Goal: Task Accomplishment & Management: Manage account settings

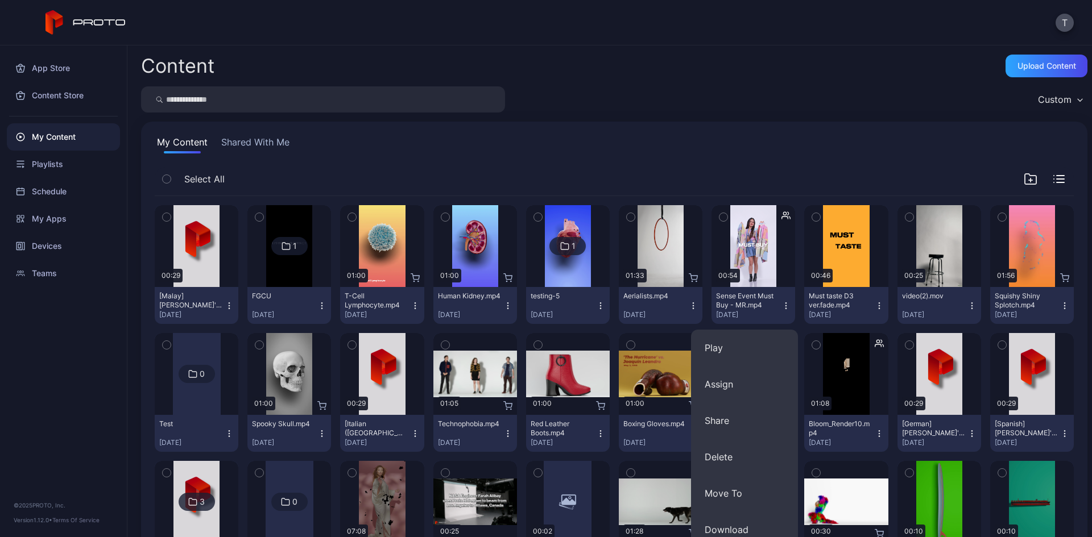
scroll to position [171, 0]
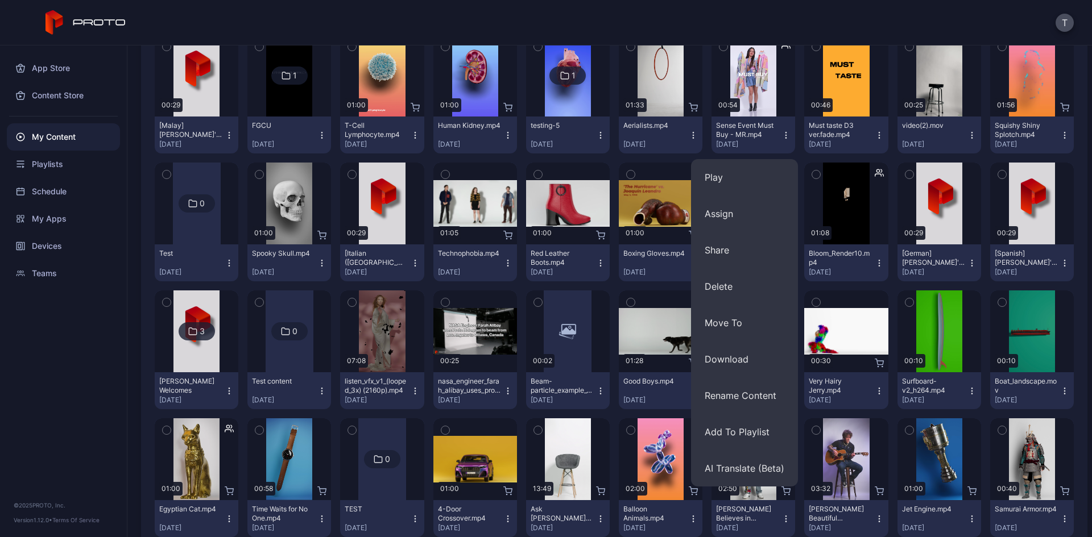
drag, startPoint x: 15, startPoint y: 374, endPoint x: 22, endPoint y: 368, distance: 8.5
click at [15, 374] on div "App Store Content Store My Content Playlists Schedule My Apps Devices Teams © 2…" at bounding box center [63, 291] width 127 height 492
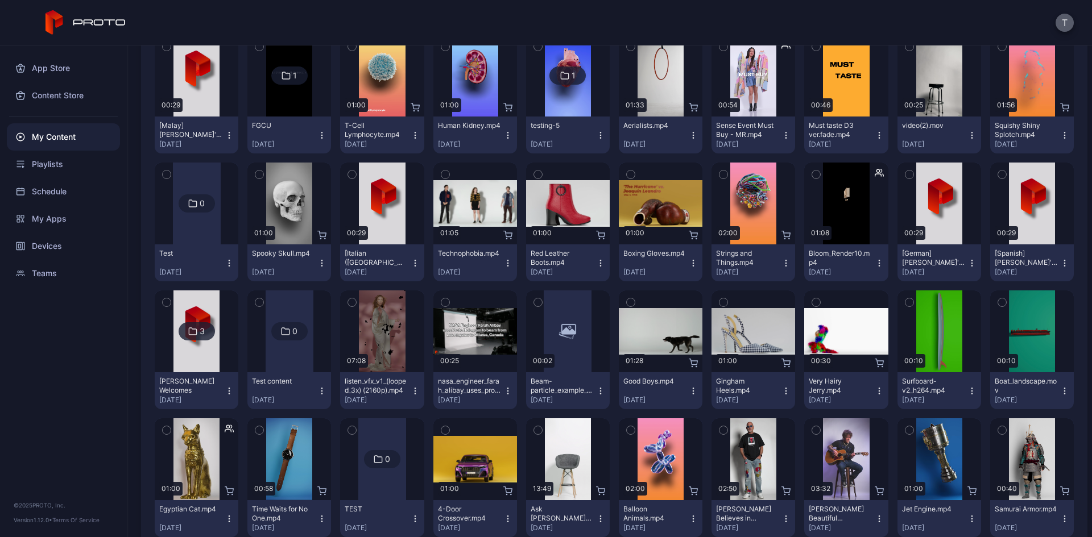
click at [1065, 18] on button "T" at bounding box center [1064, 23] width 18 height 18
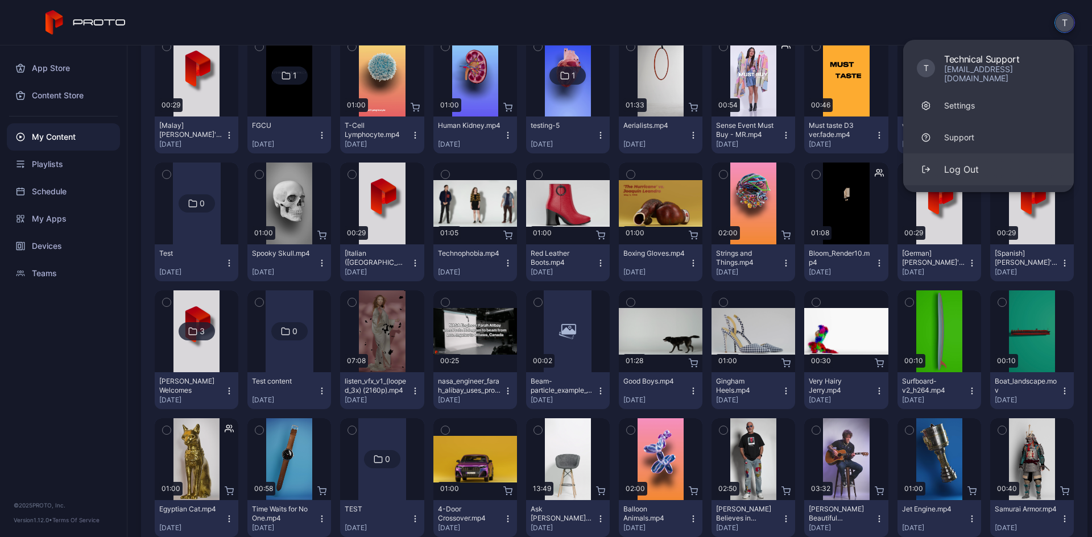
click at [997, 156] on button "Log Out" at bounding box center [988, 170] width 171 height 32
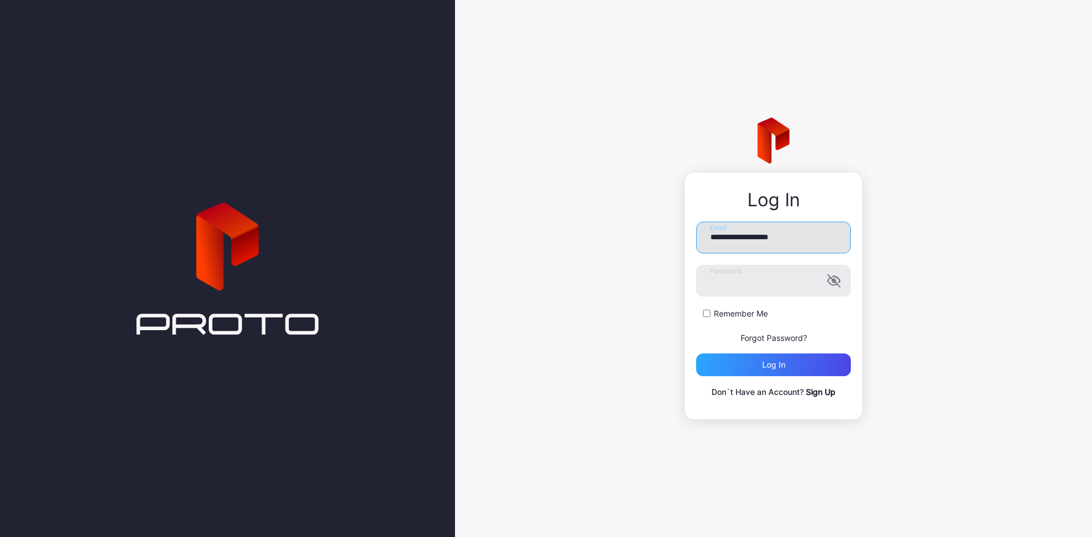
click at [785, 250] on input "**********" at bounding box center [773, 238] width 155 height 32
type input "**********"
click at [725, 366] on div "Log in" at bounding box center [773, 365] width 155 height 23
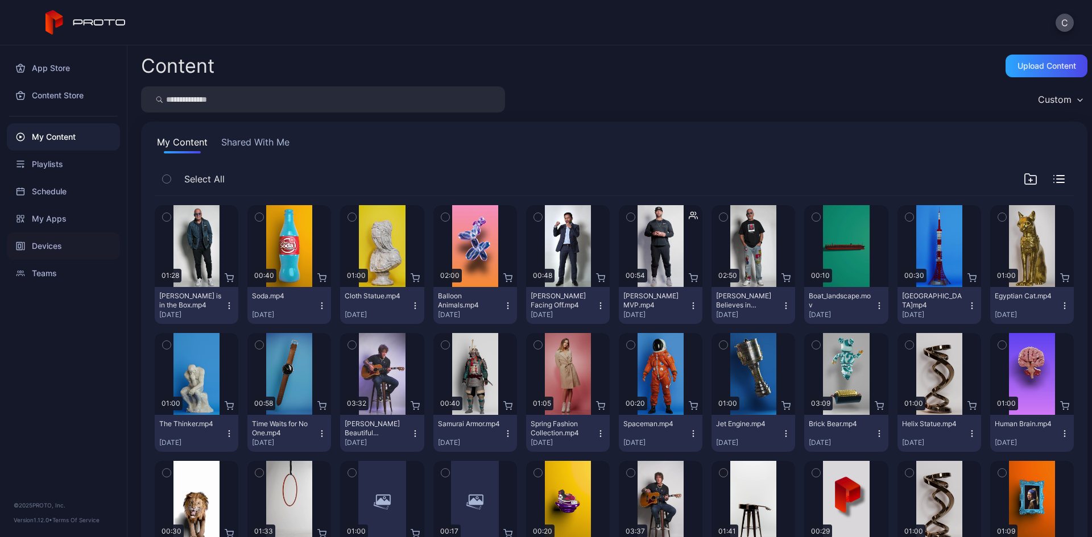
click at [69, 244] on div "Devices" at bounding box center [63, 246] width 113 height 27
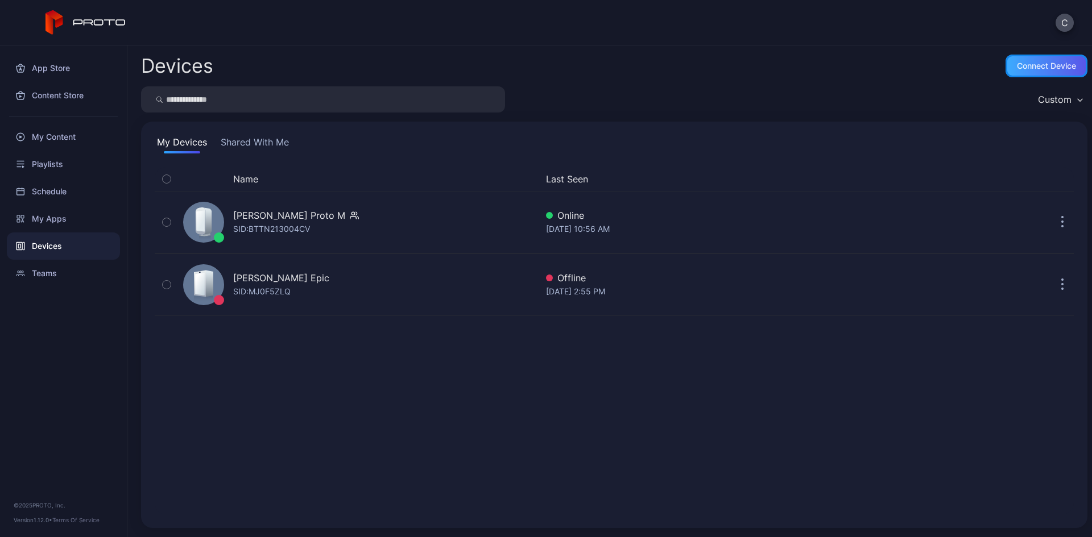
click at [1017, 65] on div "Connect device" at bounding box center [1046, 65] width 59 height 9
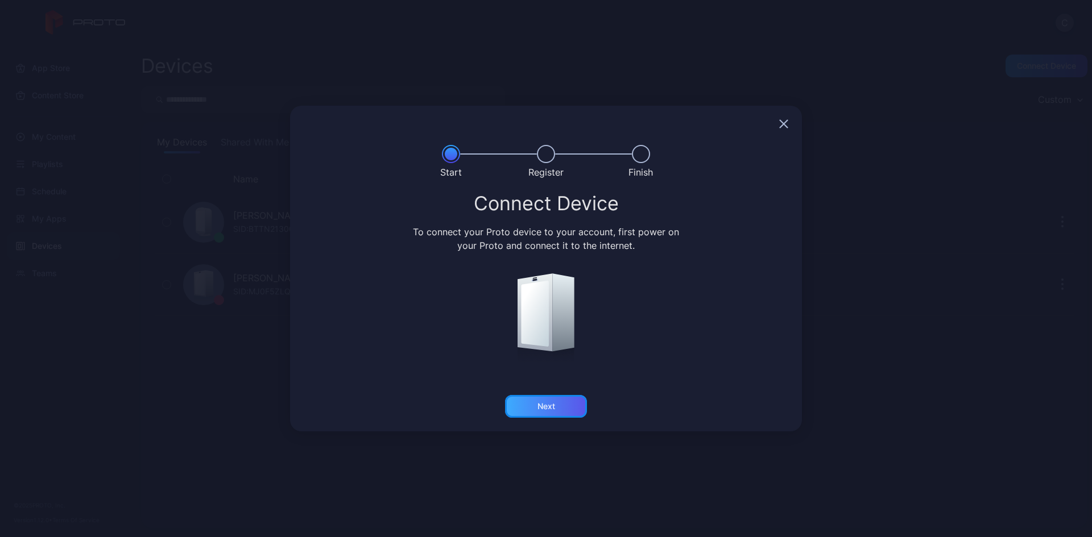
click at [533, 402] on div "Next" at bounding box center [546, 406] width 82 height 23
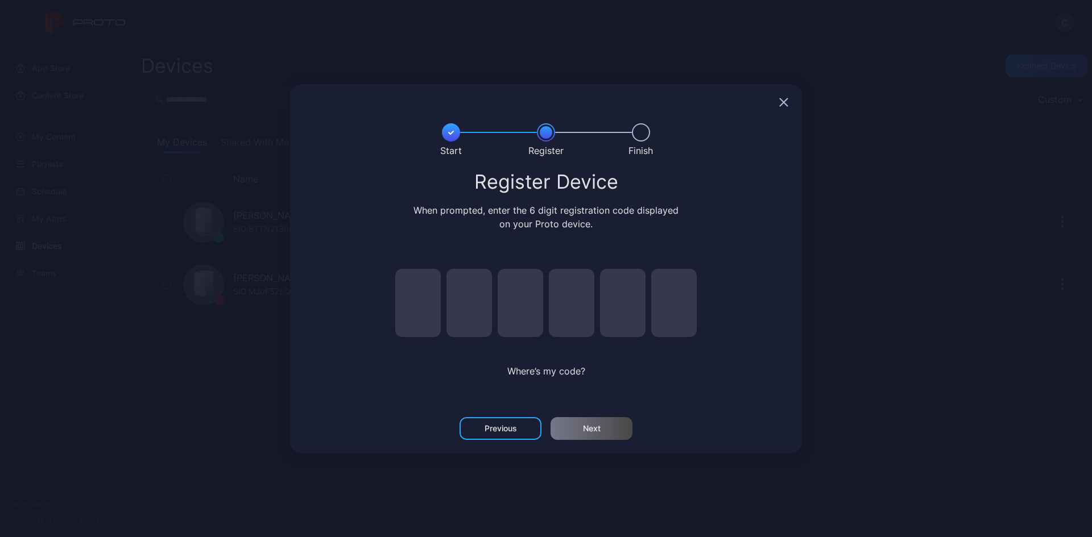
click at [780, 99] on icon "button" at bounding box center [783, 101] width 7 height 7
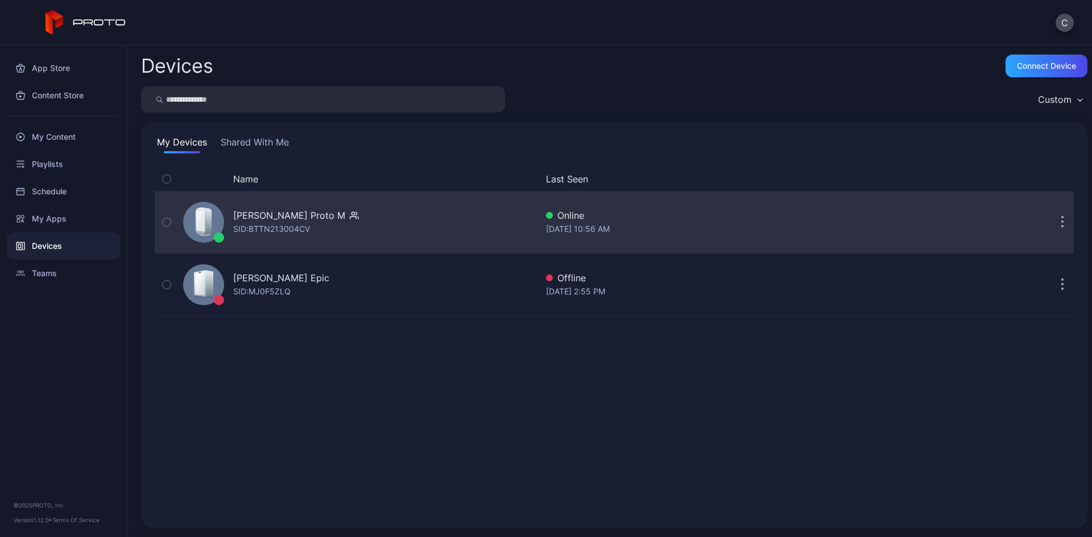
click at [1051, 222] on button "button" at bounding box center [1062, 222] width 23 height 23
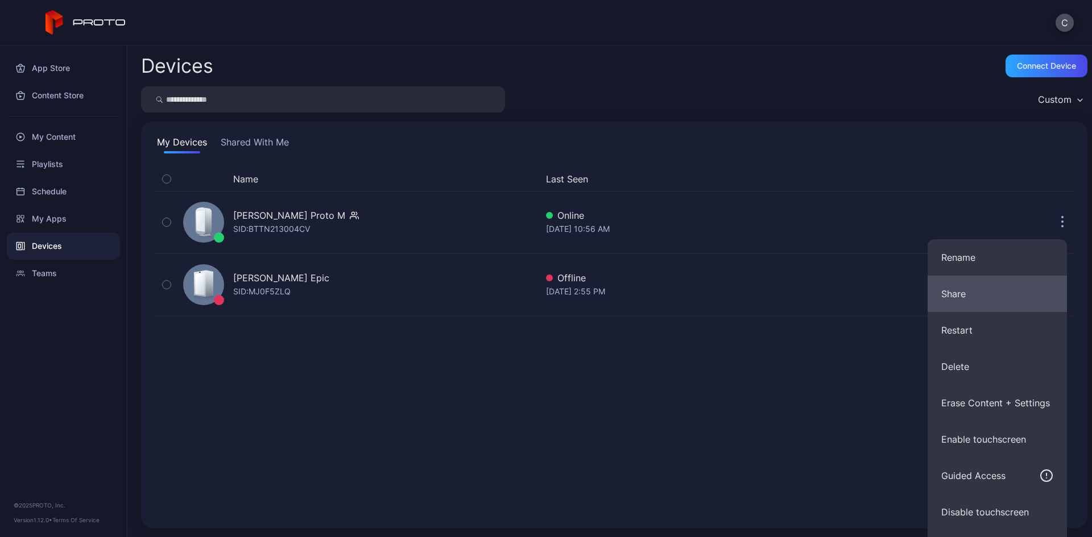
click at [947, 296] on button "Share" at bounding box center [996, 294] width 139 height 36
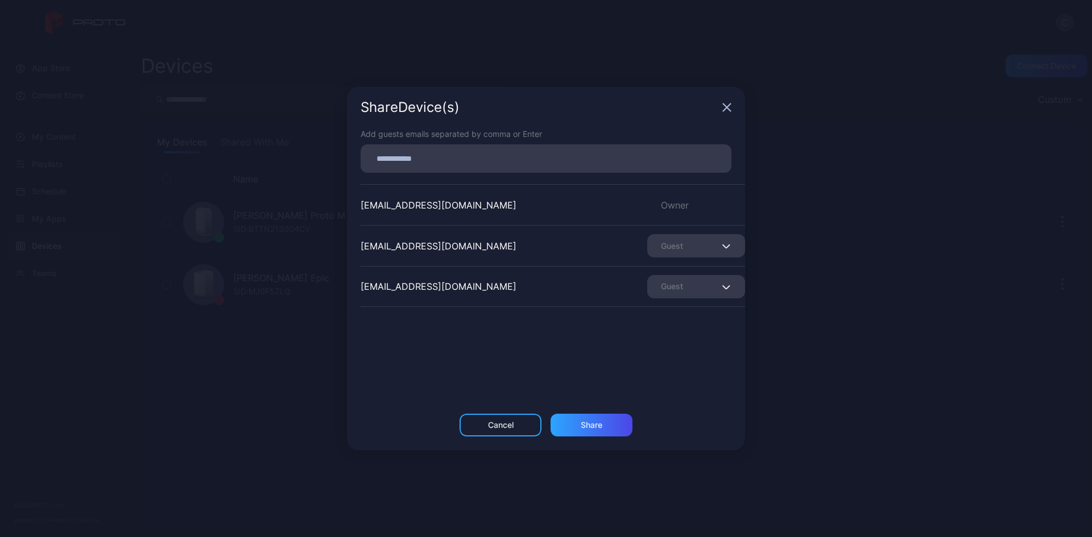
click at [494, 161] on input at bounding box center [545, 158] width 357 height 15
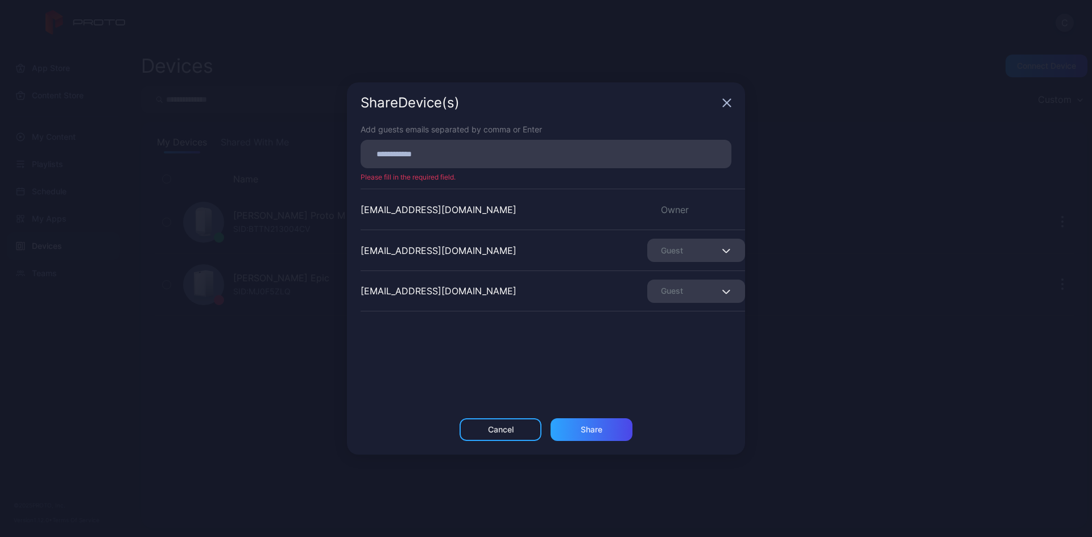
click at [491, 324] on div "[EMAIL_ADDRESS][DOMAIN_NAME] Owner [EMAIL_ADDRESS][DOMAIN_NAME] Guest [EMAIL_AD…" at bounding box center [553, 274] width 384 height 171
click at [707, 252] on div "Guest" at bounding box center [696, 250] width 98 height 23
click at [651, 357] on div "[EMAIL_ADDRESS][DOMAIN_NAME] Owner [EMAIL_ADDRESS][DOMAIN_NAME] Guest [EMAIL_AD…" at bounding box center [553, 274] width 384 height 171
click at [720, 102] on div "Share Device (s)" at bounding box center [546, 102] width 398 height 41
click at [726, 102] on icon "button" at bounding box center [726, 103] width 7 height 7
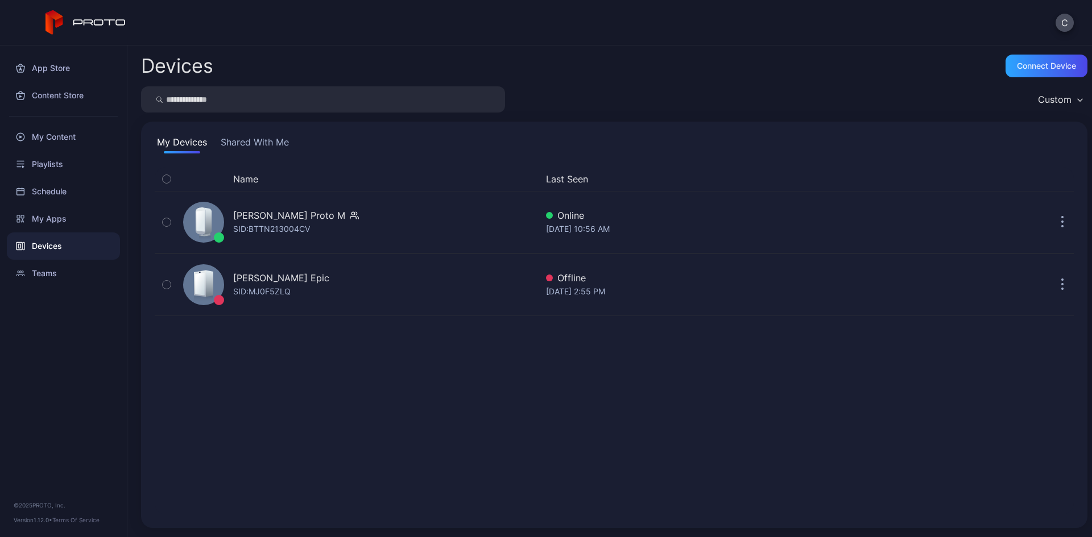
click at [252, 143] on button "Shared With Me" at bounding box center [254, 144] width 73 height 18
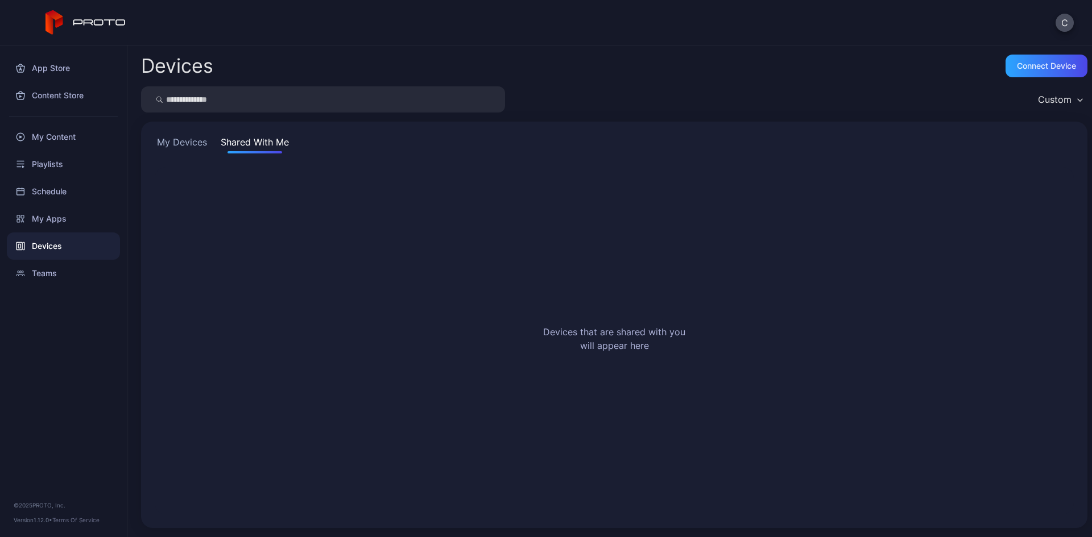
click at [189, 147] on button "My Devices" at bounding box center [182, 144] width 55 height 18
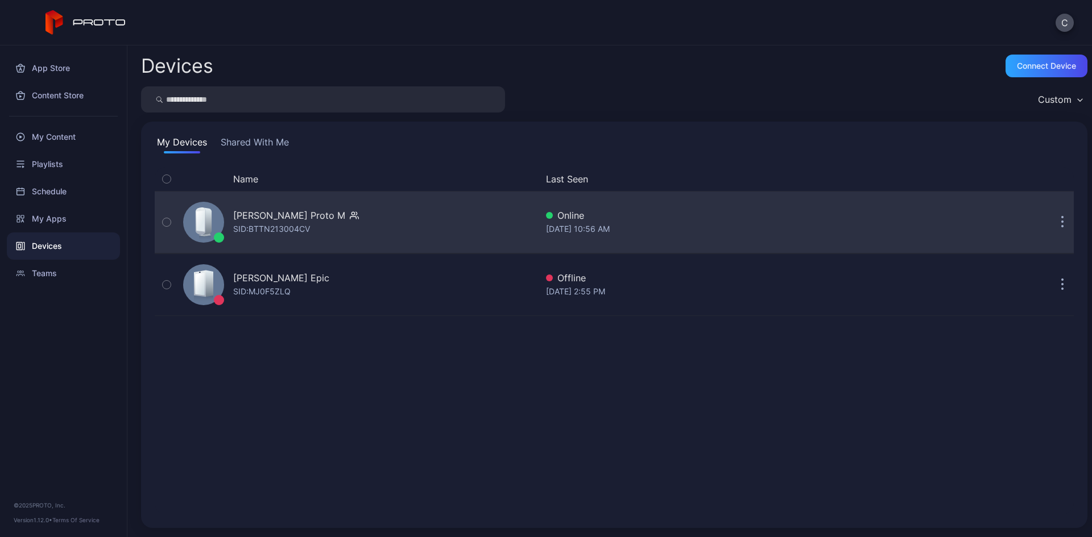
click at [287, 216] on div "[PERSON_NAME] Proto M" at bounding box center [289, 216] width 112 height 14
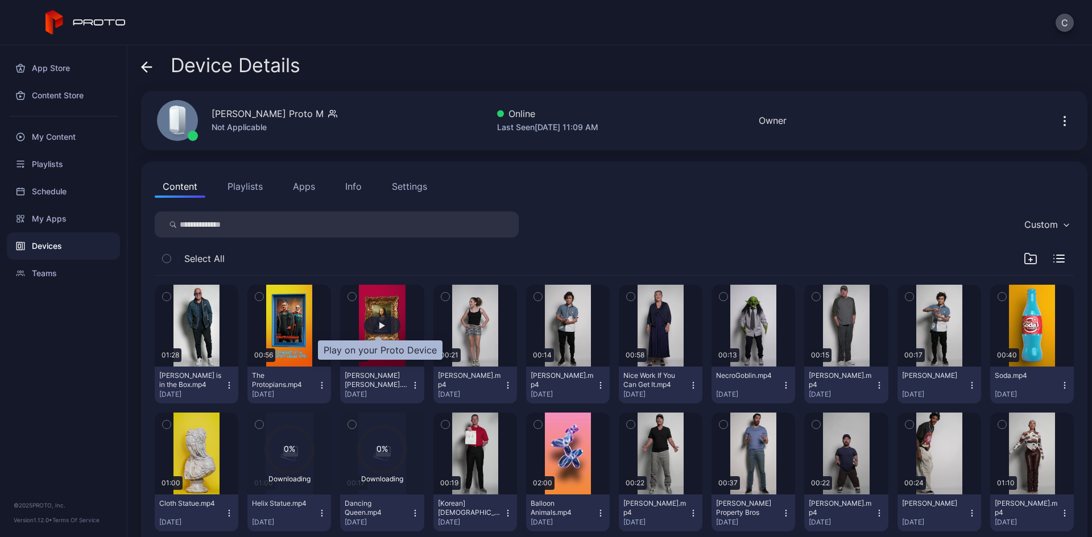
click at [379, 324] on div "button" at bounding box center [382, 325] width 6 height 7
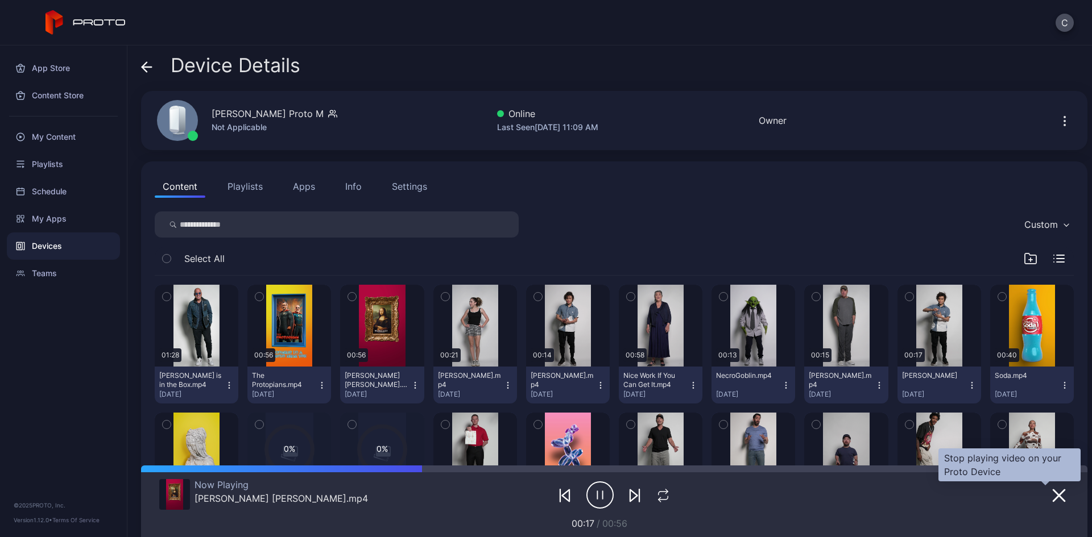
click at [1052, 495] on icon "button" at bounding box center [1059, 496] width 14 height 14
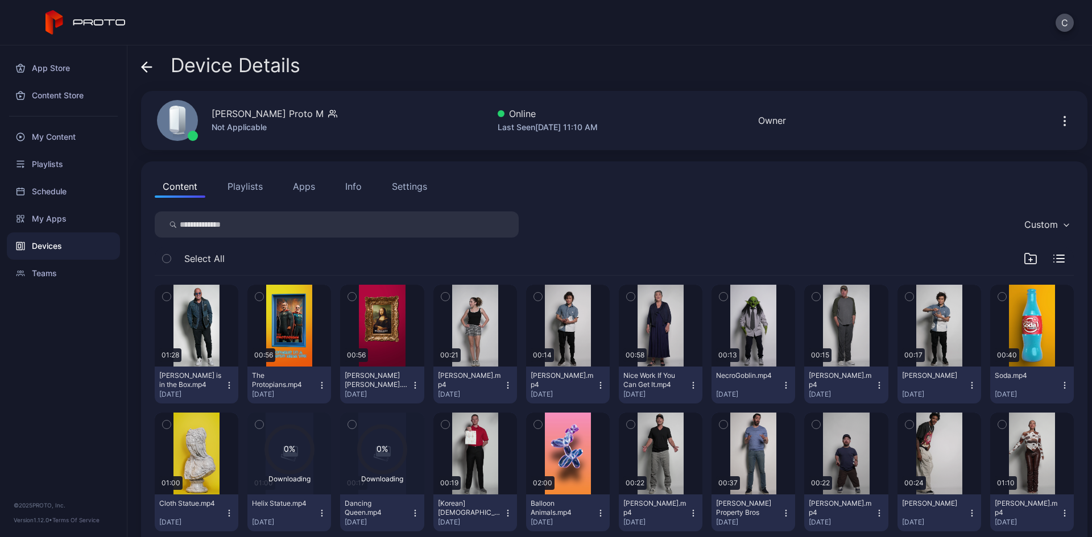
click at [252, 183] on button "Playlists" at bounding box center [244, 186] width 51 height 23
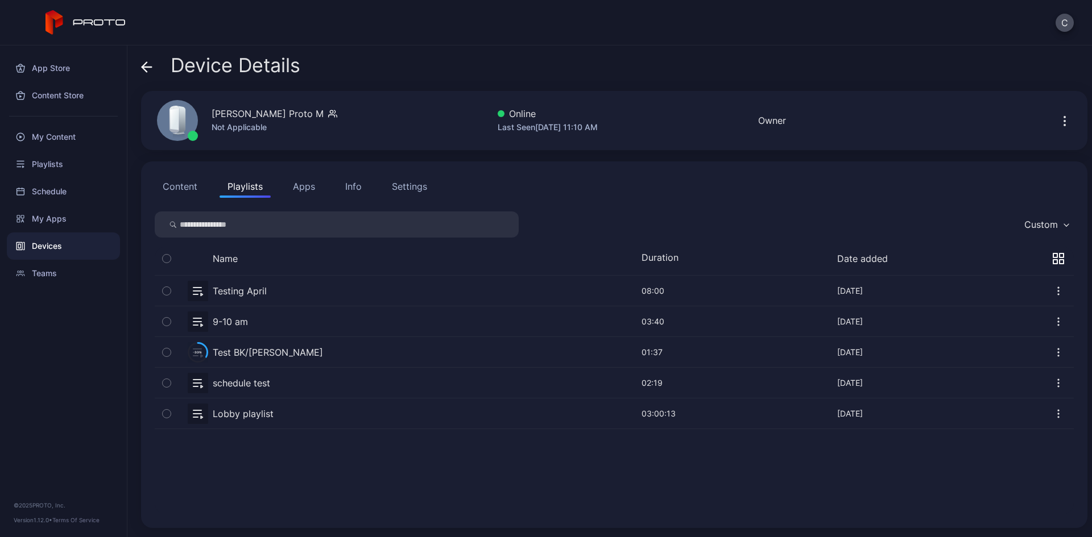
click at [250, 383] on button "button" at bounding box center [614, 383] width 919 height 30
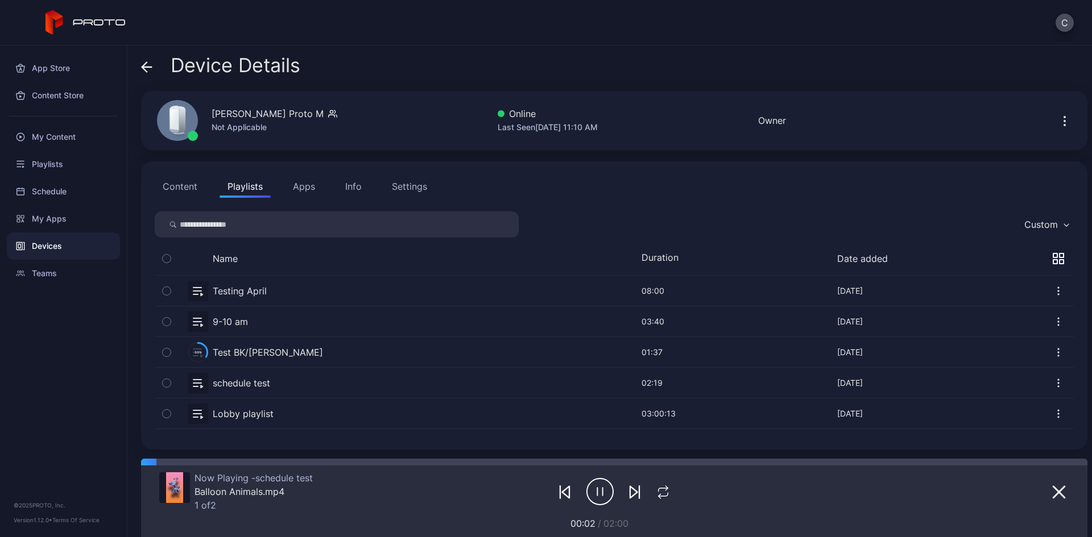
click at [628, 495] on icon "button" at bounding box center [635, 493] width 14 height 14
click at [599, 501] on icon "button" at bounding box center [599, 492] width 27 height 28
click at [313, 187] on button "Apps" at bounding box center [304, 186] width 38 height 23
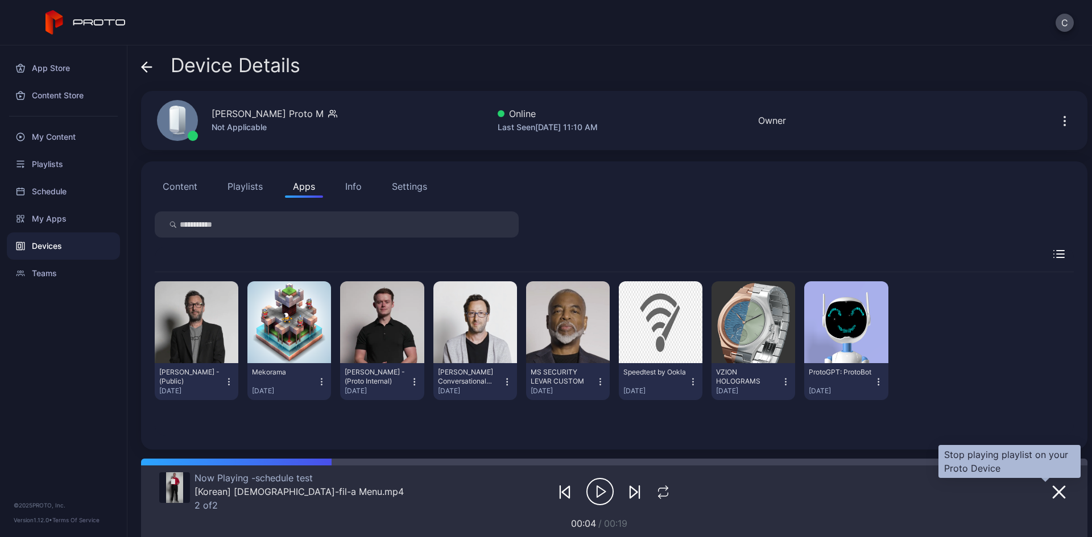
click at [1052, 498] on icon "button" at bounding box center [1059, 493] width 14 height 14
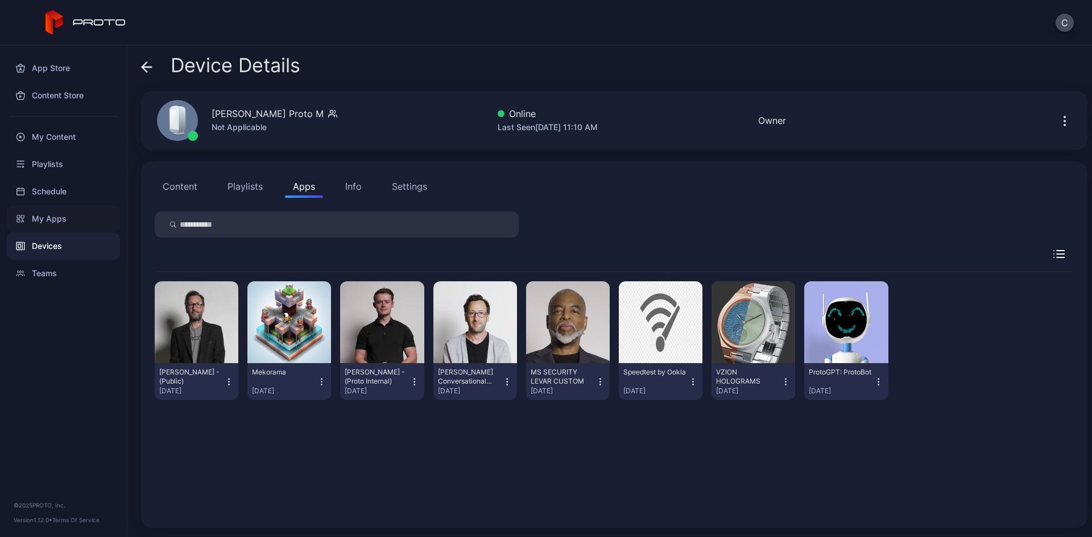
click at [52, 218] on div "My Apps" at bounding box center [63, 218] width 113 height 27
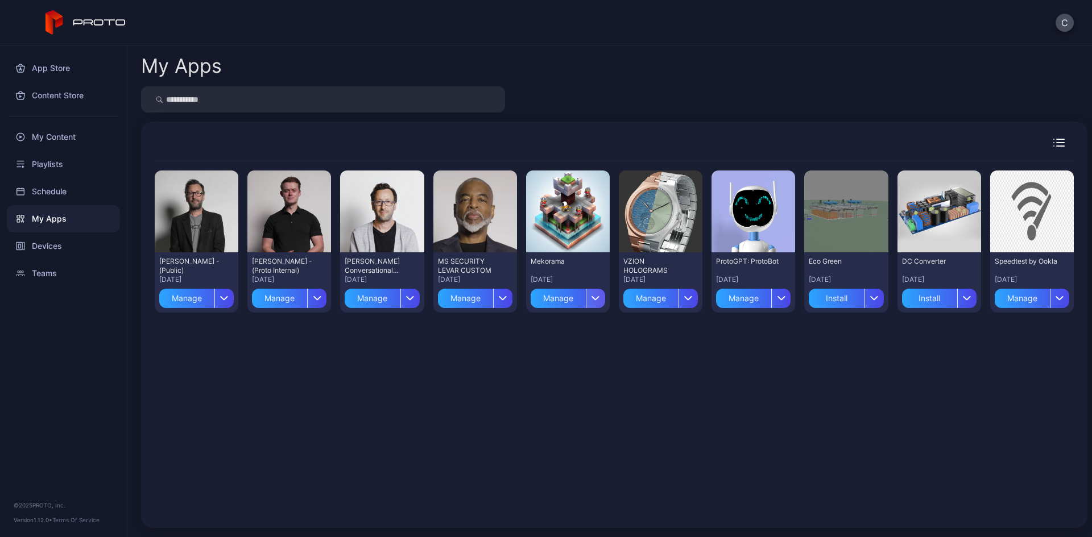
click at [591, 297] on icon "button" at bounding box center [595, 298] width 9 height 5
click at [570, 339] on button "Install" at bounding box center [561, 332] width 97 height 36
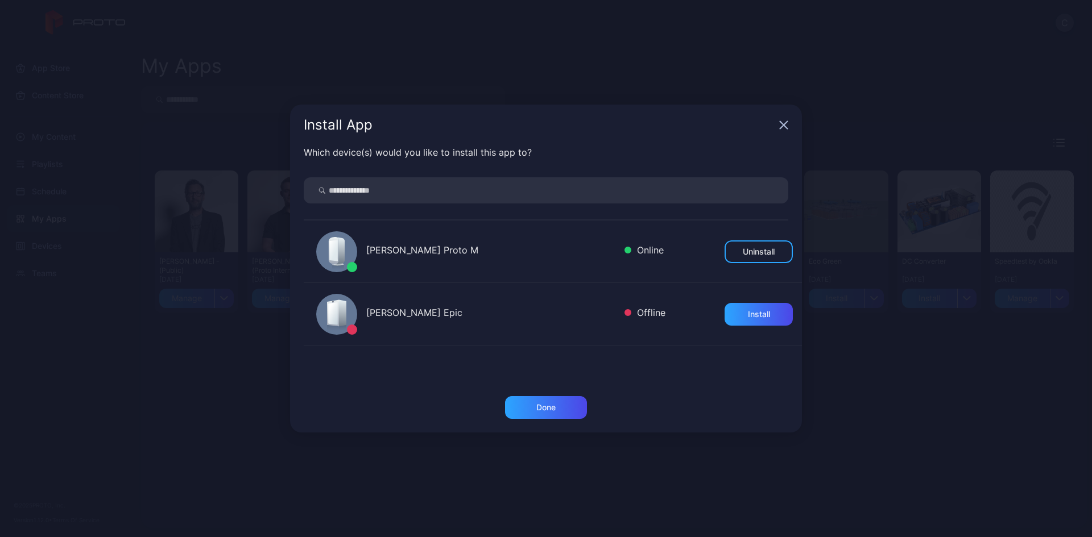
click at [784, 129] on icon "button" at bounding box center [783, 125] width 9 height 9
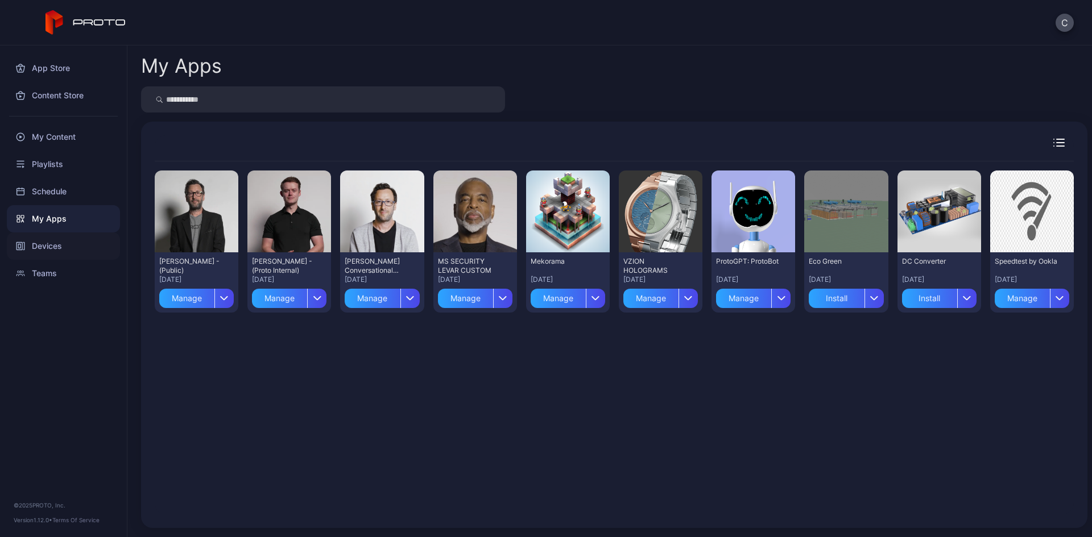
click at [36, 242] on div "Devices" at bounding box center [63, 246] width 113 height 27
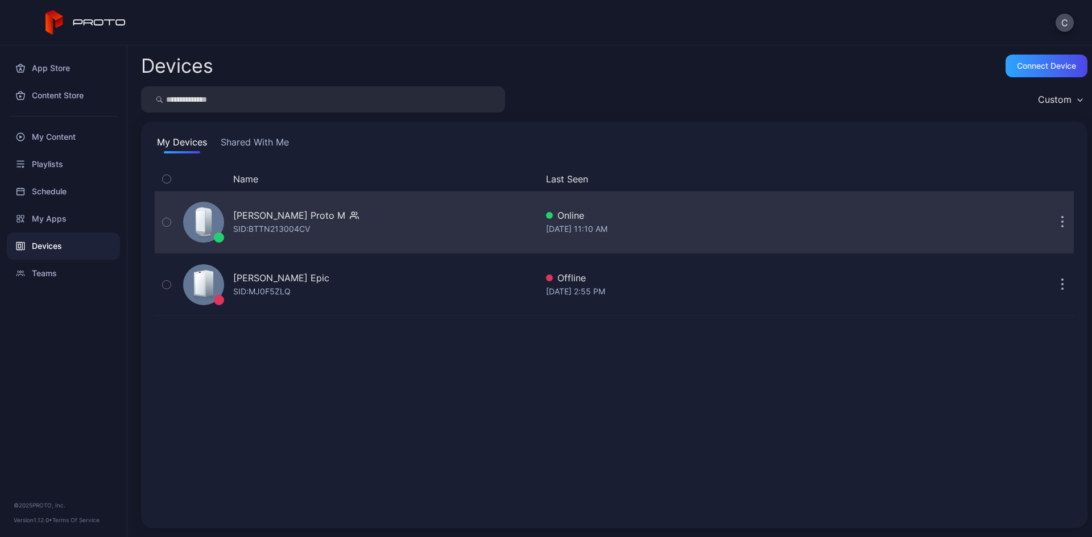
click at [307, 205] on div "[PERSON_NAME] Proto M SID: BTTN213004CV" at bounding box center [358, 222] width 358 height 57
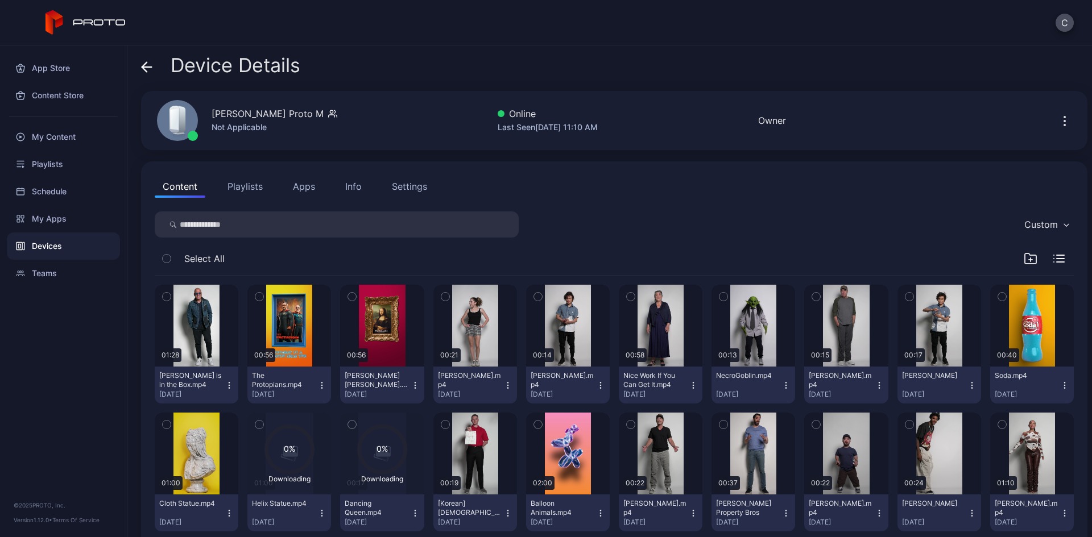
click at [304, 194] on button "Apps" at bounding box center [304, 186] width 38 height 23
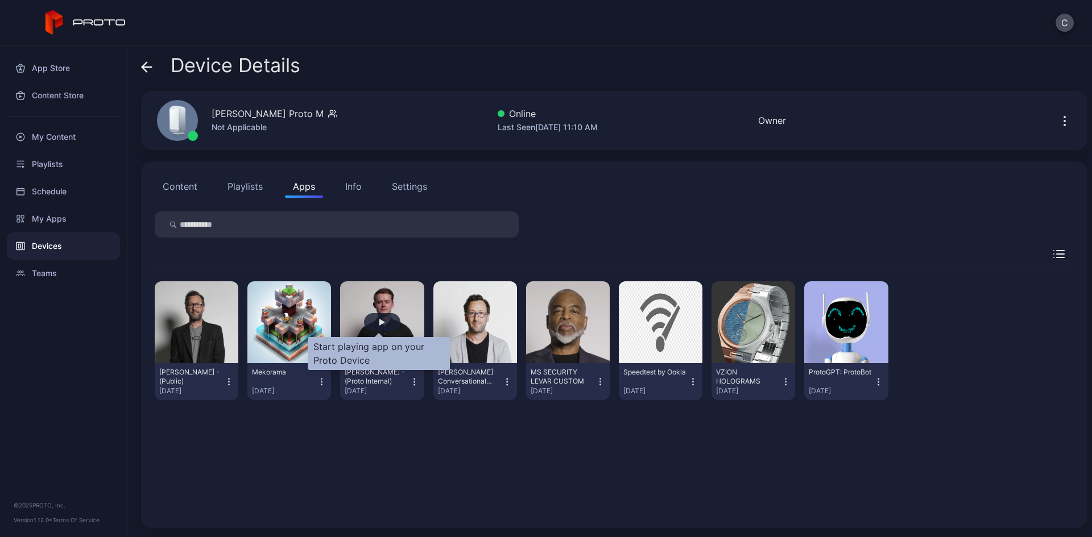
click at [383, 324] on div "button" at bounding box center [382, 322] width 36 height 18
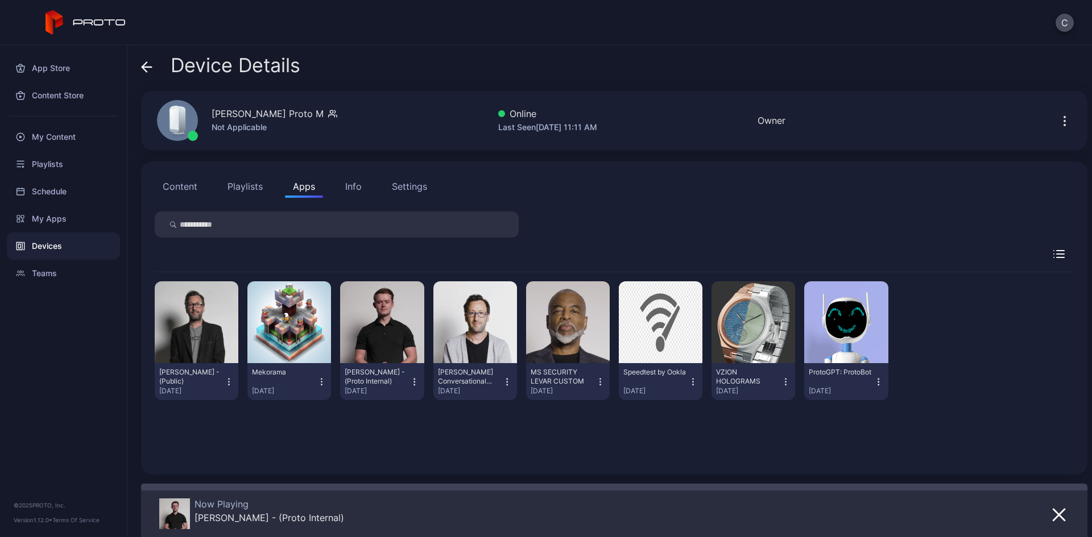
click at [344, 185] on button "Info" at bounding box center [353, 186] width 32 height 23
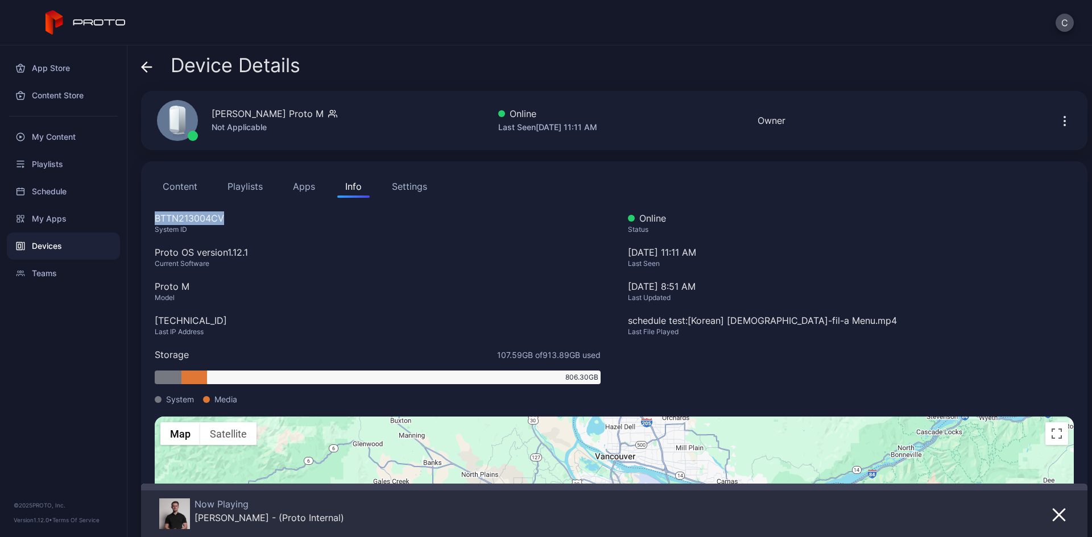
drag, startPoint x: 226, startPoint y: 213, endPoint x: 155, endPoint y: 219, distance: 71.4
click at [155, 219] on div "BTTN213004CV" at bounding box center [378, 219] width 446 height 14
drag, startPoint x: 259, startPoint y: 248, endPoint x: 191, endPoint y: 254, distance: 68.5
click at [191, 254] on div "Proto OS version 1.12.1" at bounding box center [378, 253] width 446 height 14
click at [197, 289] on div "Proto M" at bounding box center [378, 287] width 446 height 14
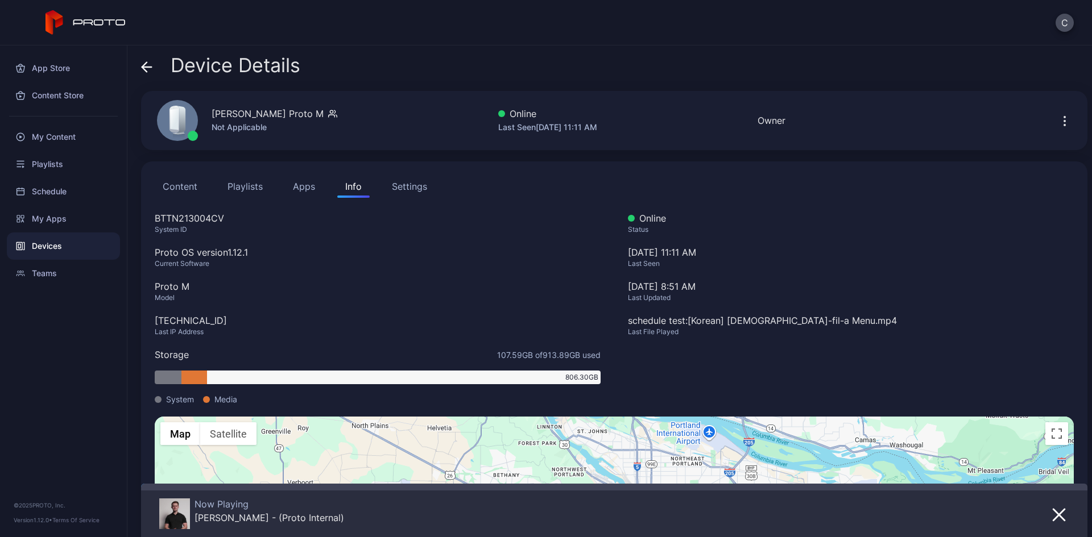
click at [1058, 113] on button "button" at bounding box center [1064, 120] width 18 height 23
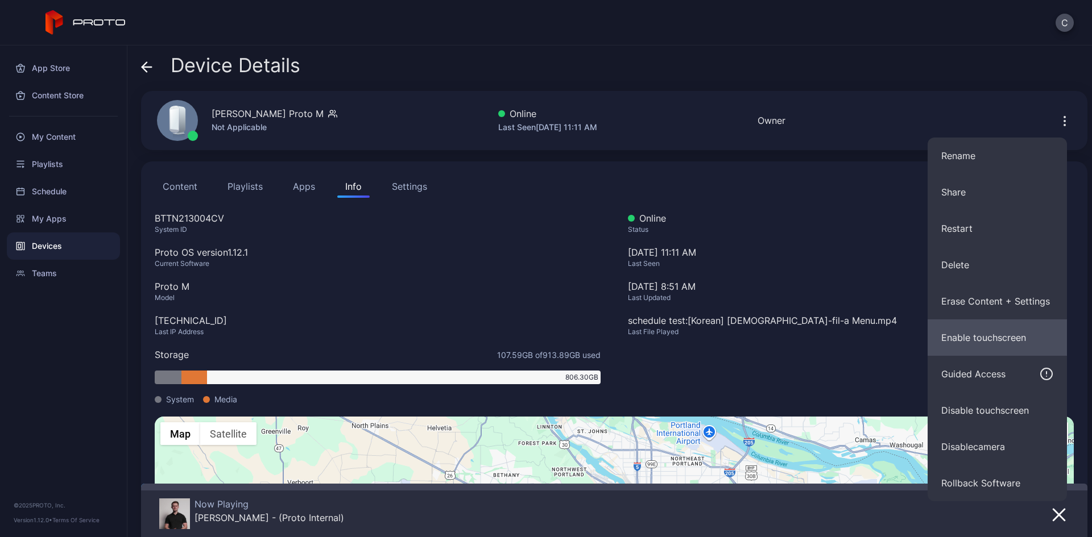
scroll to position [57, 0]
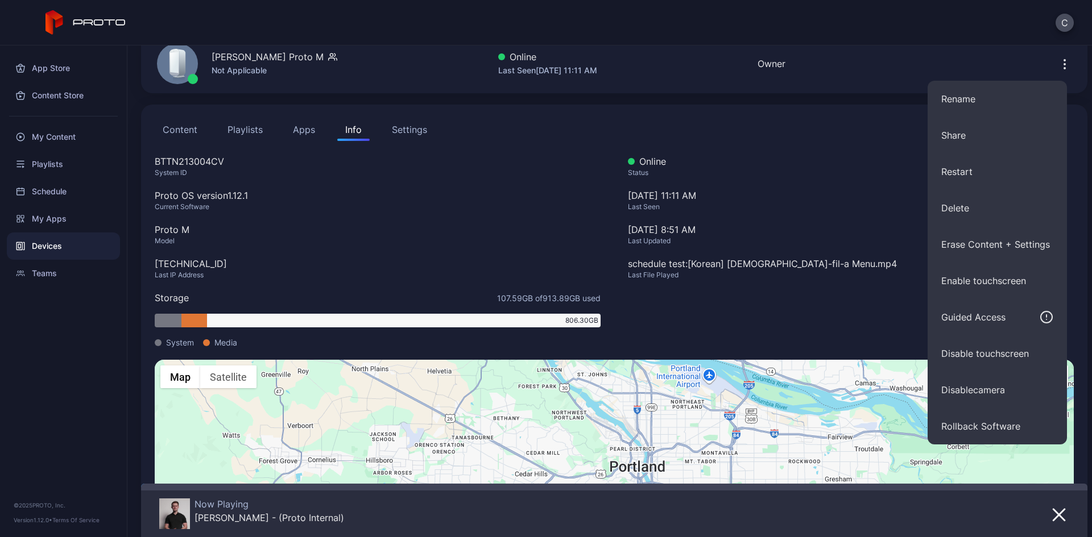
click at [718, 306] on div "Online Status [DATE] 11:11 AM Last Seen [DATE] 8:51 AM Last Updated schedule te…" at bounding box center [851, 257] width 446 height 205
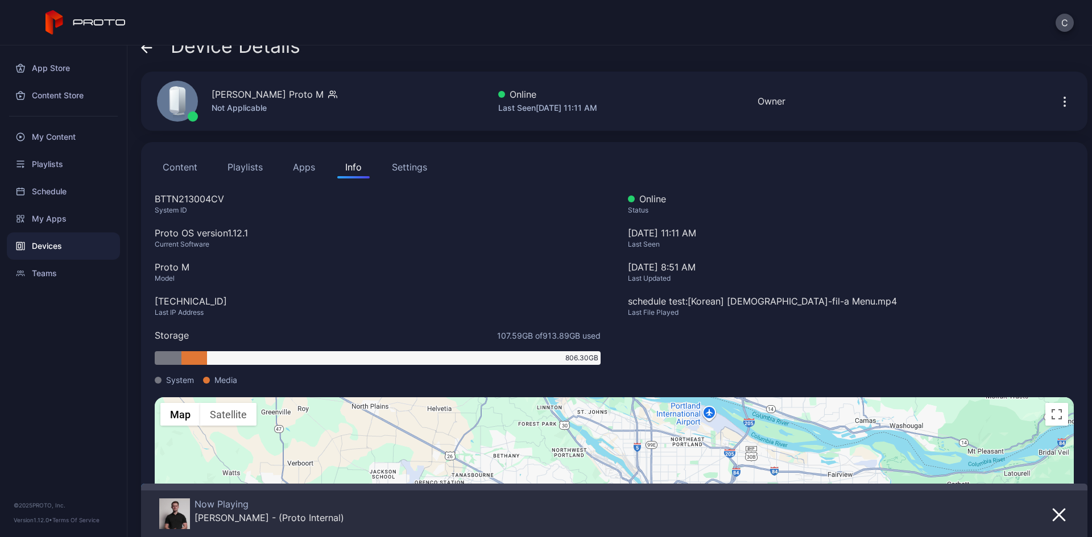
scroll to position [0, 0]
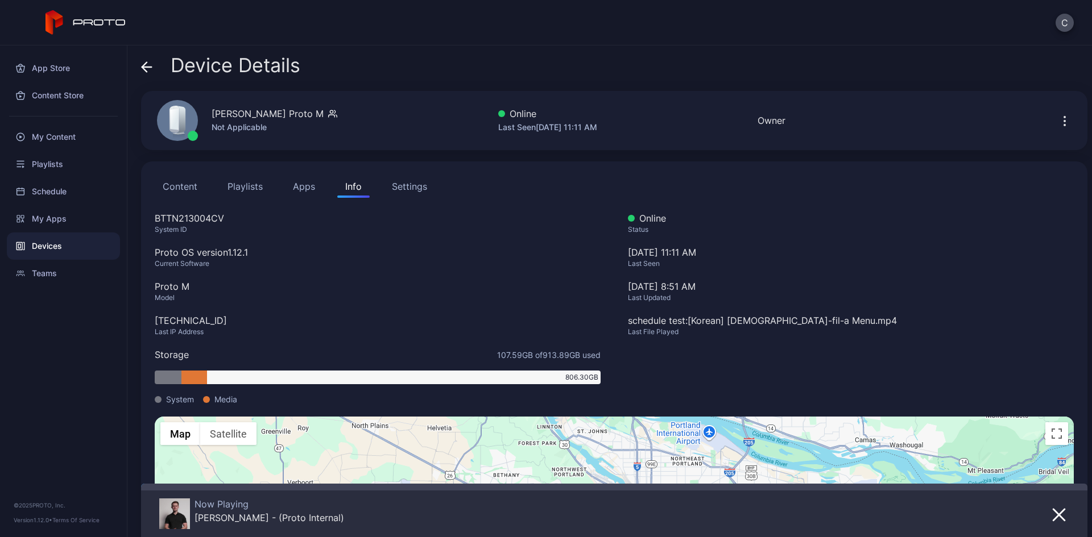
click at [394, 184] on div "Settings" at bounding box center [409, 187] width 35 height 14
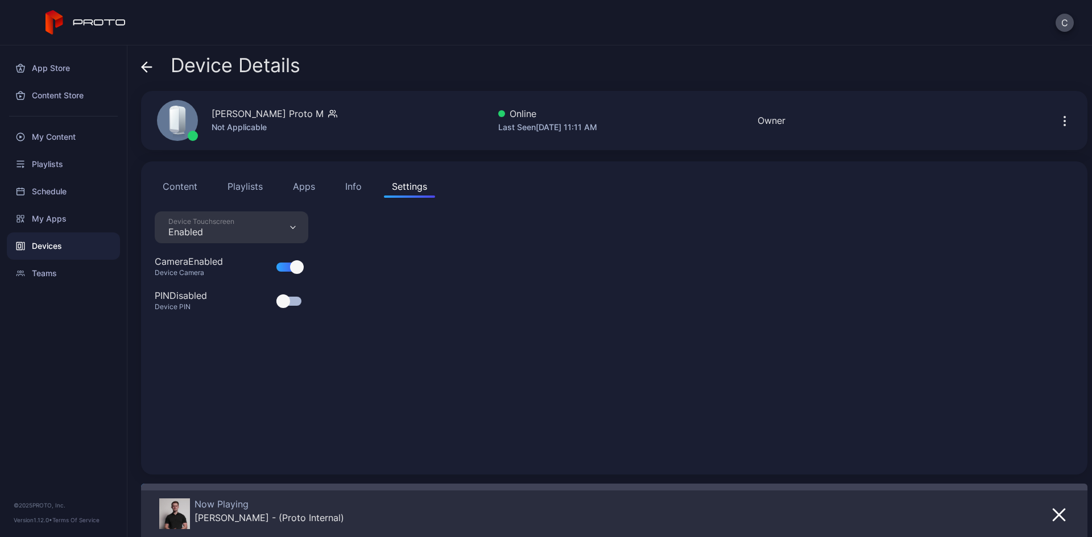
click at [363, 274] on div "Device Touchscreen Enabled Camera Enabled Device Camera PIN Disabled Device PIN" at bounding box center [614, 337] width 919 height 250
click at [287, 225] on div "Device Touchscreen Enabled" at bounding box center [232, 228] width 154 height 32
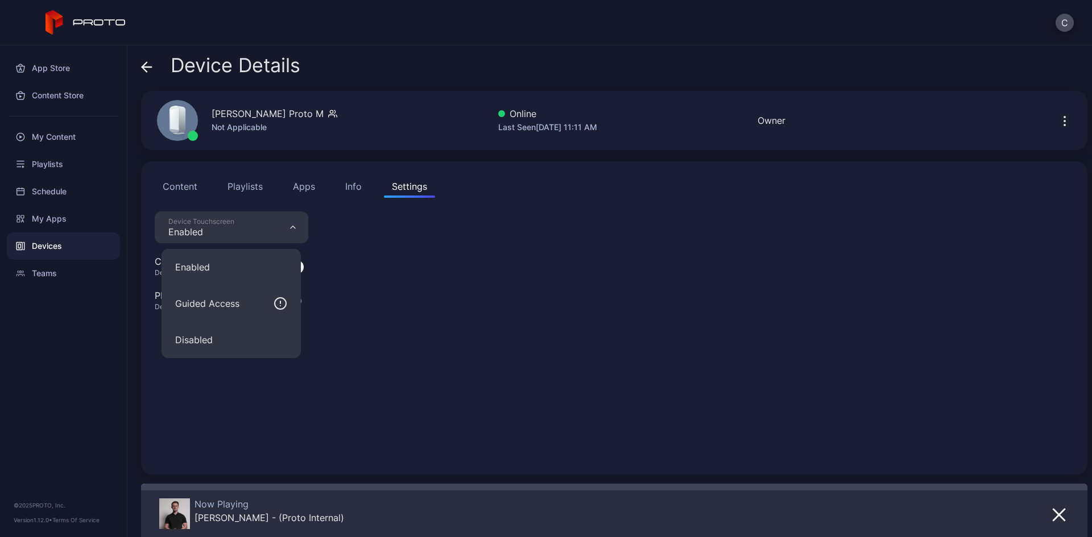
click at [478, 331] on div "Device Touchscreen Enabled Camera Enabled Device Camera PIN Disabled Device PIN" at bounding box center [614, 337] width 919 height 250
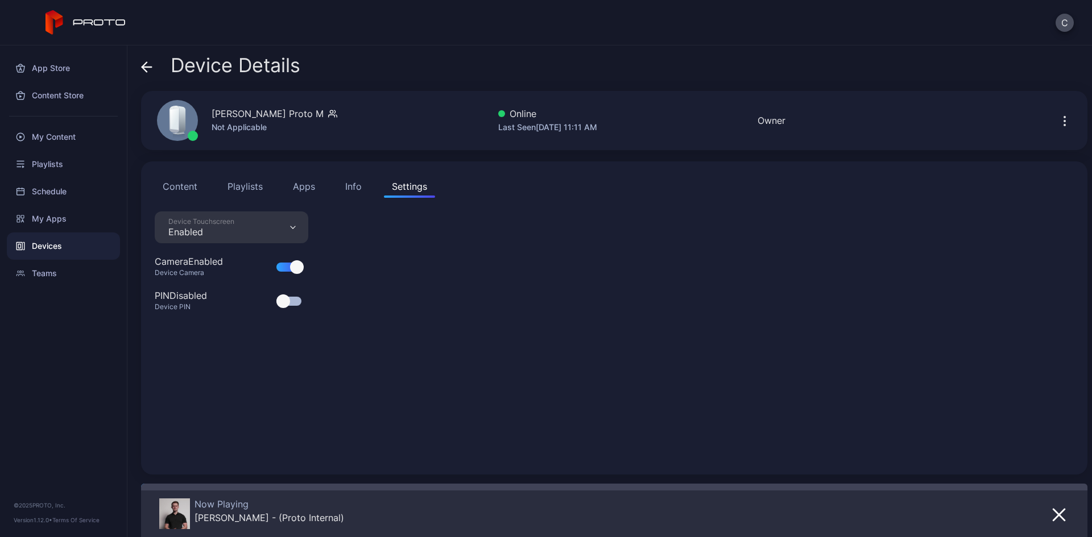
click at [1055, 129] on button "button" at bounding box center [1064, 120] width 18 height 23
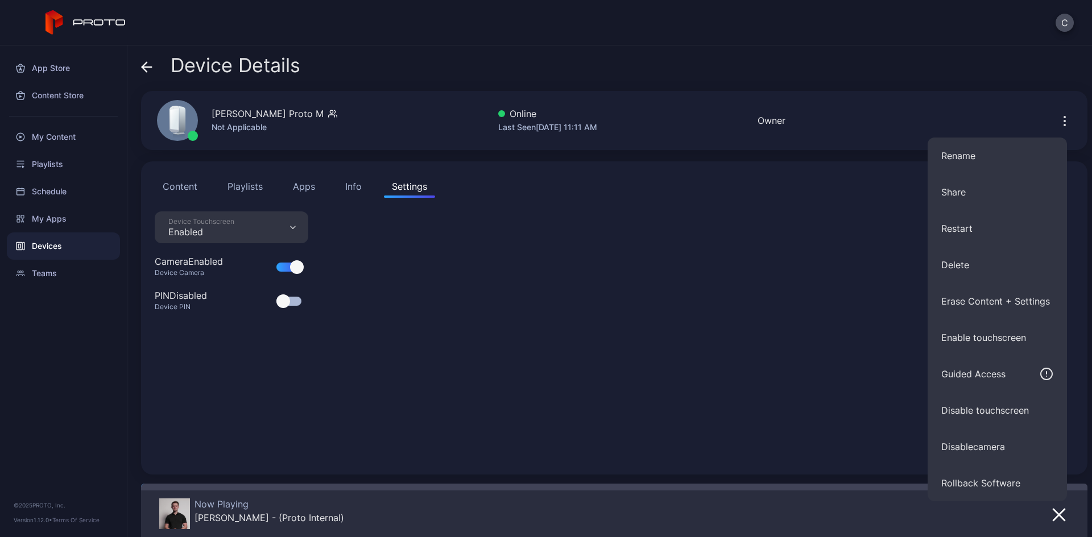
click at [709, 282] on div "Device Touchscreen Enabled Camera Enabled Device Camera PIN Disabled Device PIN" at bounding box center [614, 337] width 919 height 250
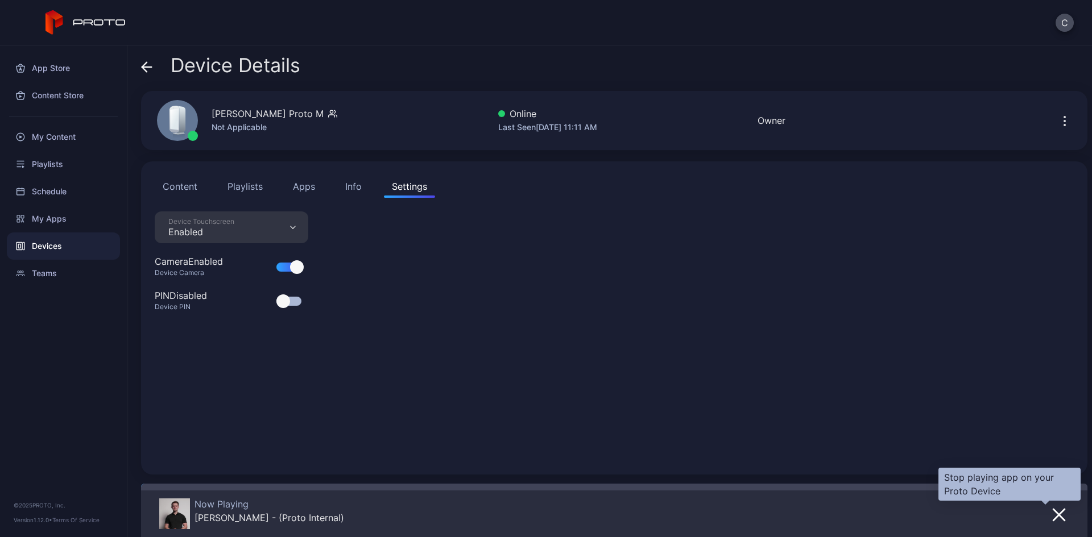
click at [1049, 522] on button "button" at bounding box center [1059, 515] width 20 height 16
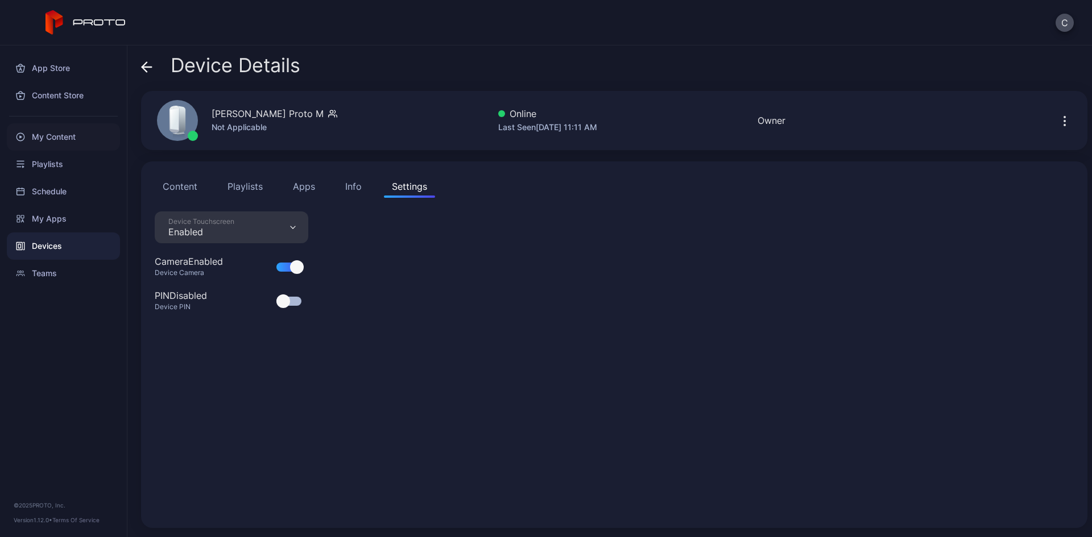
click at [85, 135] on div "My Content" at bounding box center [63, 136] width 113 height 27
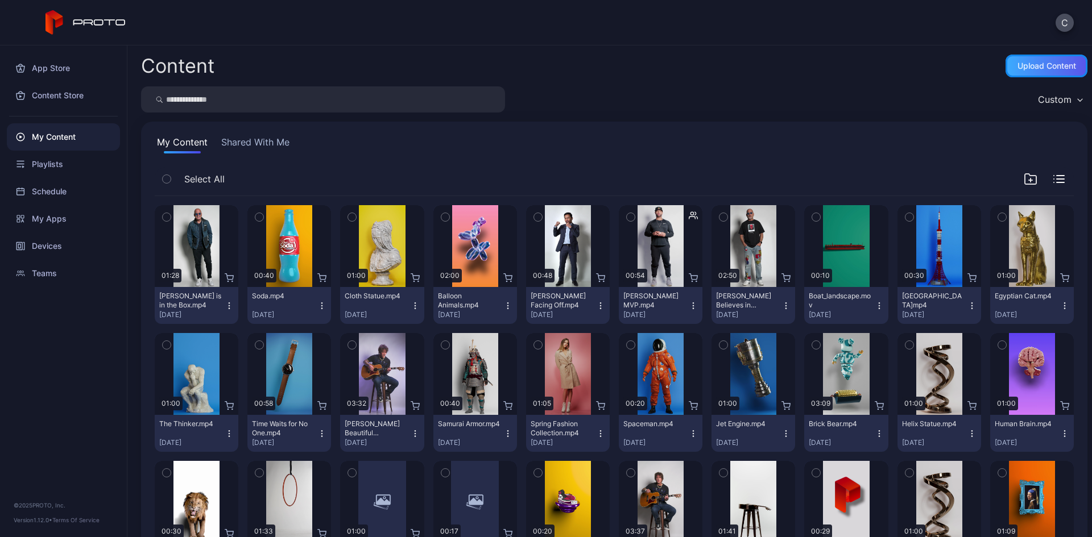
click at [1017, 67] on div "Upload Content" at bounding box center [1046, 65] width 59 height 9
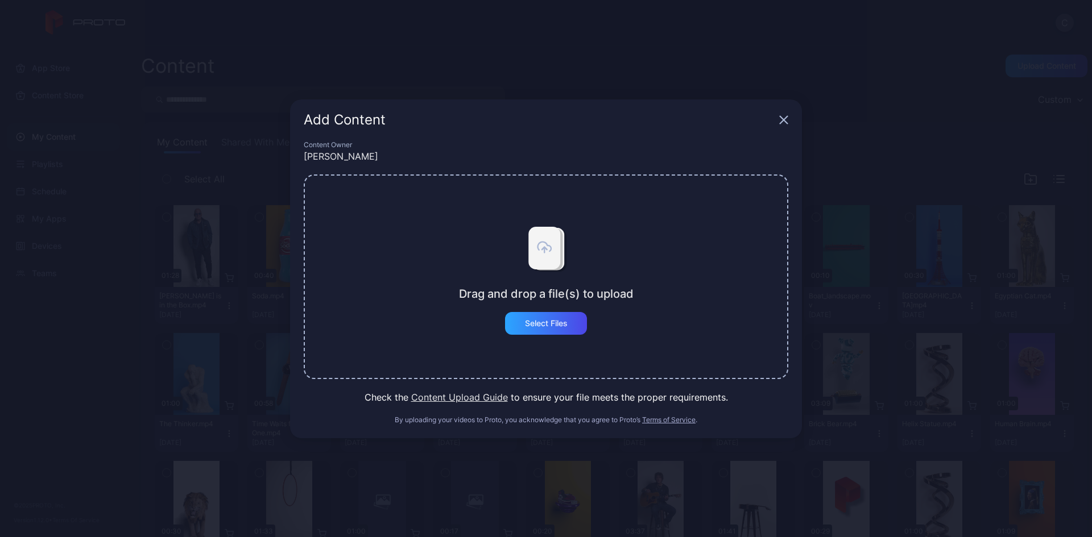
click at [440, 399] on button "Content Upload Guide" at bounding box center [459, 398] width 97 height 14
click at [781, 119] on icon "button" at bounding box center [783, 119] width 9 height 9
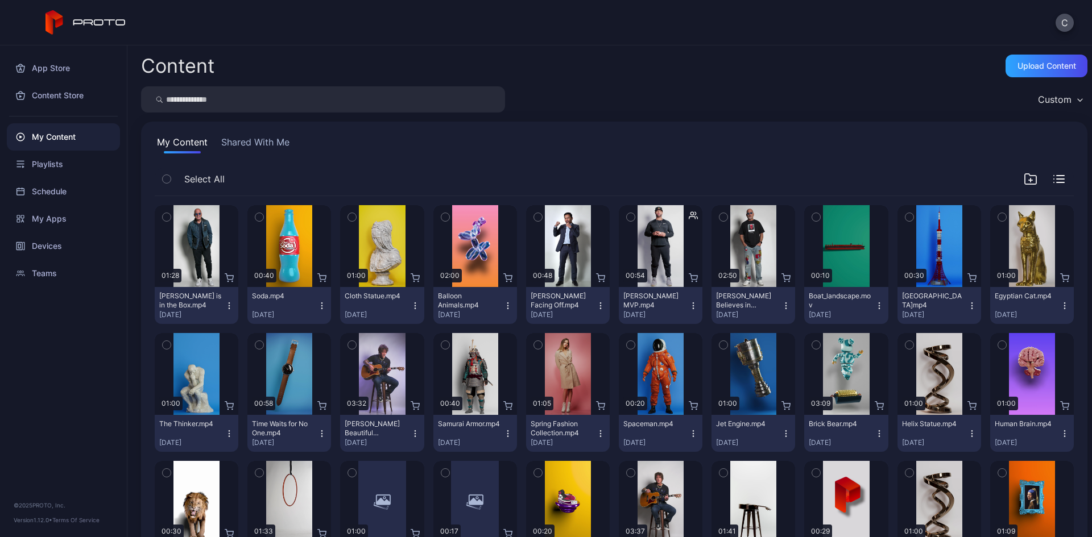
click at [227, 306] on icon "button" at bounding box center [229, 305] width 9 height 9
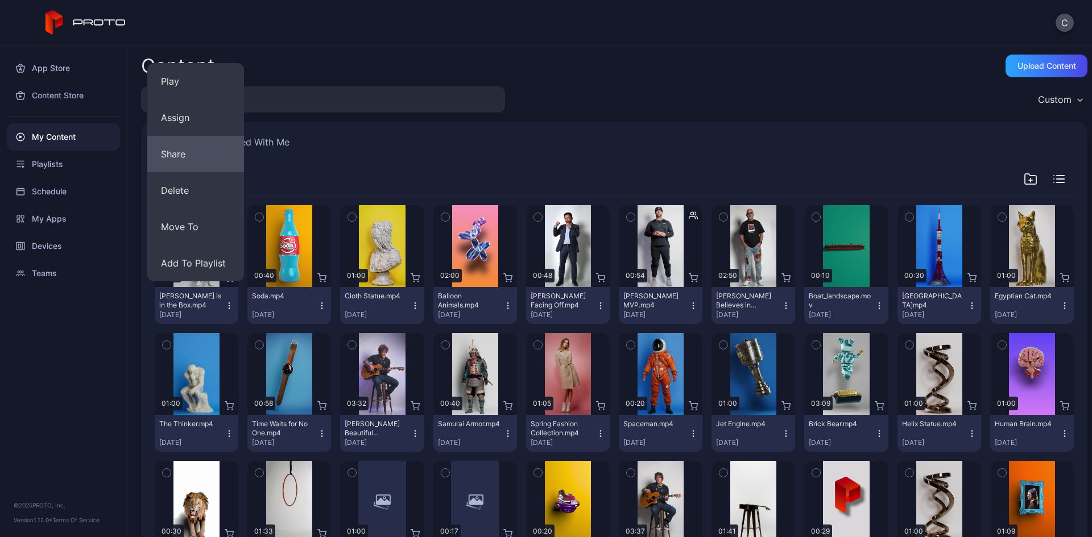
click at [155, 168] on button "Share" at bounding box center [195, 154] width 97 height 36
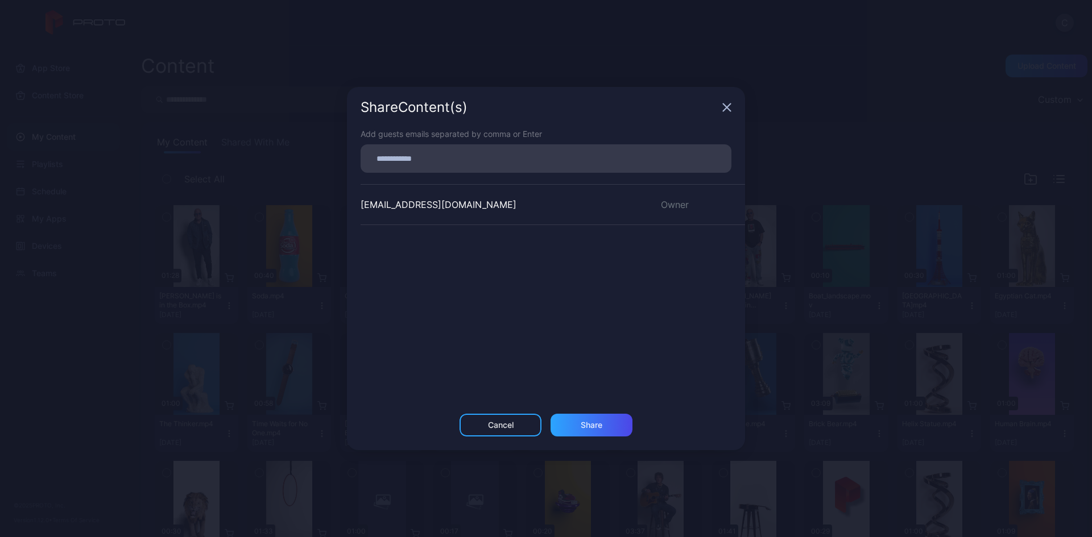
click at [730, 105] on icon "button" at bounding box center [726, 107] width 7 height 7
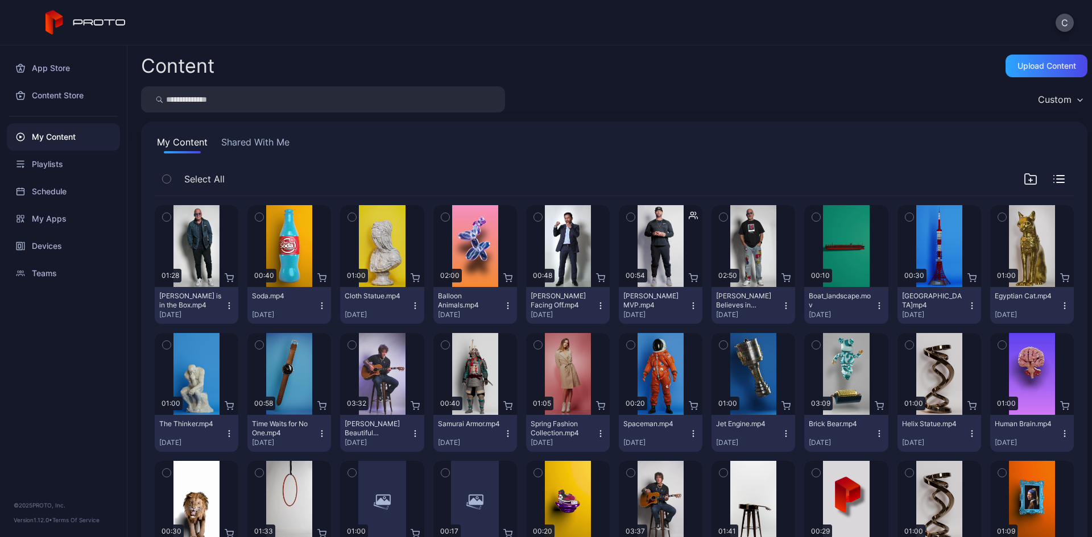
click at [231, 303] on icon "button" at bounding box center [229, 305] width 9 height 9
click at [103, 354] on div "App Store Content Store My Content Playlists Schedule My Apps Devices Teams © 2…" at bounding box center [63, 291] width 127 height 492
click at [238, 142] on button "Shared With Me" at bounding box center [255, 144] width 73 height 18
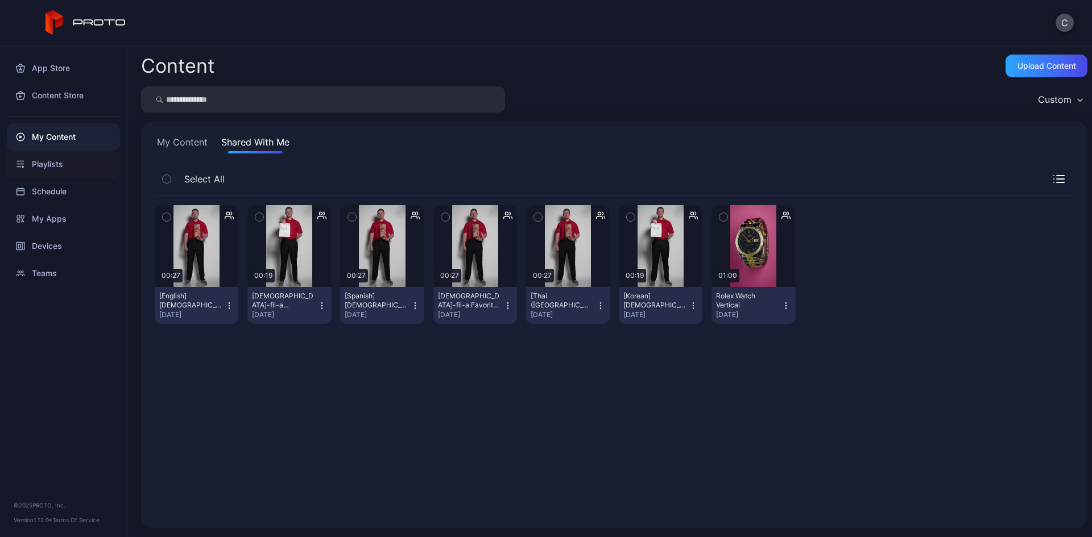
click at [49, 168] on div "Playlists" at bounding box center [63, 164] width 113 height 27
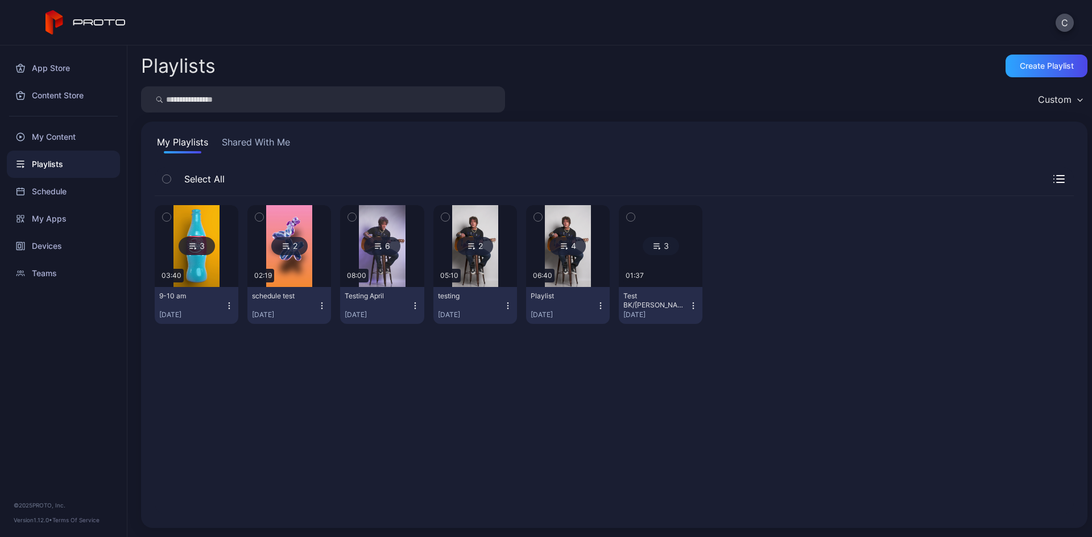
click at [229, 134] on div "My Playlists Shared With Me Select All 3 03:40 9-10 am [DATE] 2 02:19 schedule …" at bounding box center [614, 325] width 946 height 407
click at [234, 136] on button "Shared With Me" at bounding box center [255, 144] width 73 height 18
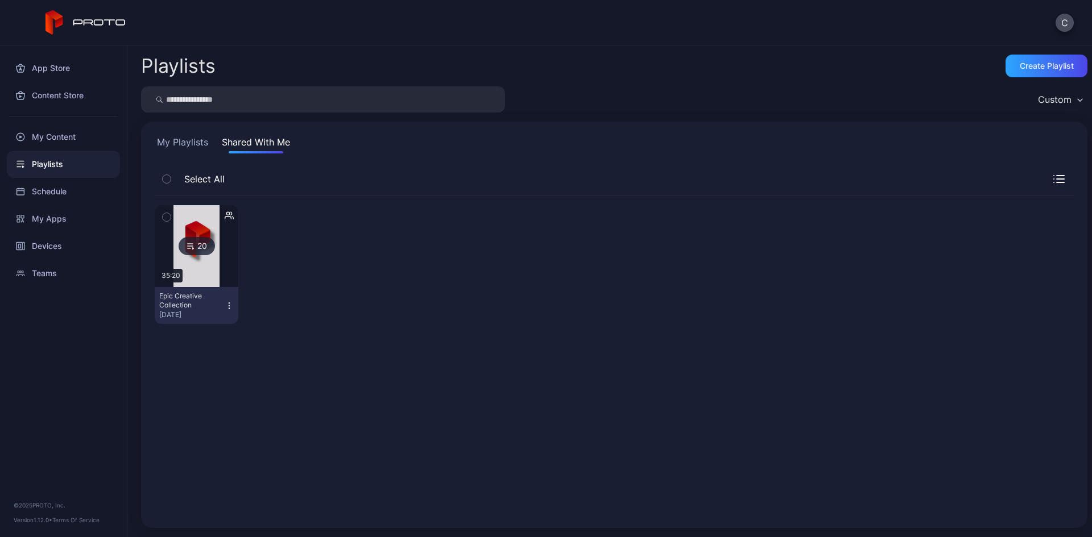
click at [184, 139] on button "My Playlists" at bounding box center [183, 144] width 56 height 18
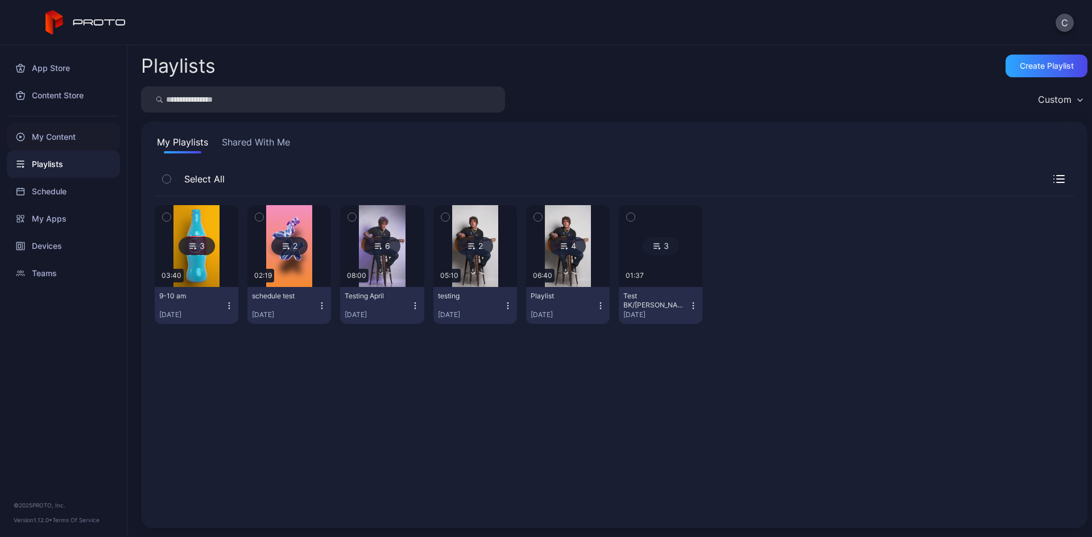
click at [88, 135] on div "My Content" at bounding box center [63, 136] width 113 height 27
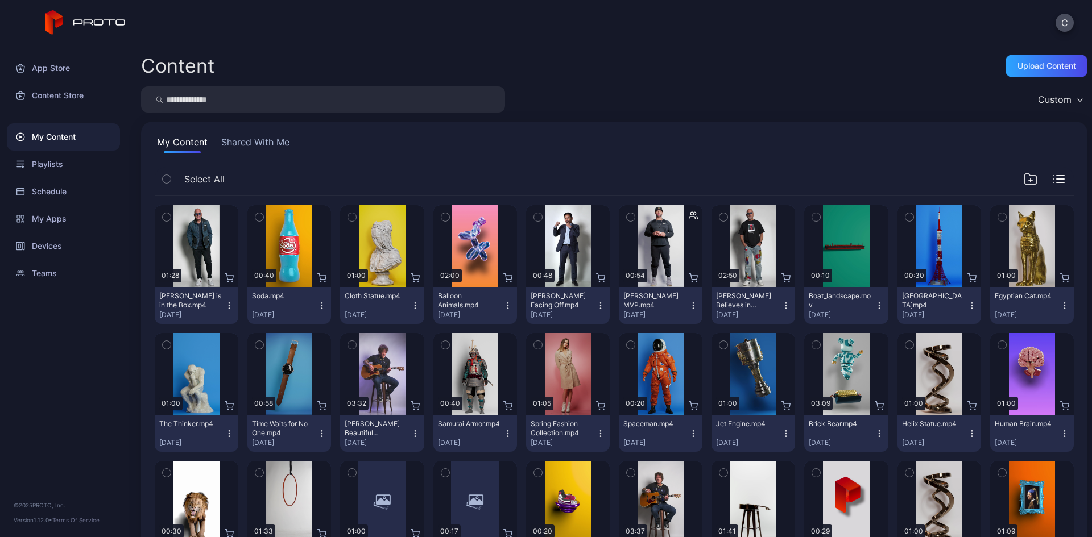
click at [263, 135] on div "My Content Shared With Me Select All Preview 01:28 [PERSON_NAME] is in the Box.…" at bounding box center [614, 426] width 946 height 609
click at [263, 145] on button "Shared With Me" at bounding box center [255, 144] width 73 height 18
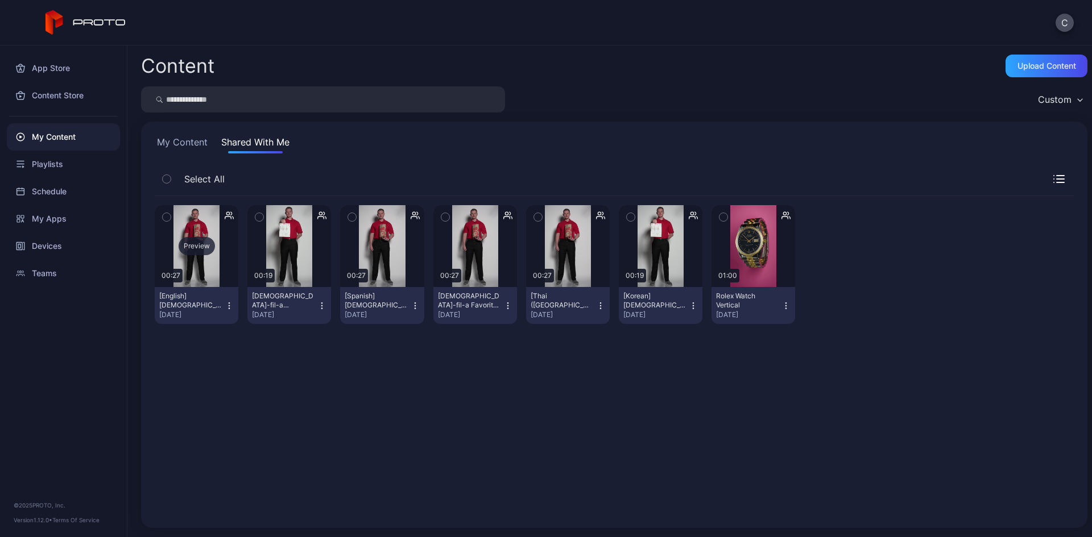
click at [201, 248] on div "Preview" at bounding box center [197, 246] width 36 height 18
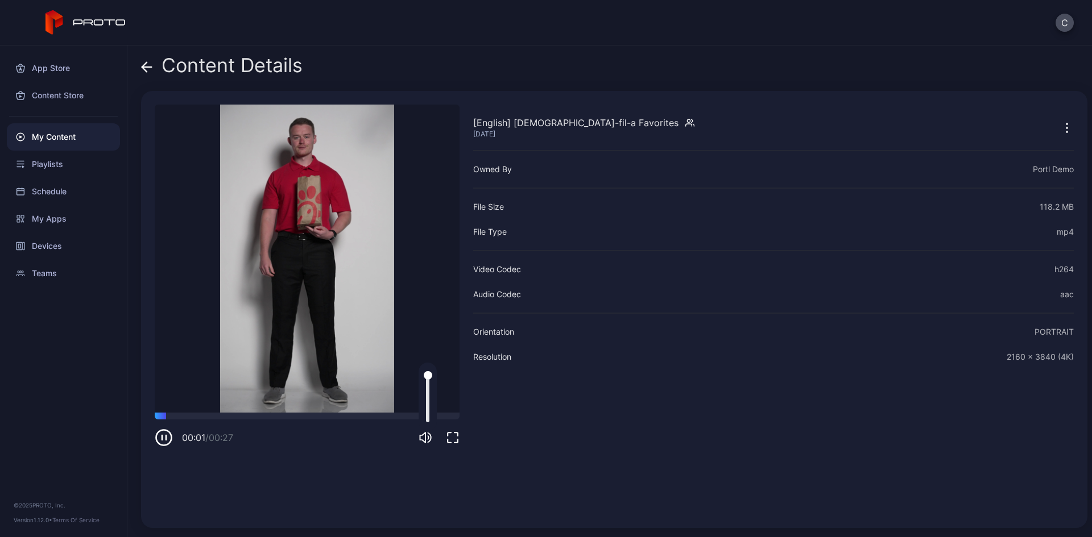
click at [424, 437] on icon "button" at bounding box center [426, 438] width 14 height 14
click at [143, 67] on icon at bounding box center [144, 67] width 5 height 10
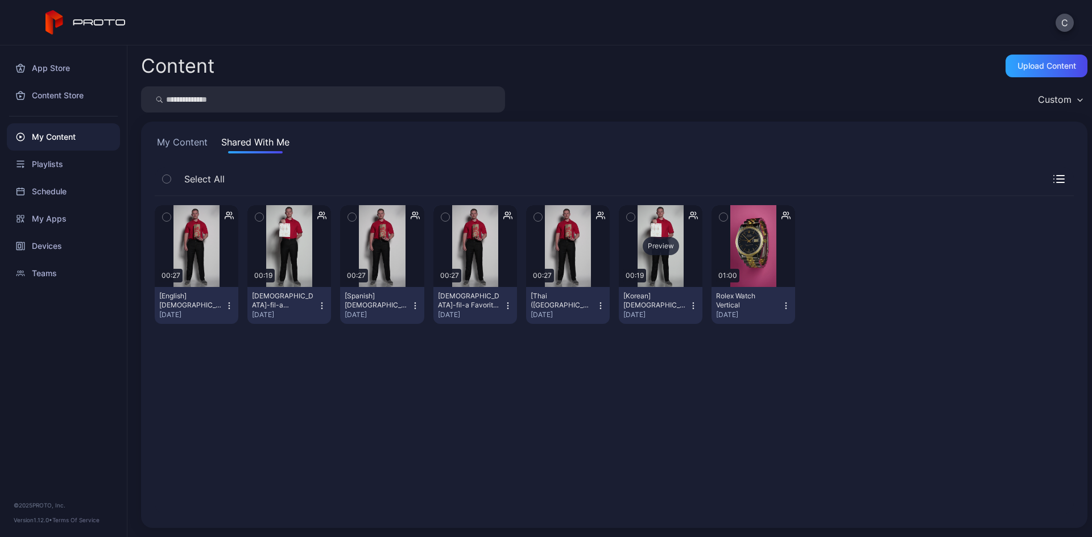
click at [655, 245] on div "Preview" at bounding box center [661, 246] width 36 height 18
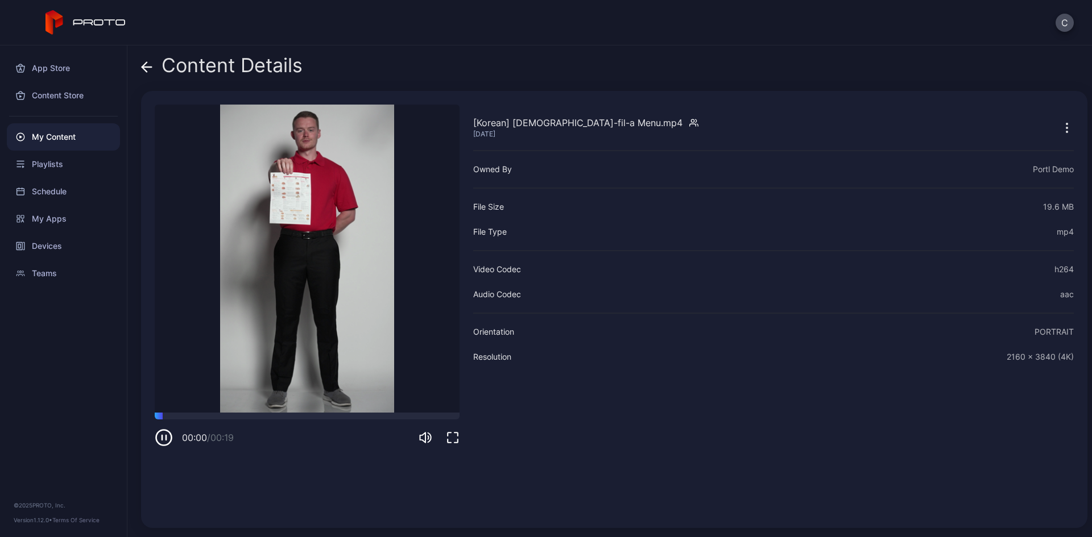
click at [452, 433] on icon "button" at bounding box center [453, 438] width 14 height 14
click at [144, 80] on div "Content Details" at bounding box center [221, 68] width 161 height 27
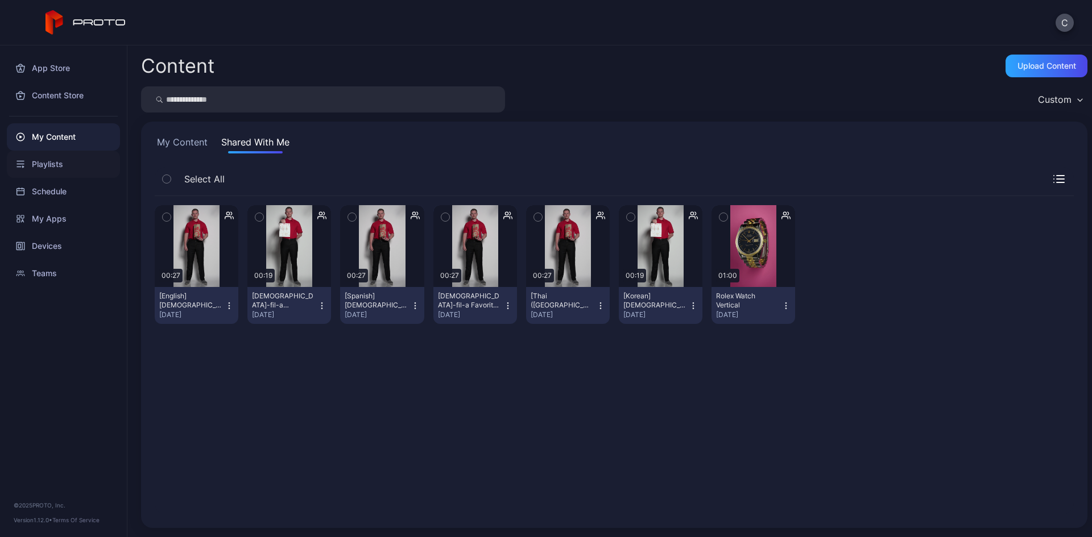
click at [70, 160] on div "Playlists" at bounding box center [63, 164] width 113 height 27
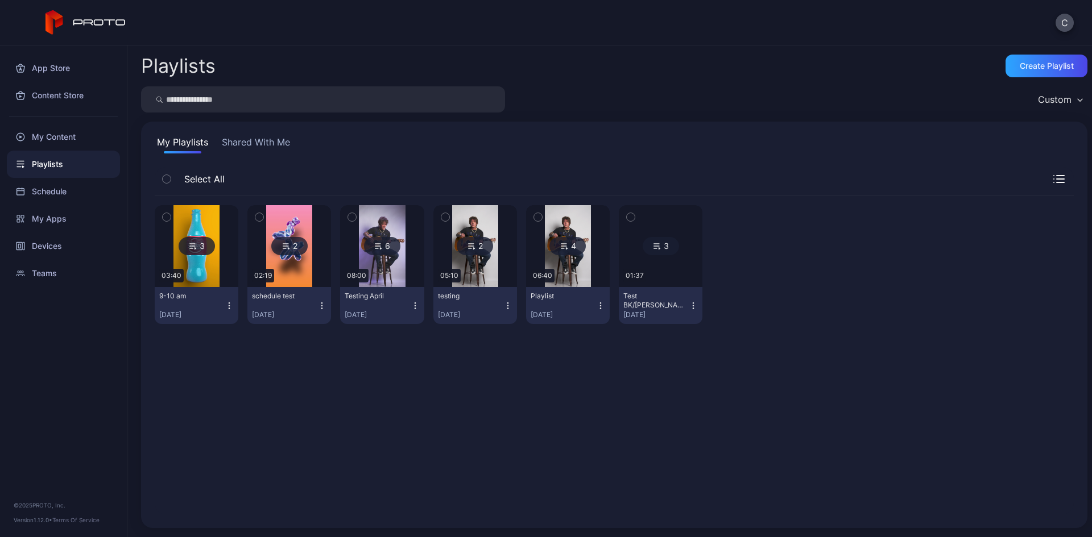
click at [275, 246] on div "2" at bounding box center [289, 246] width 36 height 18
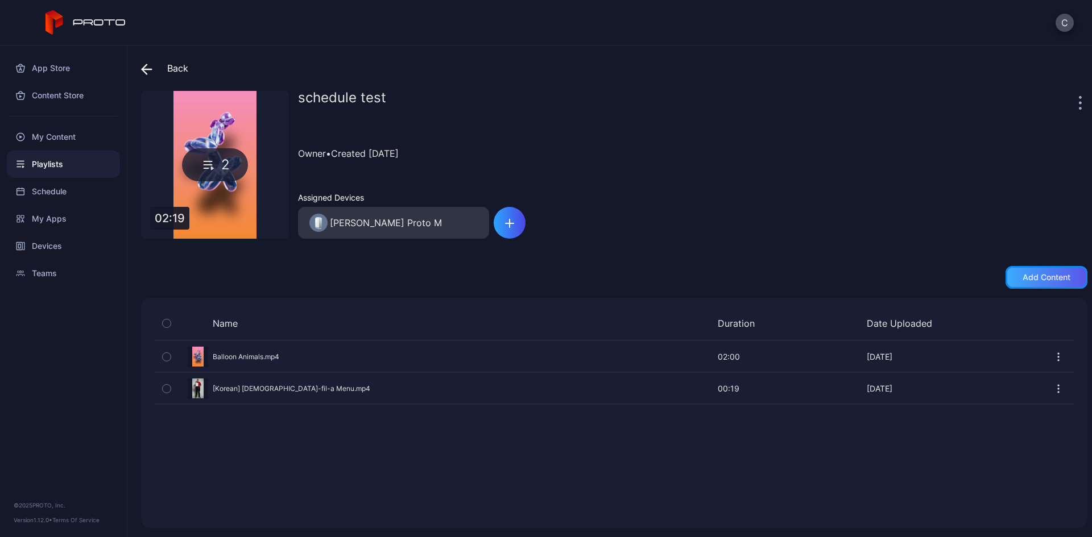
click at [1024, 283] on div "Add content" at bounding box center [1046, 277] width 82 height 23
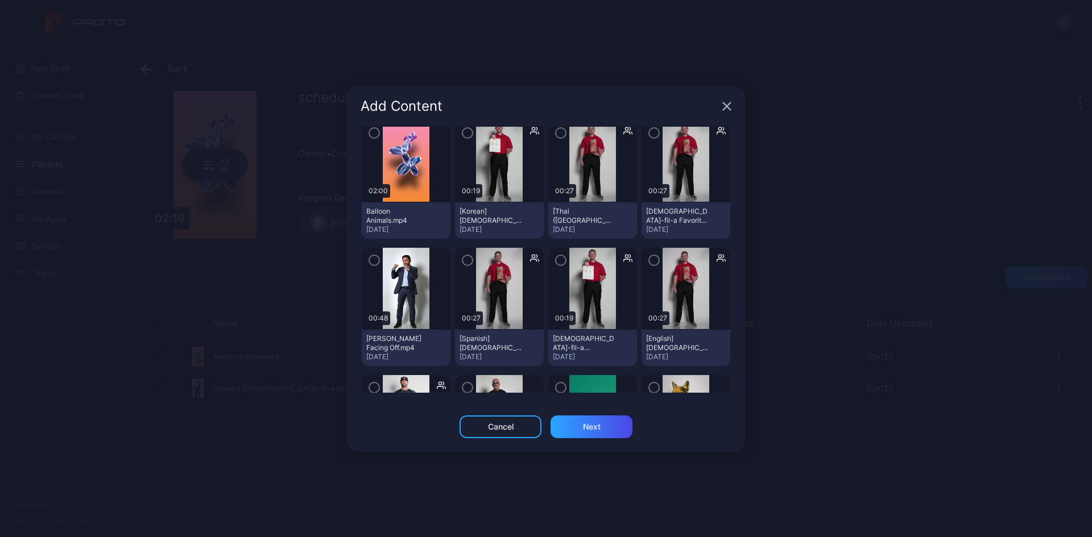
scroll to position [57, 0]
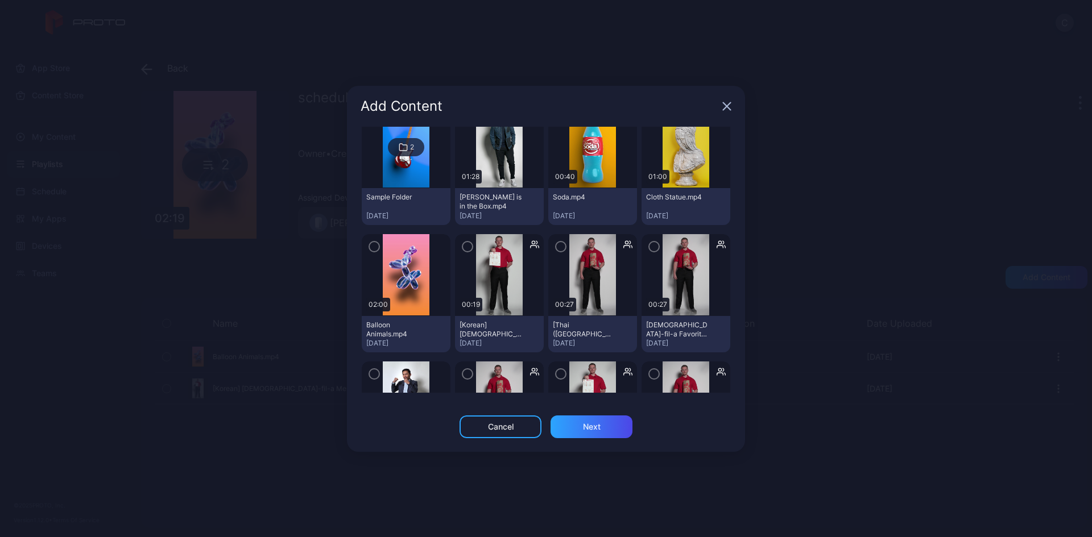
click at [463, 238] on div at bounding box center [499, 275] width 89 height 82
click at [463, 250] on icon "button" at bounding box center [467, 247] width 9 height 13
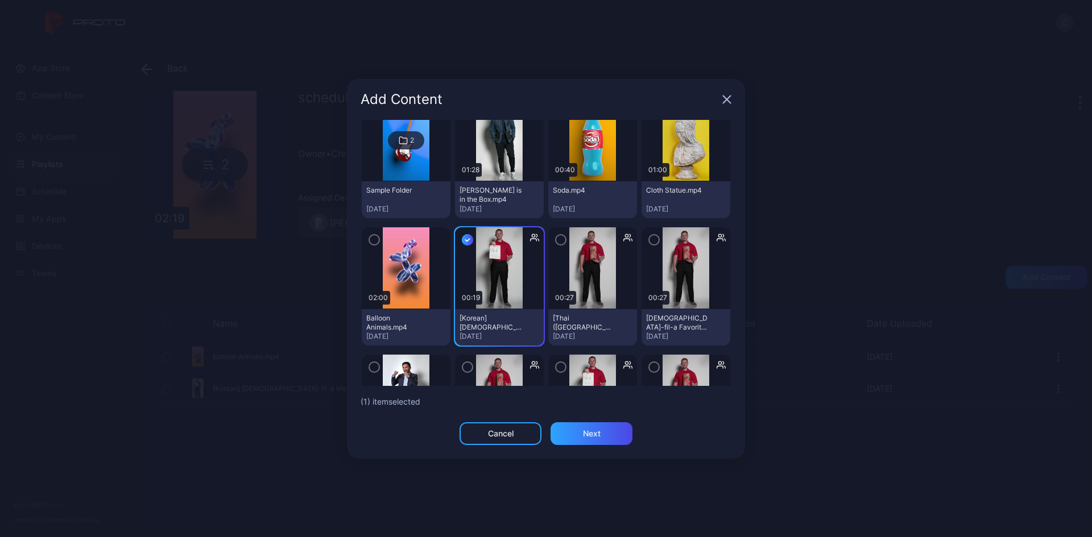
click at [559, 239] on icon "button" at bounding box center [560, 240] width 3 height 2
click at [587, 432] on div "Next" at bounding box center [592, 433] width 18 height 9
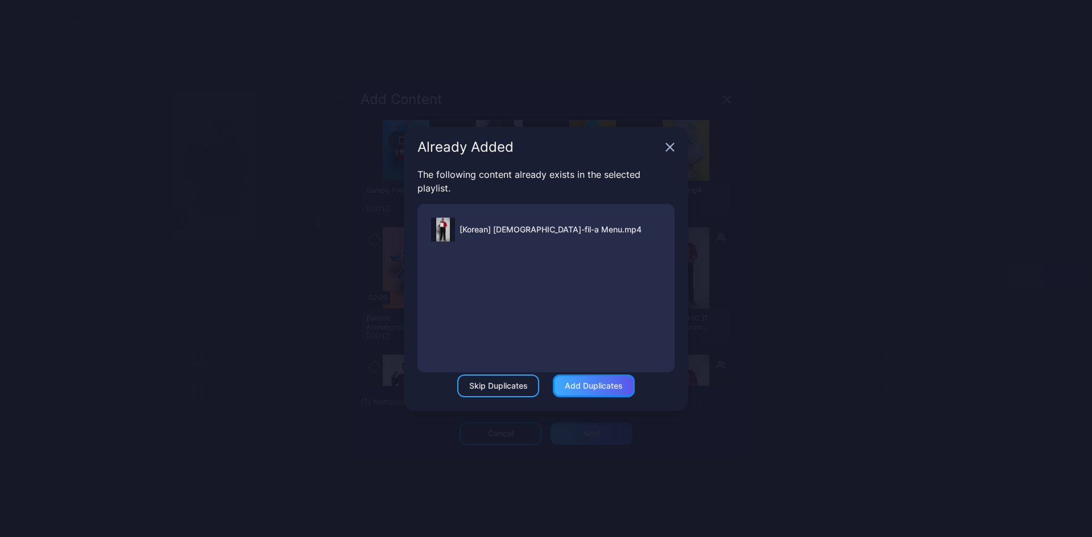
click at [588, 390] on div "Add Duplicates" at bounding box center [594, 386] width 58 height 9
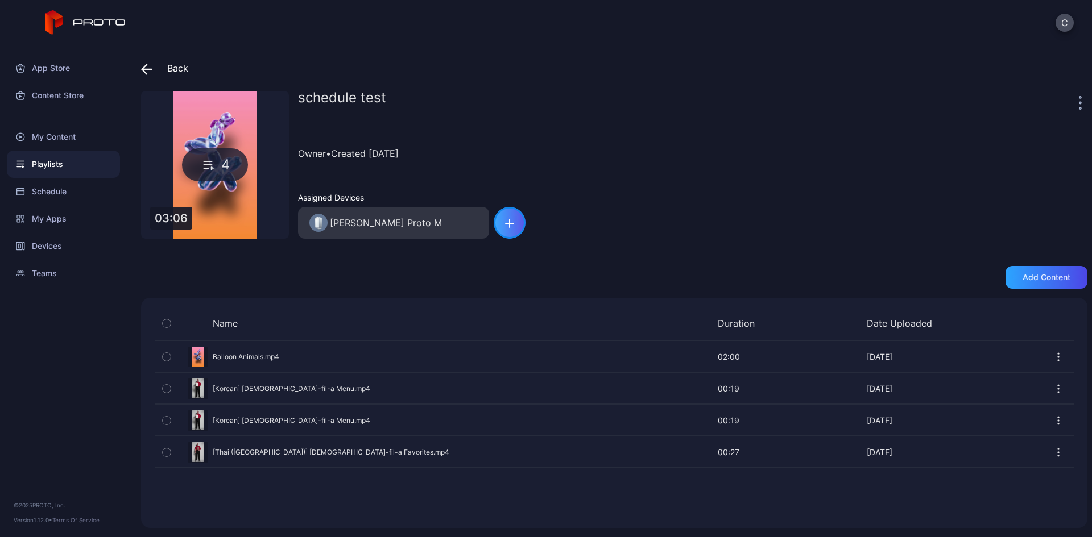
click at [504, 227] on div "button" at bounding box center [510, 223] width 32 height 32
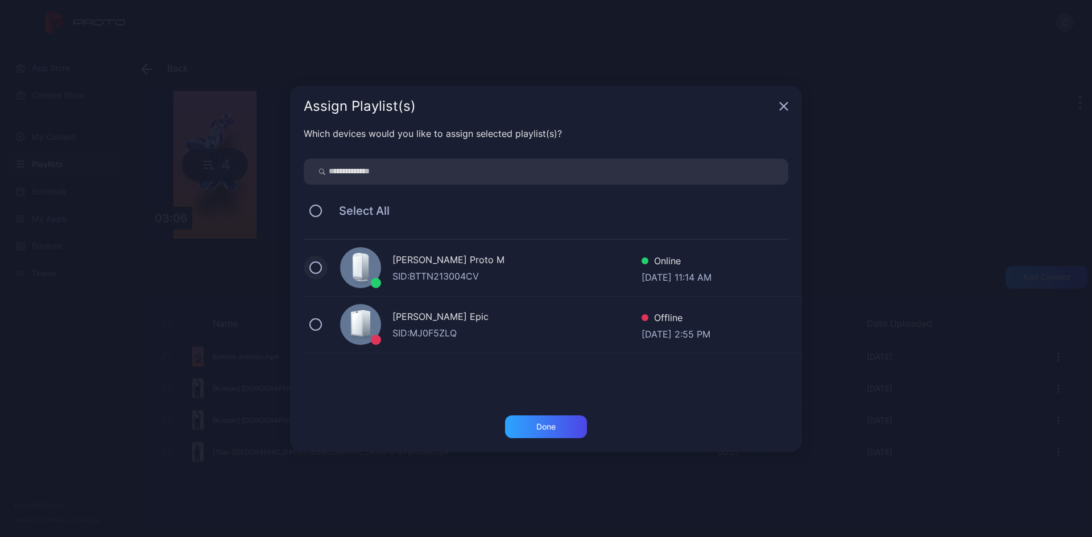
click at [315, 266] on button at bounding box center [315, 268] width 13 height 13
click at [781, 108] on icon "button" at bounding box center [783, 105] width 7 height 7
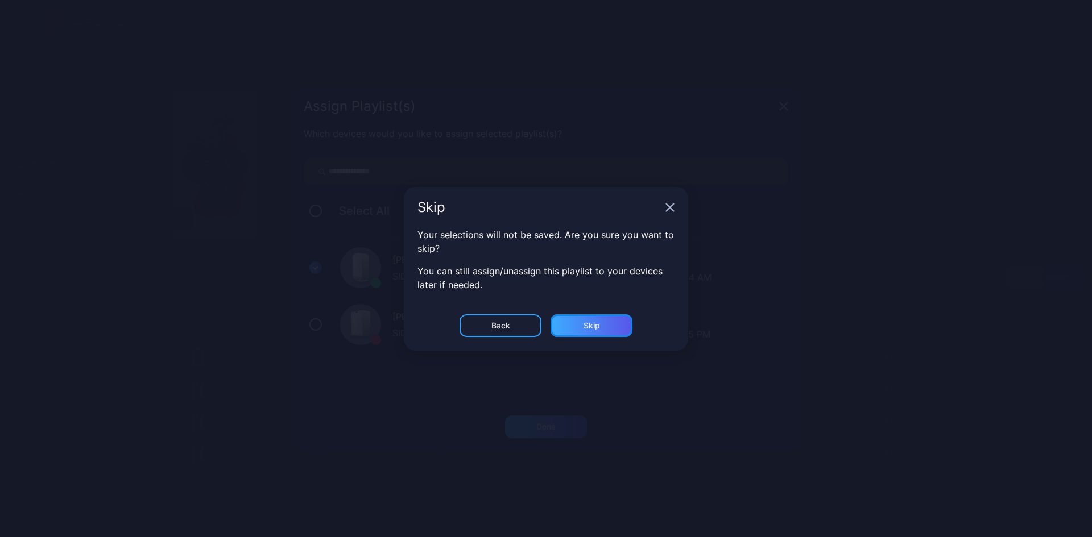
click at [600, 322] on div "Skip" at bounding box center [591, 325] width 82 height 23
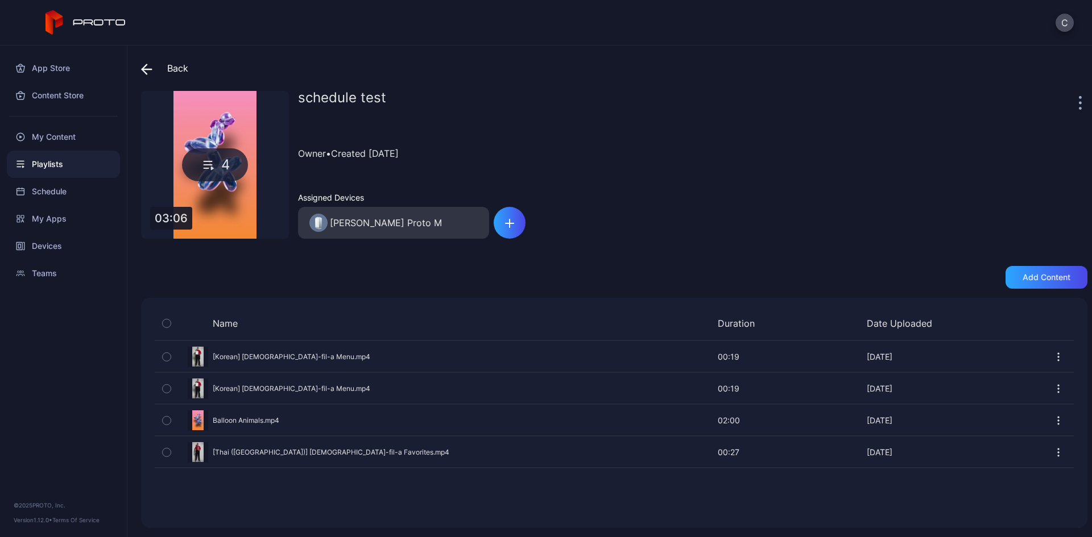
click at [155, 63] on span at bounding box center [149, 68] width 17 height 20
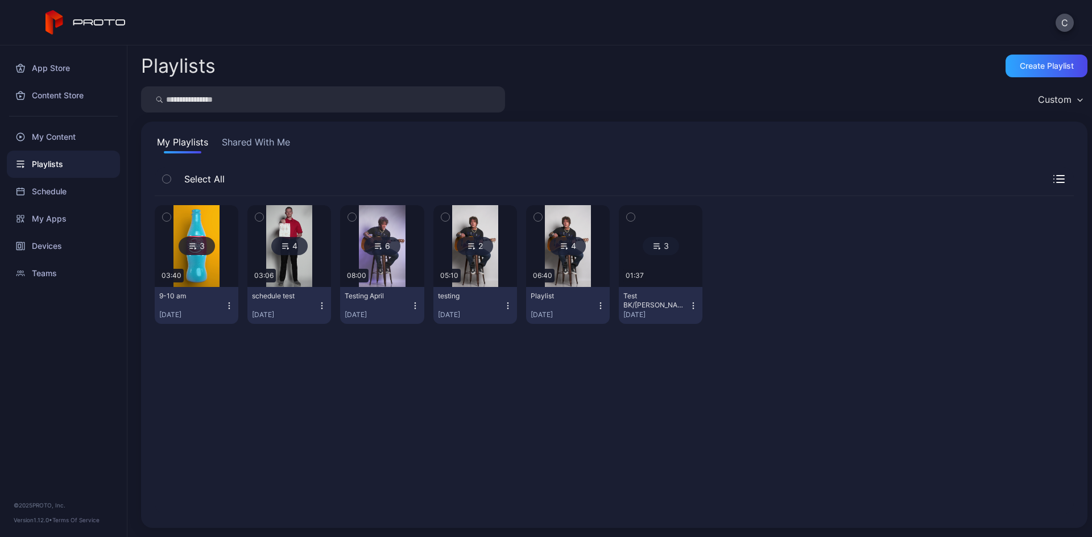
click at [229, 308] on icon "button" at bounding box center [229, 305] width 9 height 9
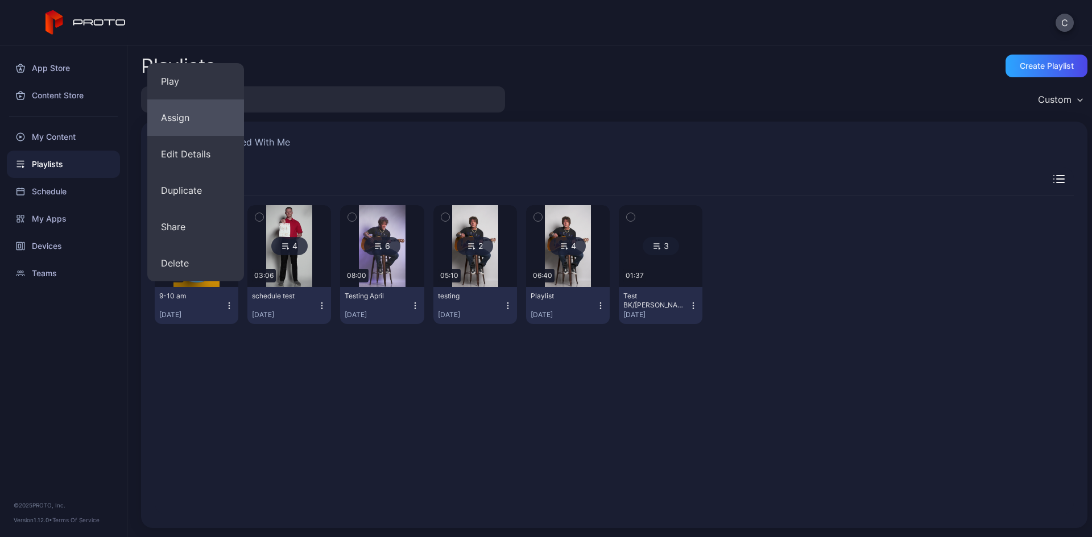
click at [181, 119] on button "Assign" at bounding box center [195, 118] width 97 height 36
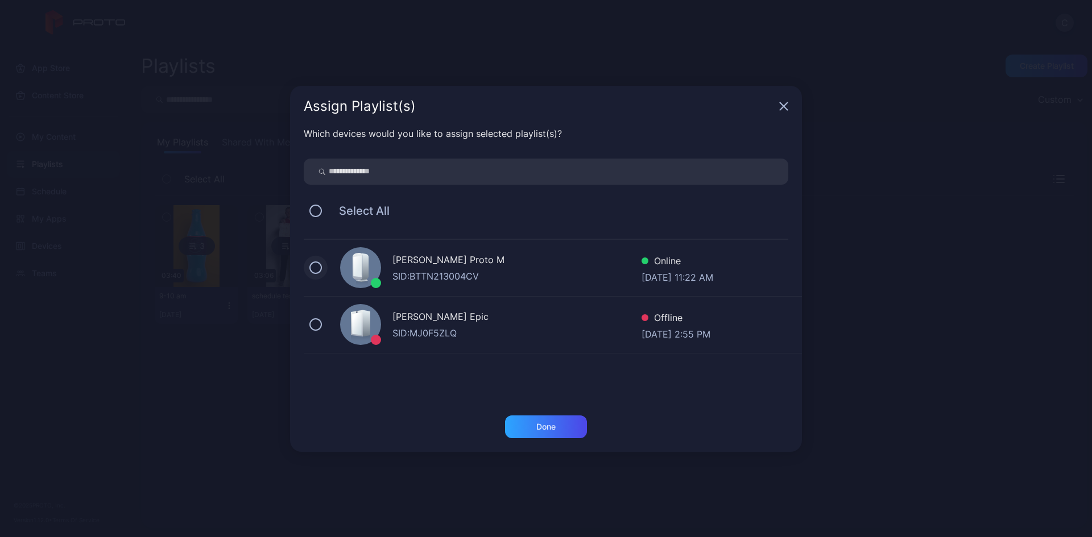
click at [313, 272] on button at bounding box center [315, 268] width 13 height 13
click at [785, 98] on div "Assign Playlist(s)" at bounding box center [546, 106] width 512 height 41
click at [785, 105] on icon "button" at bounding box center [783, 105] width 7 height 7
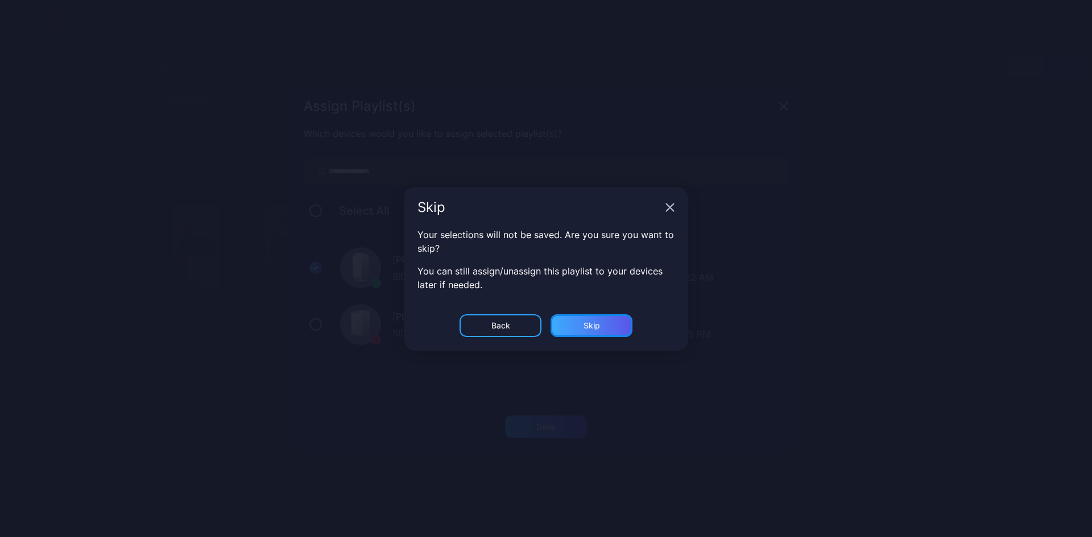
click at [570, 326] on div "Skip" at bounding box center [591, 325] width 82 height 23
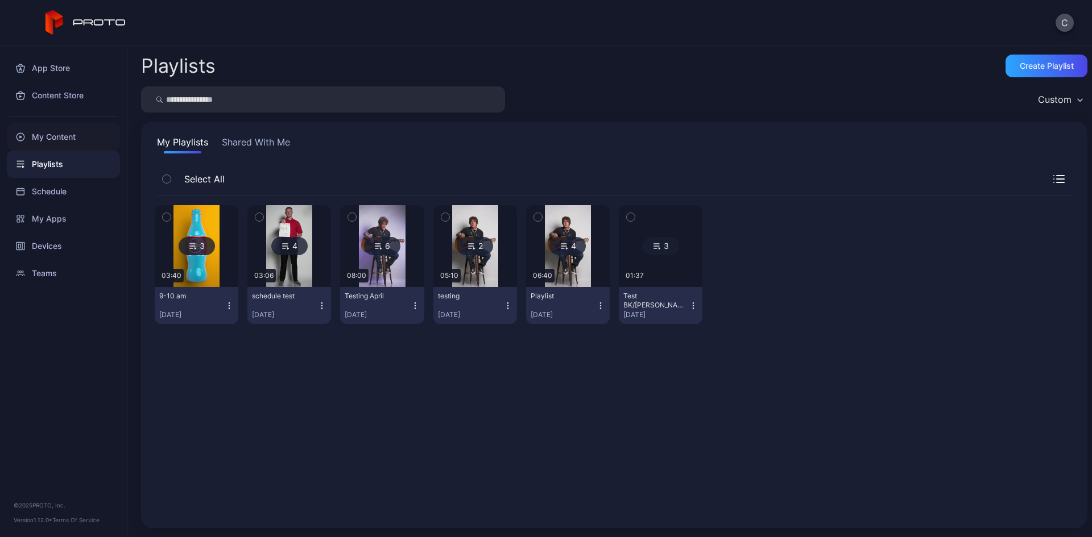
click at [34, 141] on div "My Content" at bounding box center [63, 136] width 113 height 27
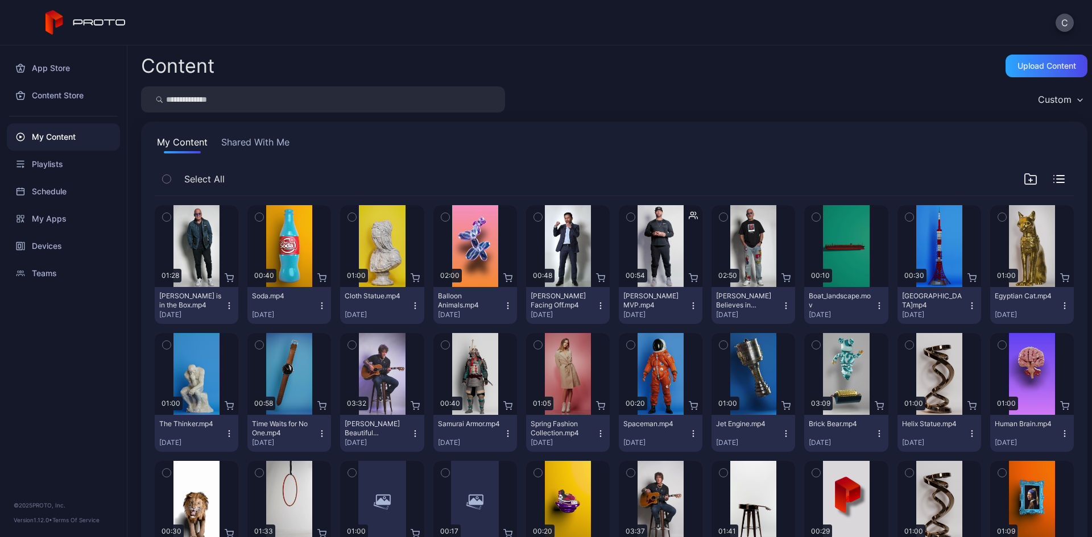
click at [165, 214] on icon "button" at bounding box center [167, 217] width 8 height 13
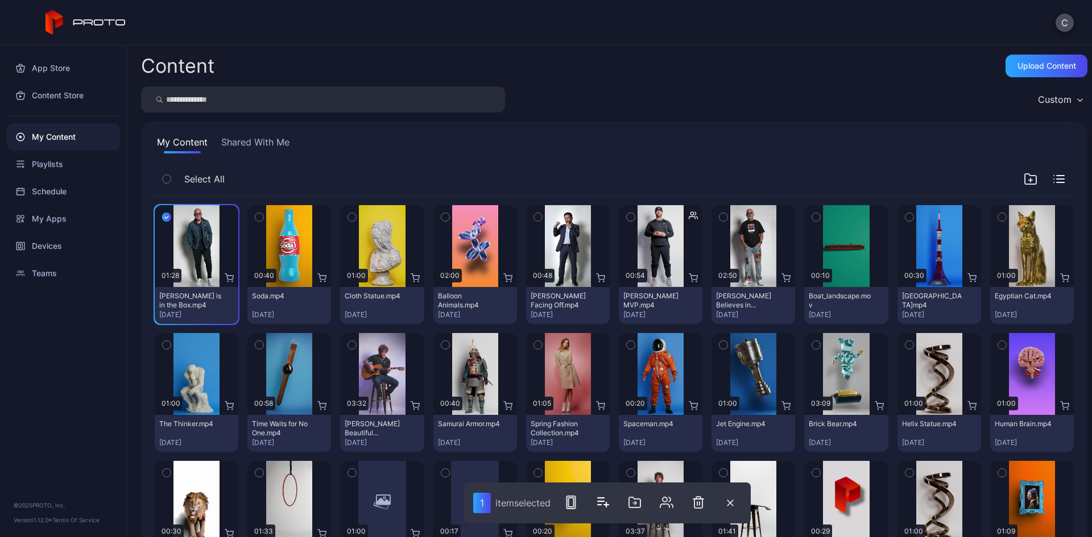
click at [251, 216] on button "button" at bounding box center [259, 217] width 24 height 24
click at [351, 218] on icon "button" at bounding box center [352, 218] width 3 height 2
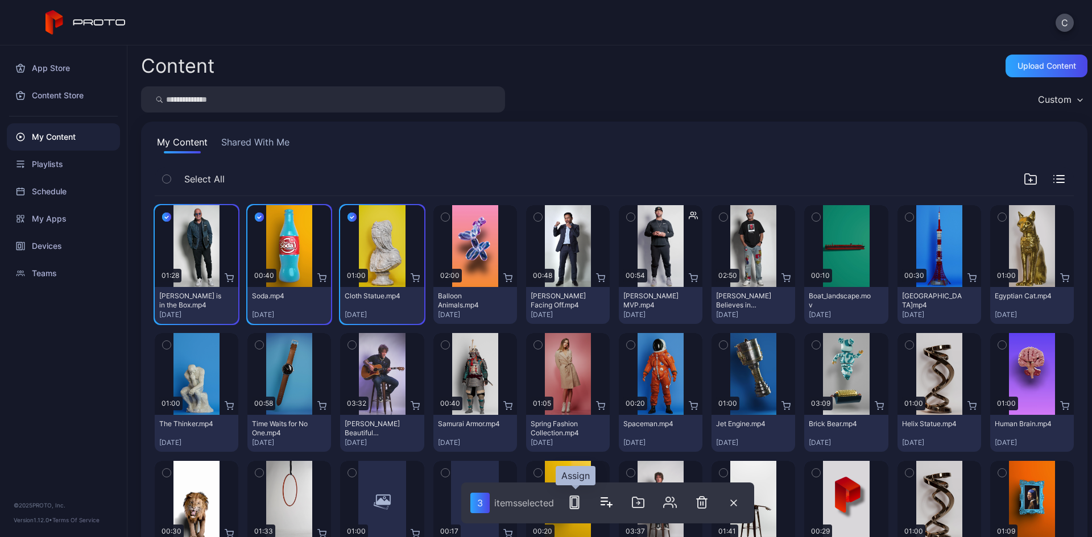
click at [573, 501] on rect "button" at bounding box center [573, 502] width 5 height 9
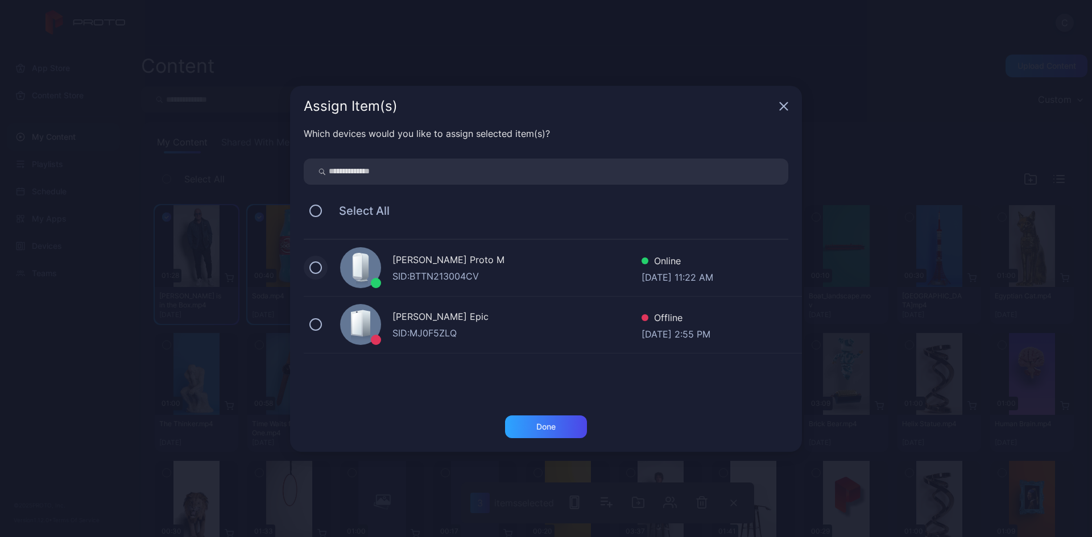
click at [318, 270] on button at bounding box center [315, 268] width 13 height 13
click at [779, 107] on icon "button" at bounding box center [783, 106] width 9 height 9
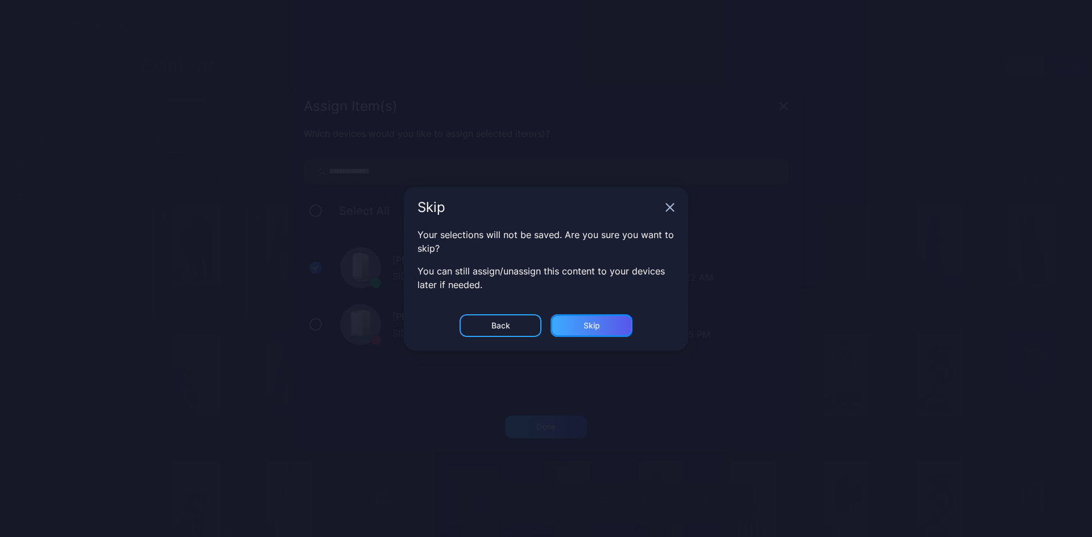
click at [568, 324] on div "Skip" at bounding box center [591, 325] width 82 height 23
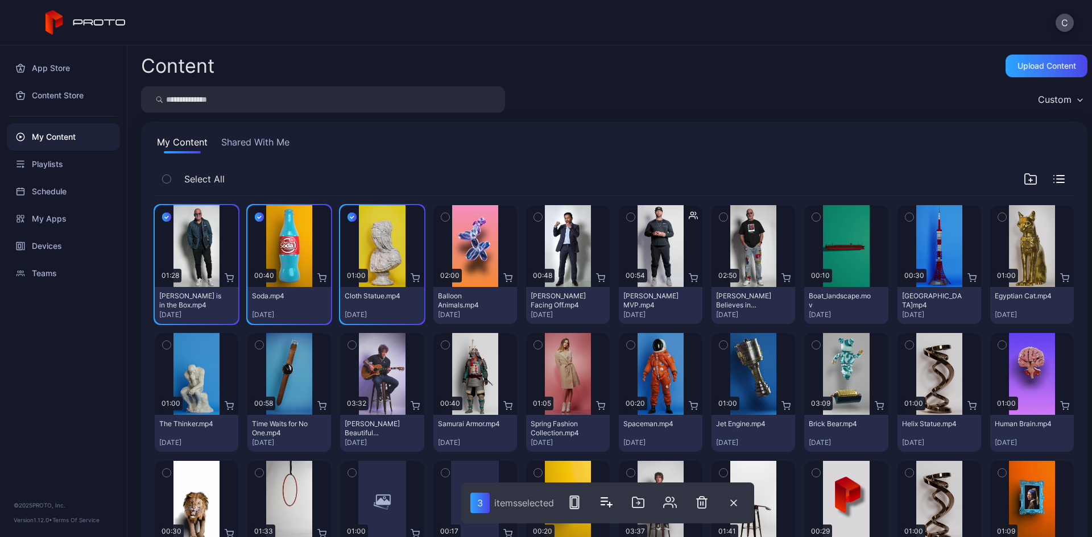
click at [170, 215] on icon "button" at bounding box center [166, 217] width 9 height 13
click at [265, 215] on button "button" at bounding box center [259, 217] width 24 height 24
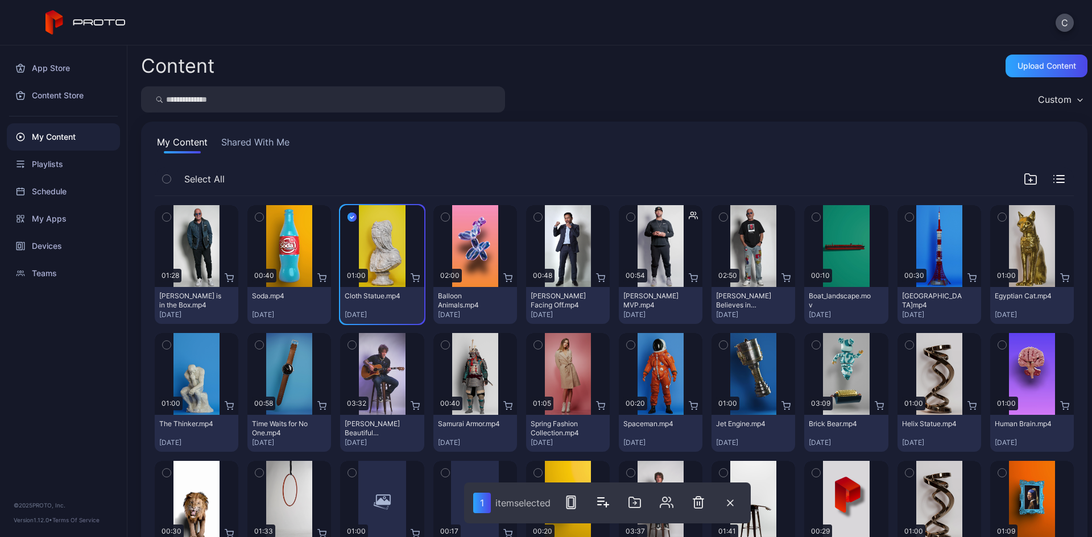
click at [347, 216] on icon "button" at bounding box center [351, 217] width 9 height 13
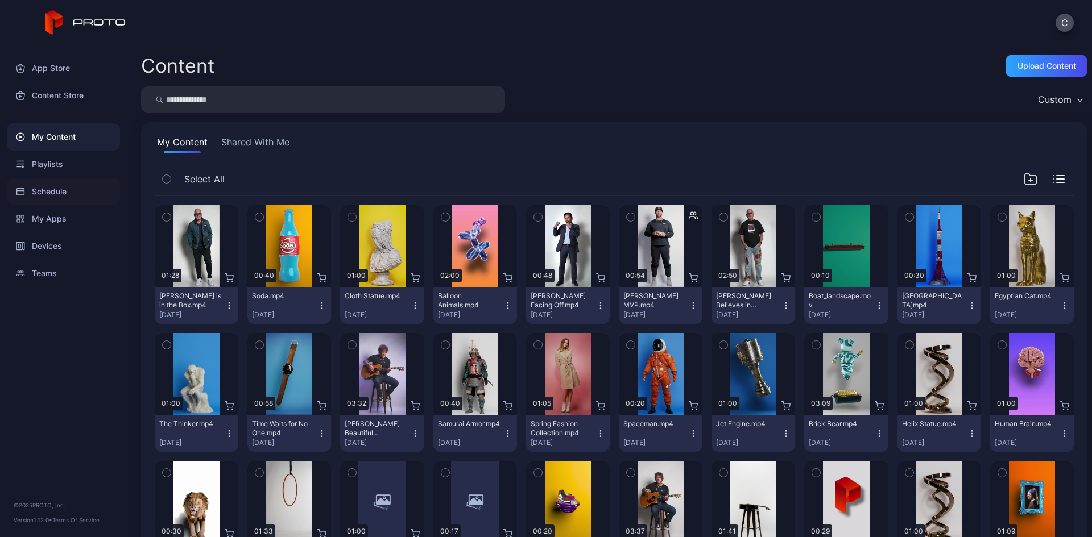
click at [81, 192] on div "Schedule" at bounding box center [63, 191] width 113 height 27
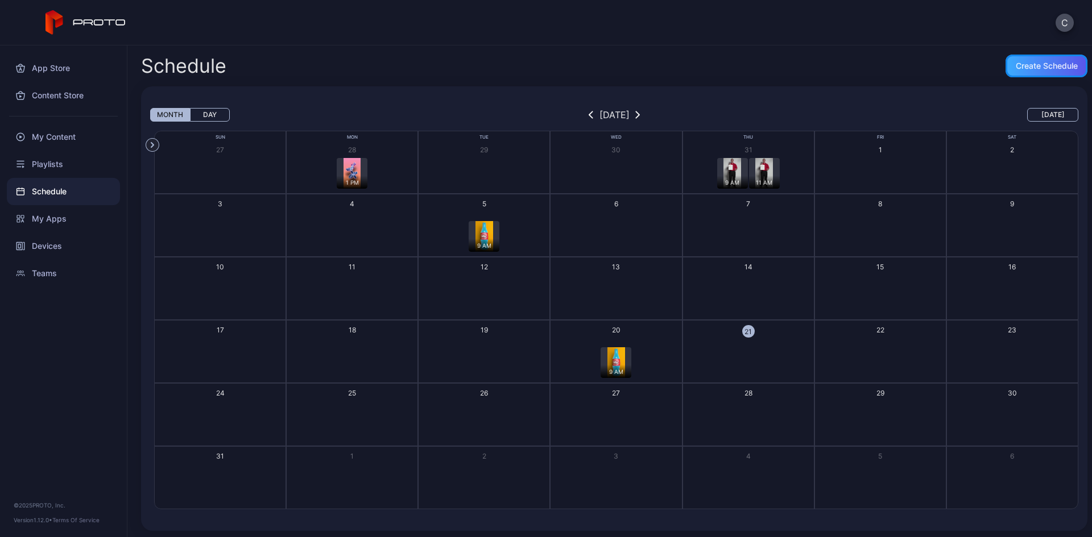
click at [1035, 65] on div "Create Schedule" at bounding box center [1047, 65] width 62 height 9
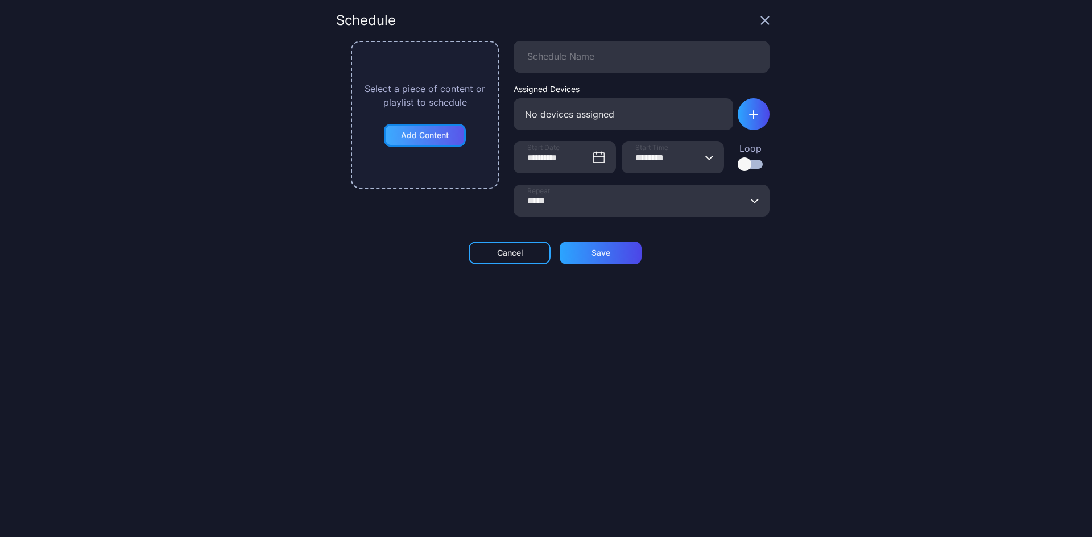
click at [422, 138] on div "Add Content" at bounding box center [425, 135] width 48 height 9
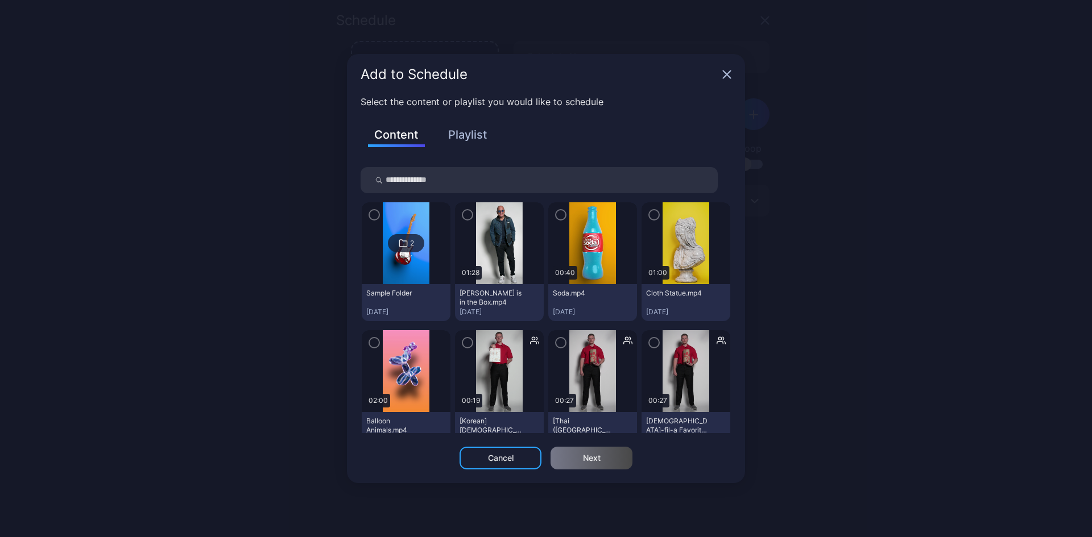
click at [471, 138] on button "Playlist" at bounding box center [467, 134] width 57 height 19
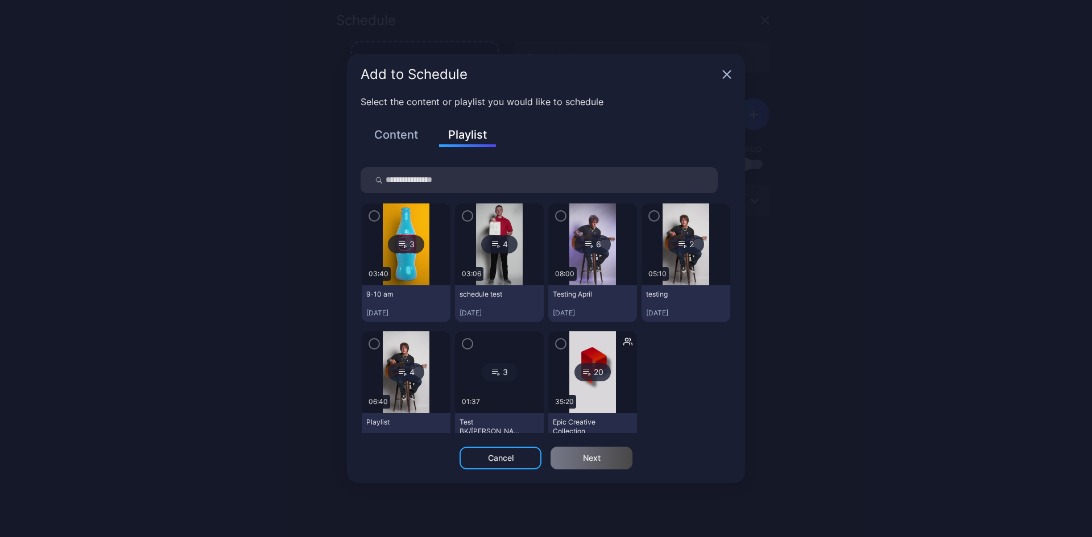
click at [374, 216] on icon "button" at bounding box center [374, 216] width 9 height 13
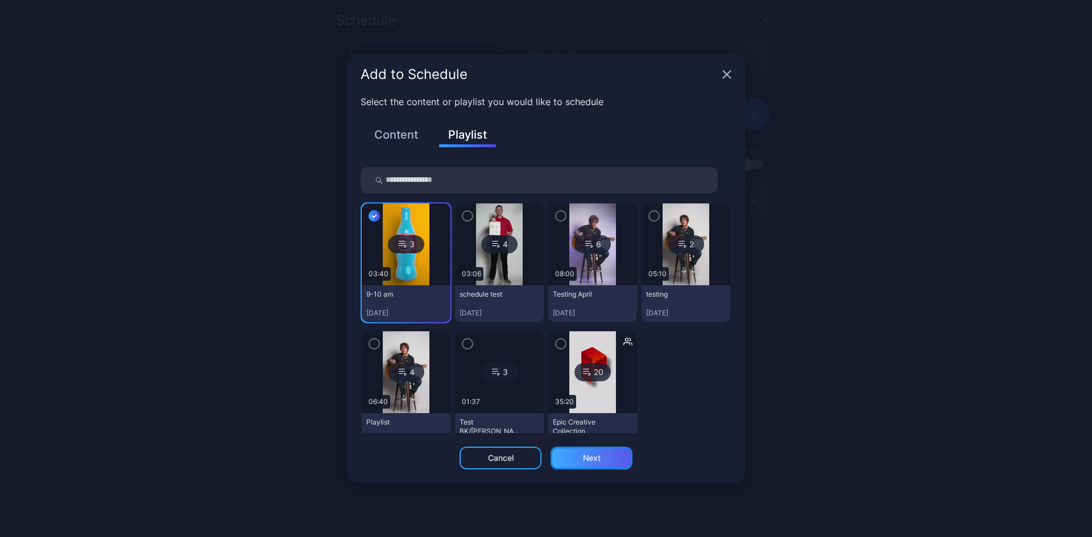
click at [579, 453] on div "Next" at bounding box center [591, 458] width 82 height 23
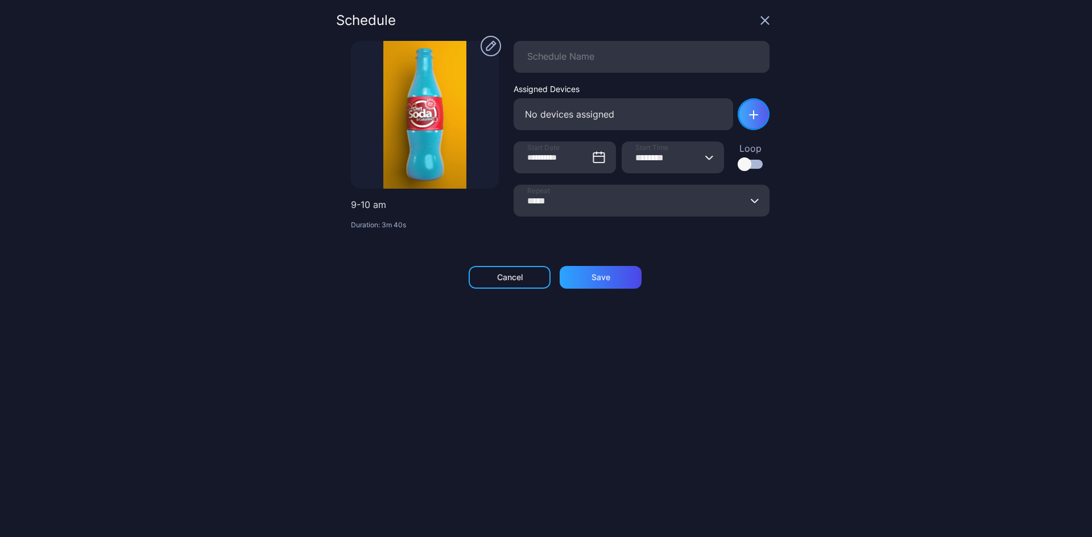
click at [751, 115] on div "button" at bounding box center [754, 114] width 32 height 32
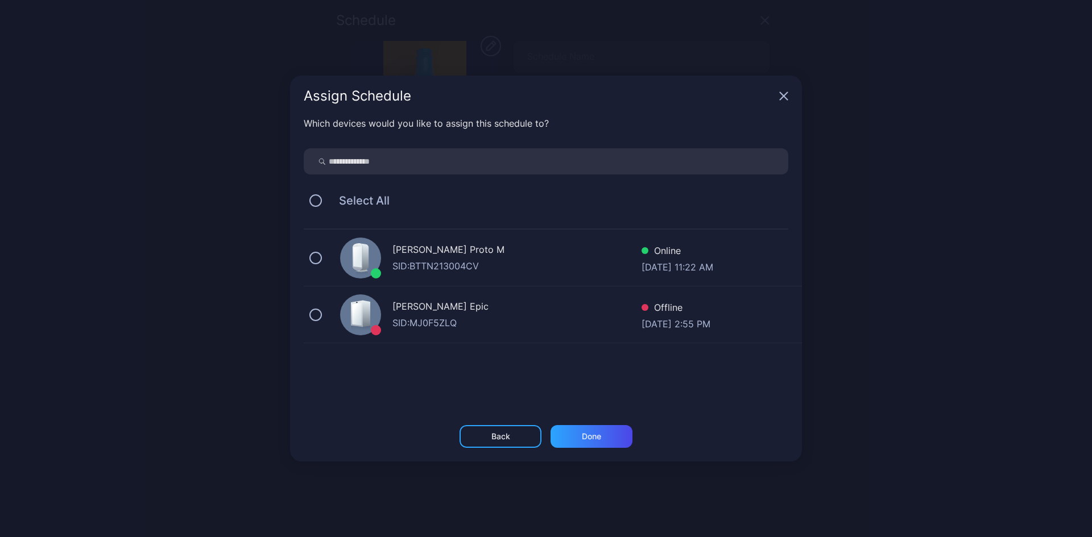
click at [429, 263] on div "SID: BTTN213004CV" at bounding box center [516, 266] width 249 height 14
click at [614, 434] on div "Done" at bounding box center [591, 436] width 82 height 23
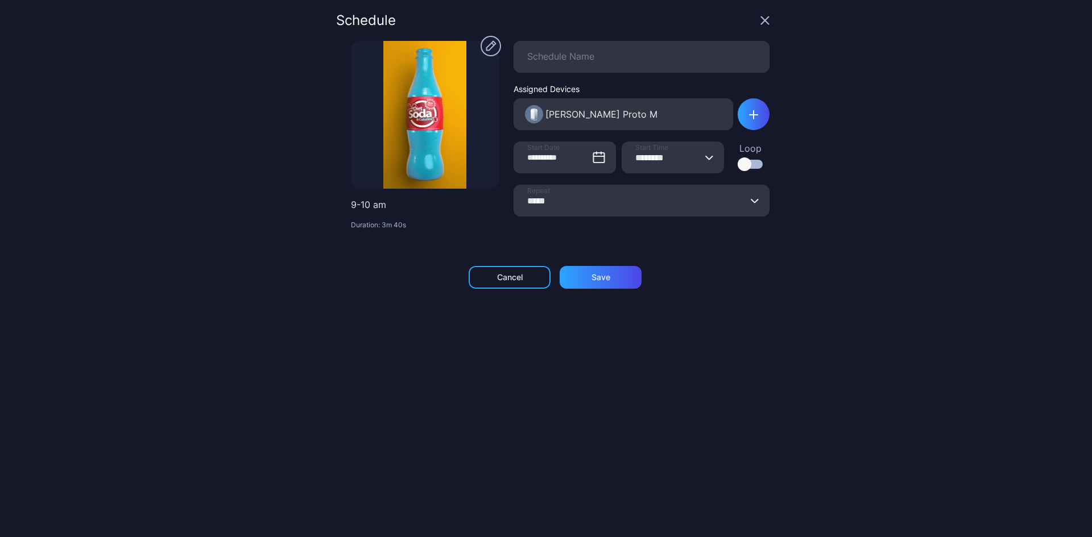
click at [738, 163] on div at bounding box center [745, 165] width 14 height 14
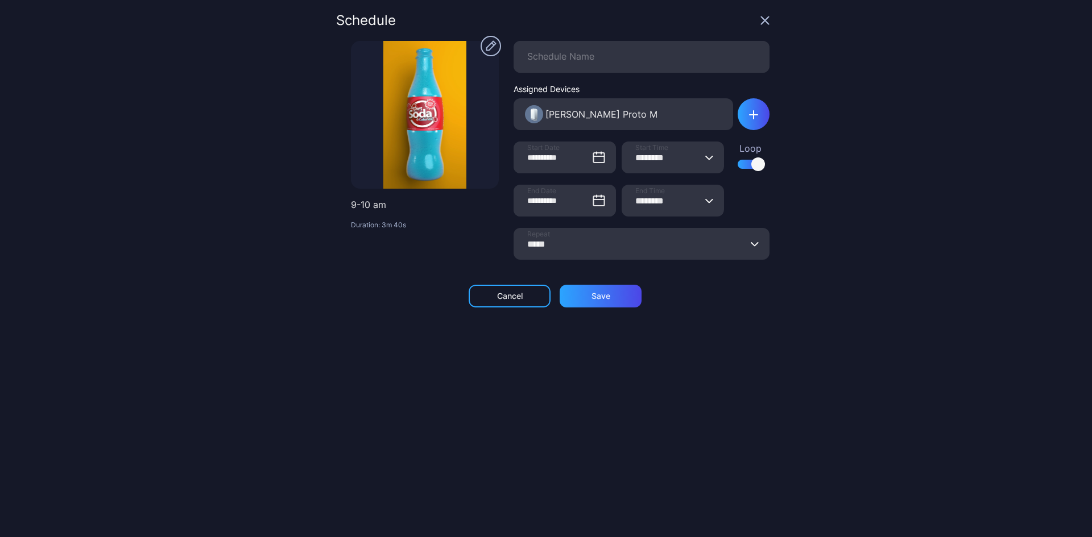
click at [625, 251] on input "*****" at bounding box center [641, 244] width 256 height 32
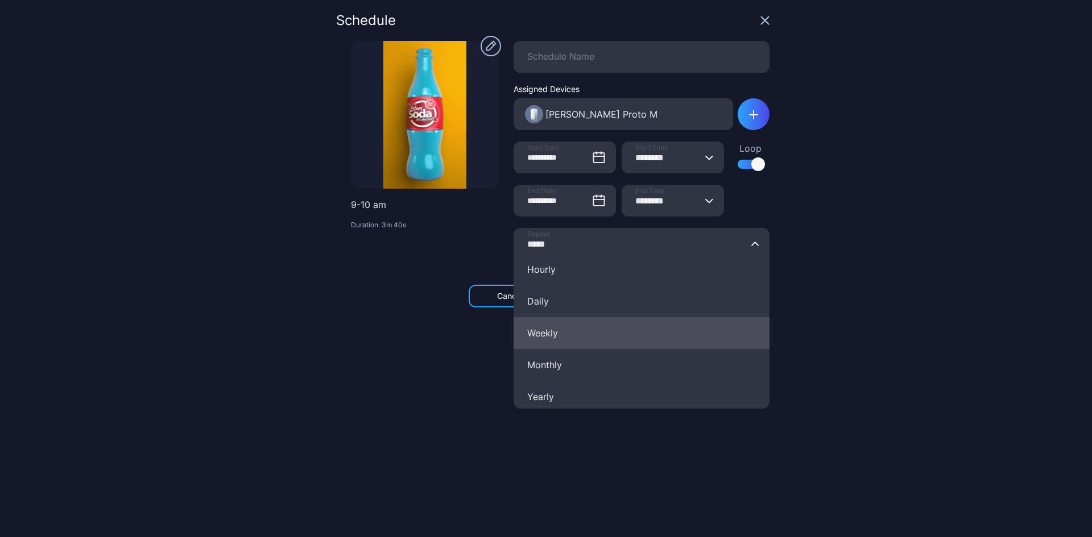
scroll to position [57, 0]
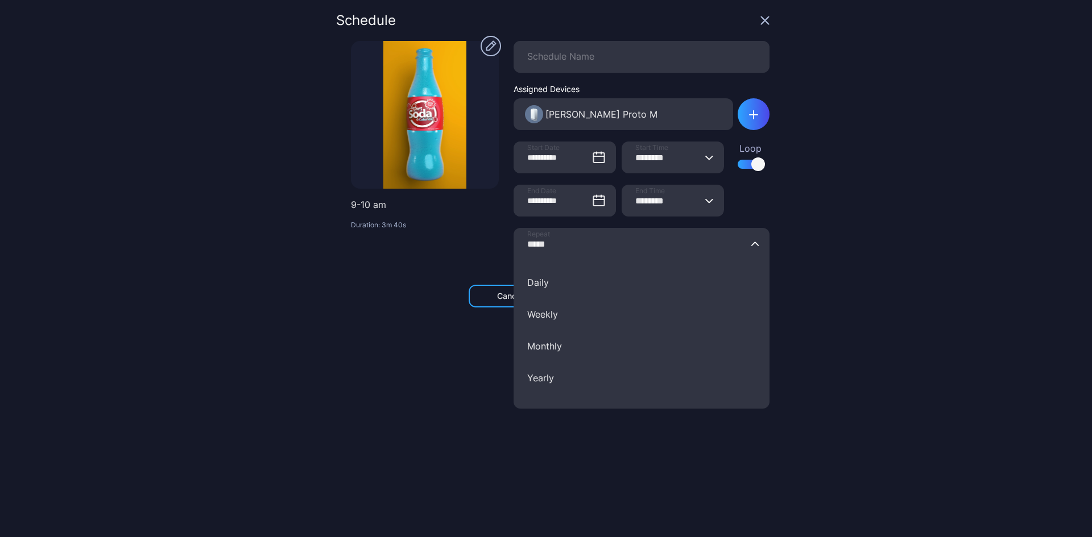
click at [393, 341] on div "**********" at bounding box center [552, 269] width 433 height 510
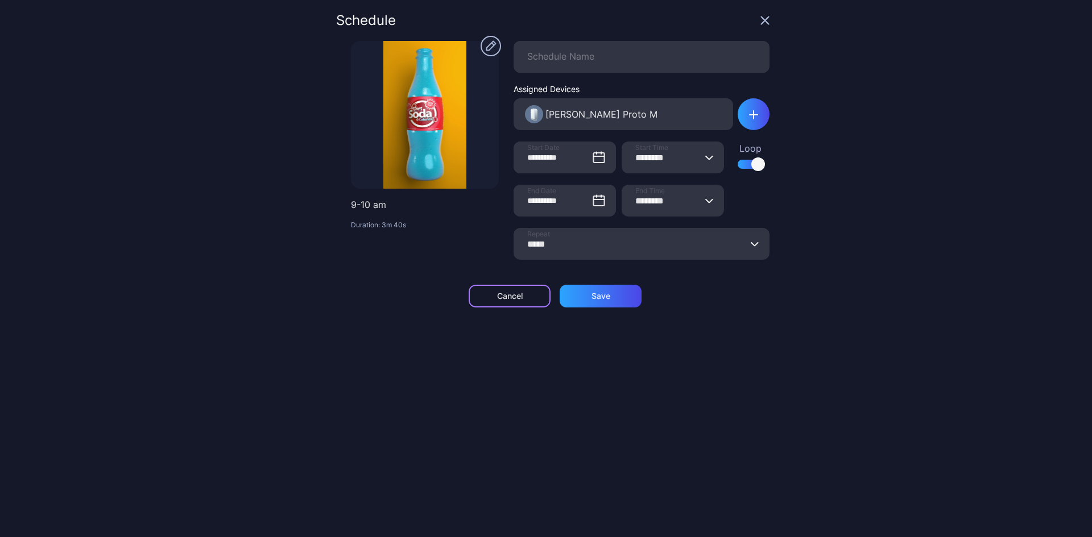
click at [485, 291] on div "Cancel" at bounding box center [510, 296] width 82 height 23
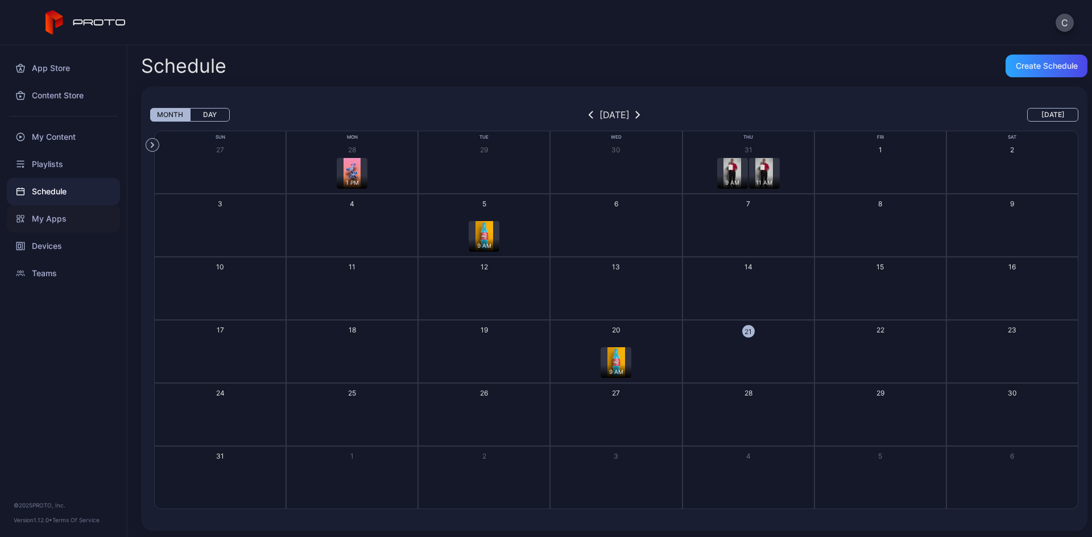
click at [73, 222] on div "My Apps" at bounding box center [63, 218] width 113 height 27
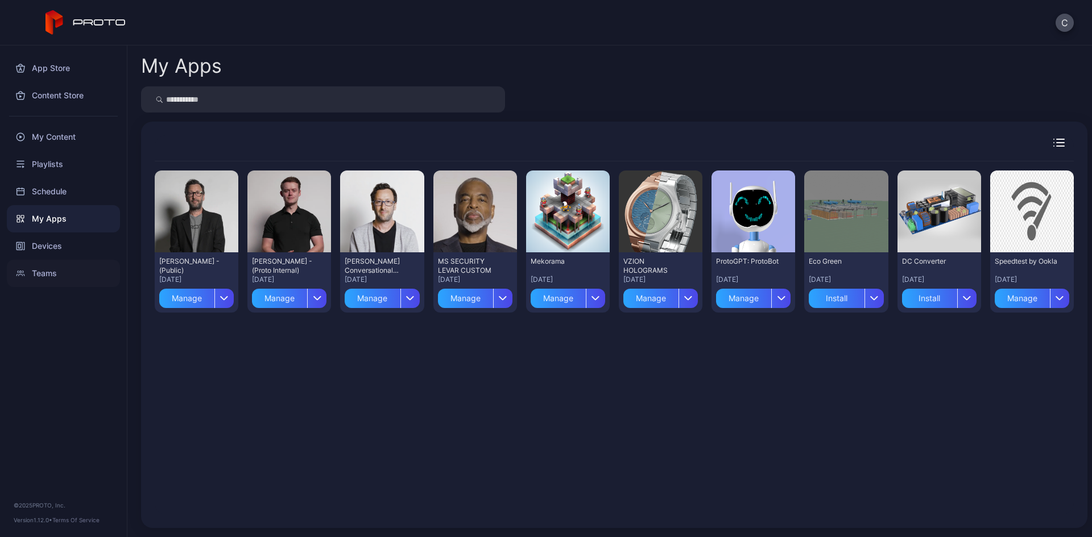
click at [50, 274] on div "Teams" at bounding box center [63, 273] width 113 height 27
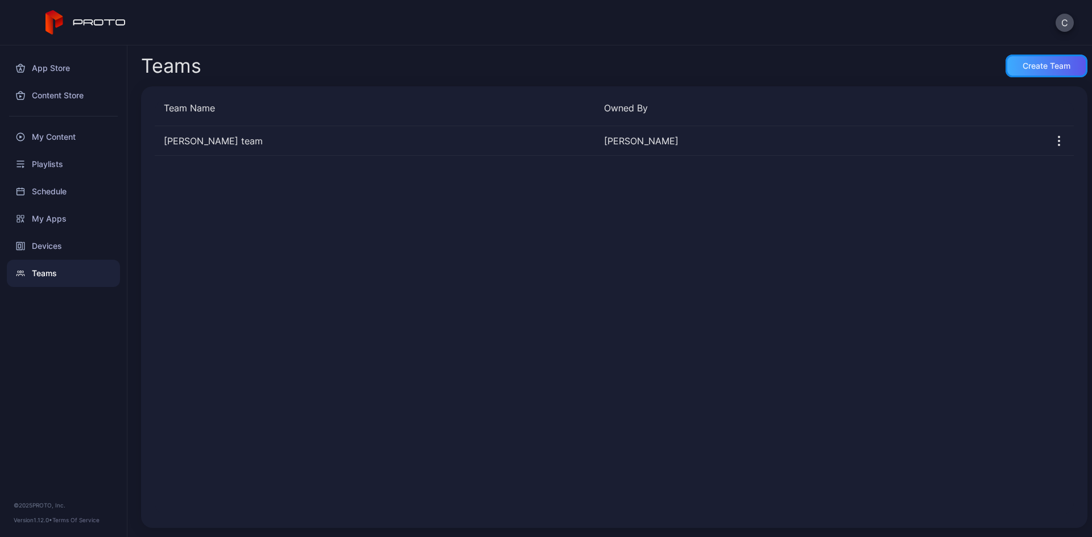
click at [1005, 68] on div "Create Team" at bounding box center [1046, 66] width 82 height 23
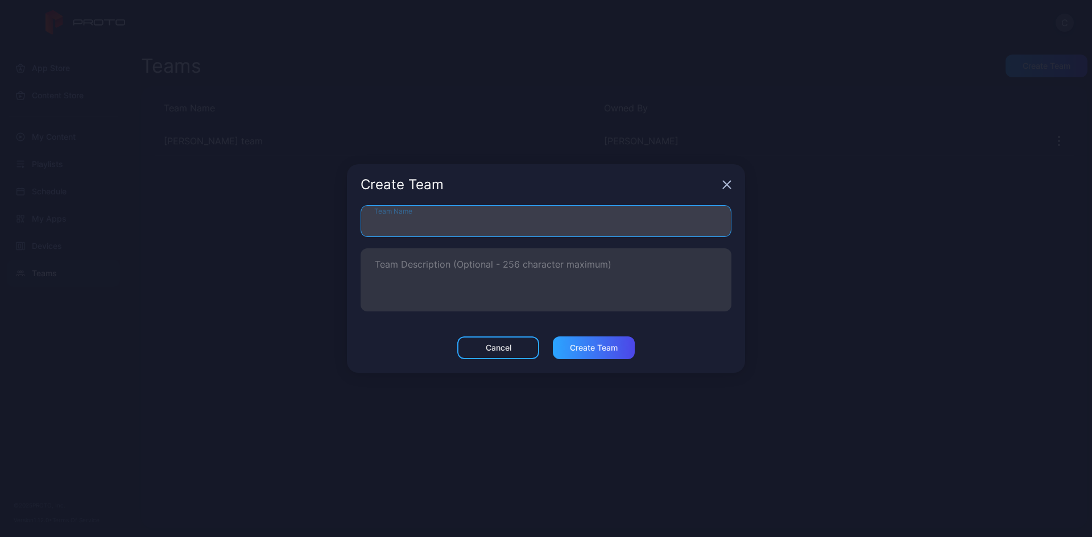
click at [412, 229] on input "Team Name" at bounding box center [546, 221] width 371 height 32
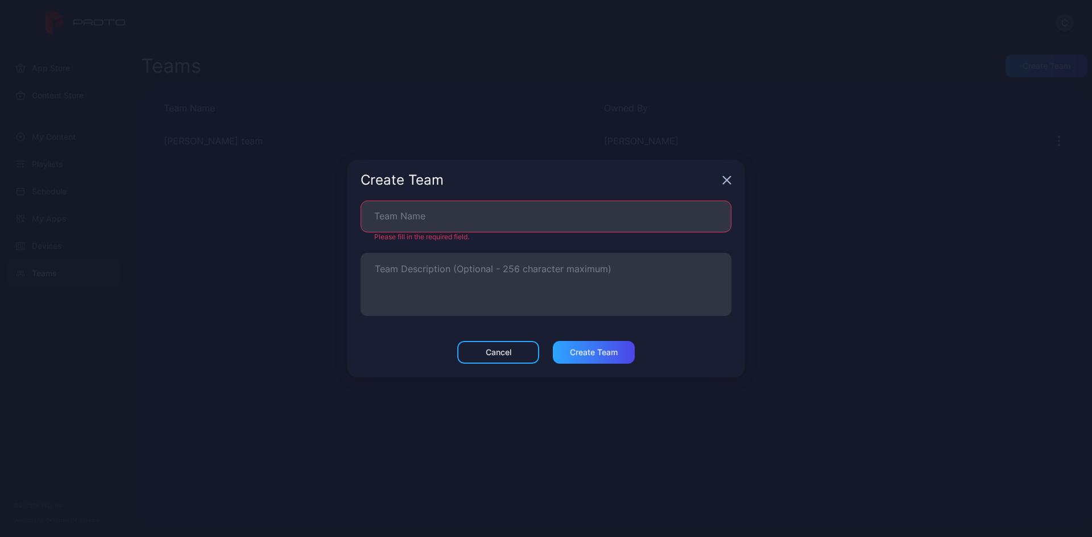
click at [727, 185] on div "Create Team" at bounding box center [546, 180] width 398 height 41
click at [513, 349] on div "Cancel" at bounding box center [498, 352] width 82 height 23
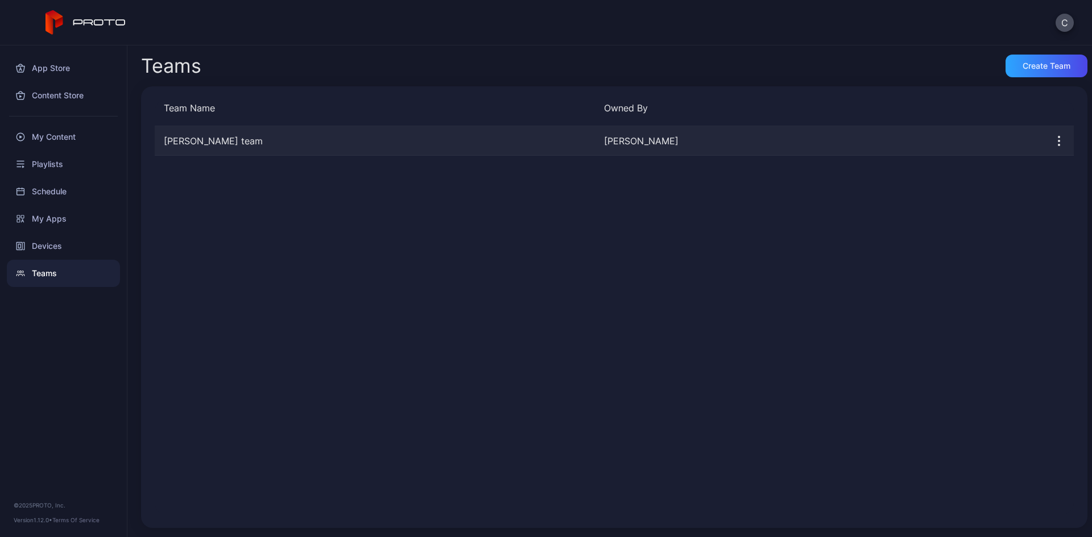
click at [186, 132] on div "[PERSON_NAME] team [PERSON_NAME]" at bounding box center [614, 141] width 919 height 30
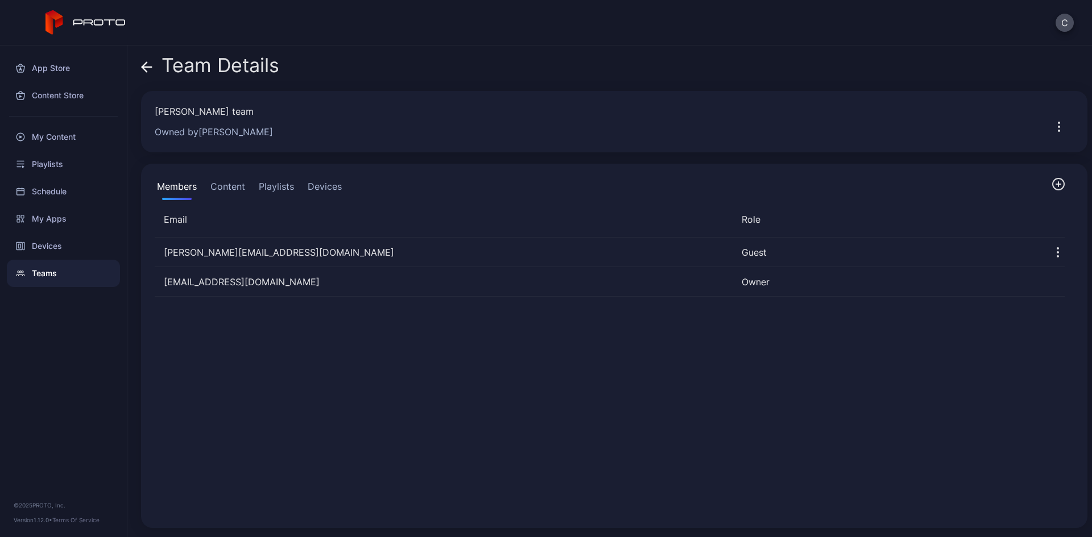
click at [1053, 188] on icon "button" at bounding box center [1058, 184] width 11 height 11
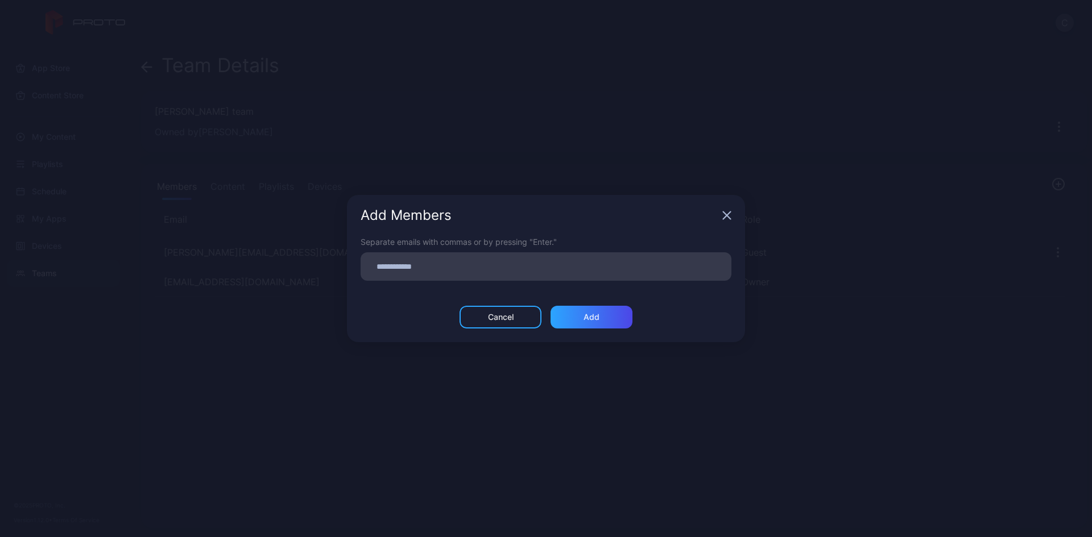
click at [558, 265] on input at bounding box center [545, 266] width 357 height 15
type input "**********"
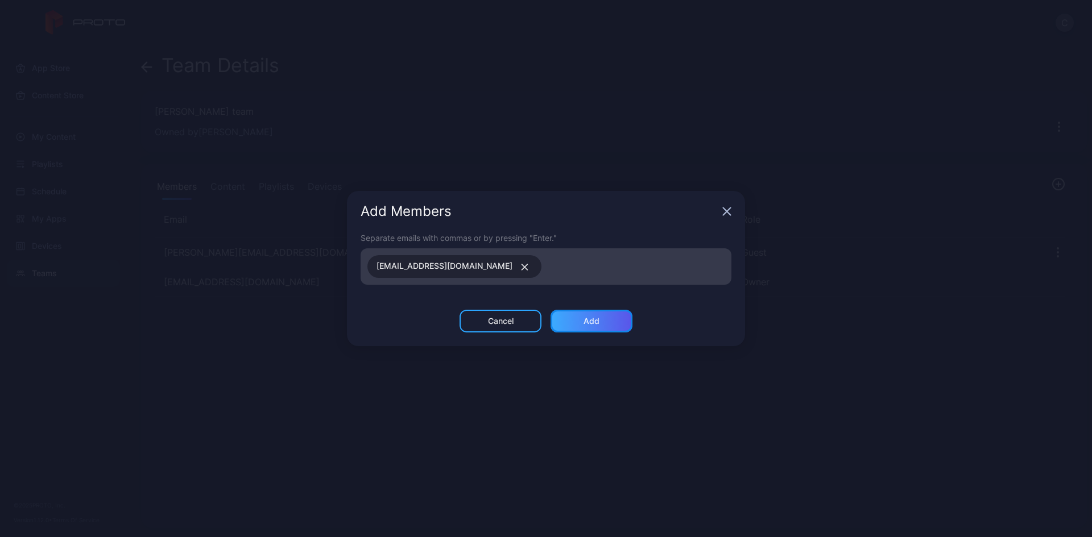
click at [569, 326] on div "Add" at bounding box center [591, 321] width 82 height 23
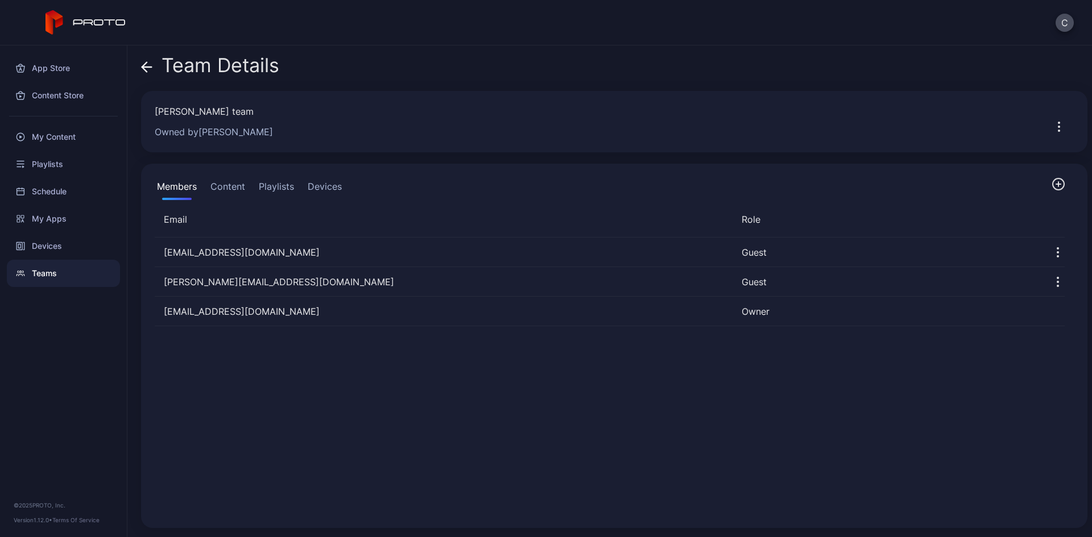
click at [227, 186] on button "Content" at bounding box center [227, 188] width 39 height 23
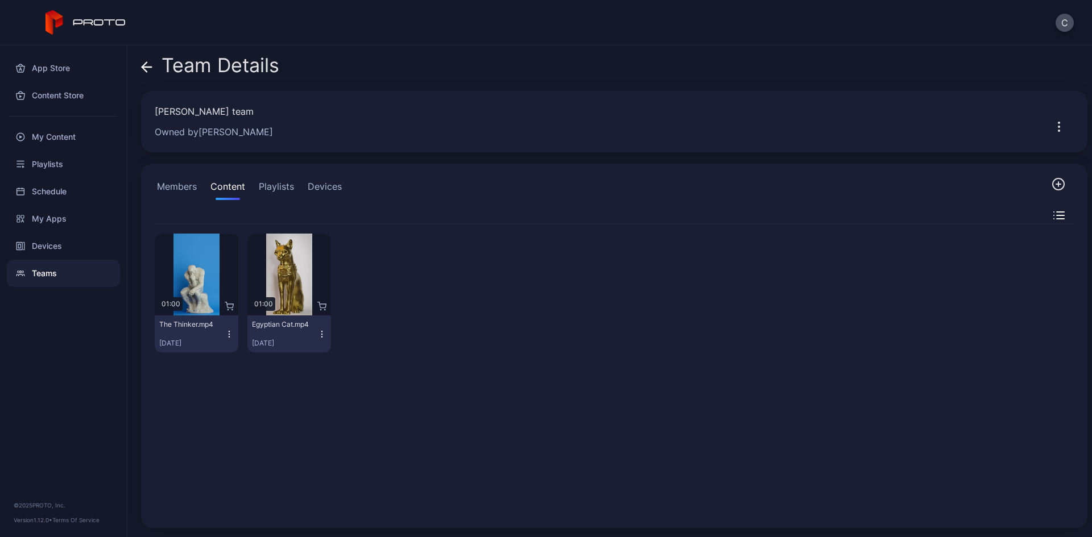
click at [287, 186] on button "Playlists" at bounding box center [276, 188] width 40 height 23
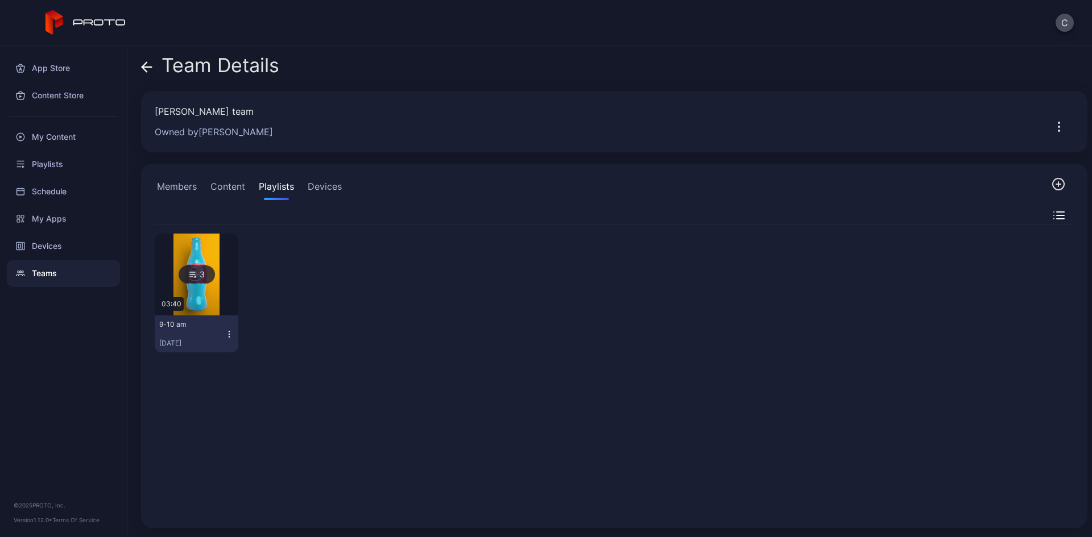
click at [316, 184] on button "Devices" at bounding box center [324, 188] width 39 height 23
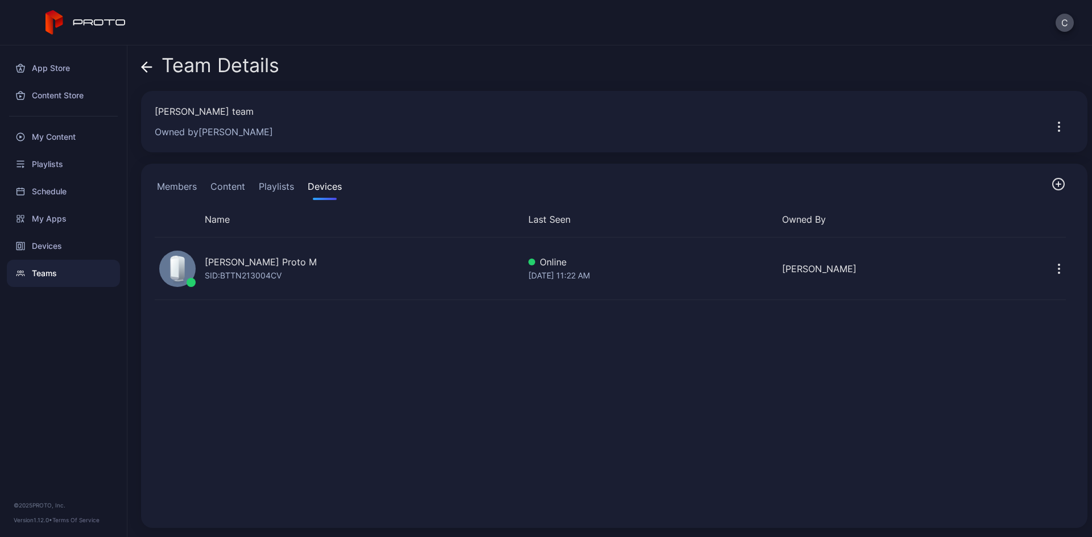
click at [187, 184] on button "Members" at bounding box center [177, 188] width 44 height 23
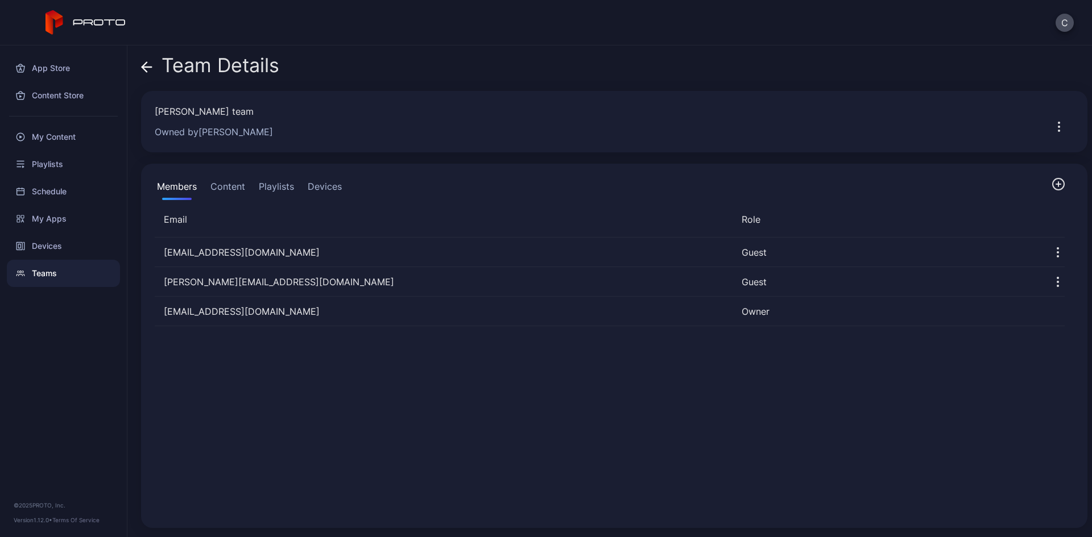
click at [144, 70] on icon at bounding box center [146, 66] width 11 height 11
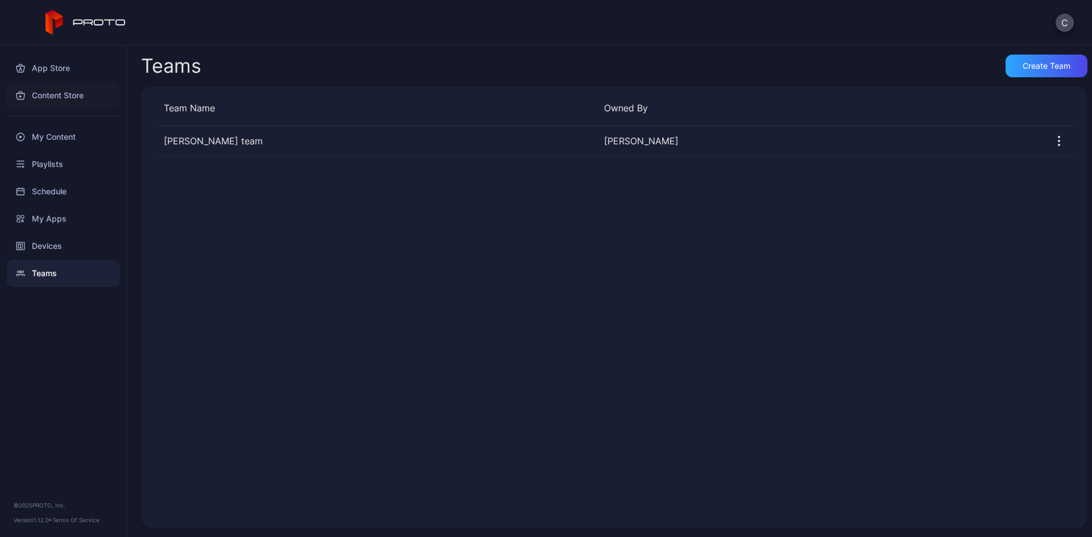
click at [73, 96] on div "Content Store" at bounding box center [63, 95] width 113 height 27
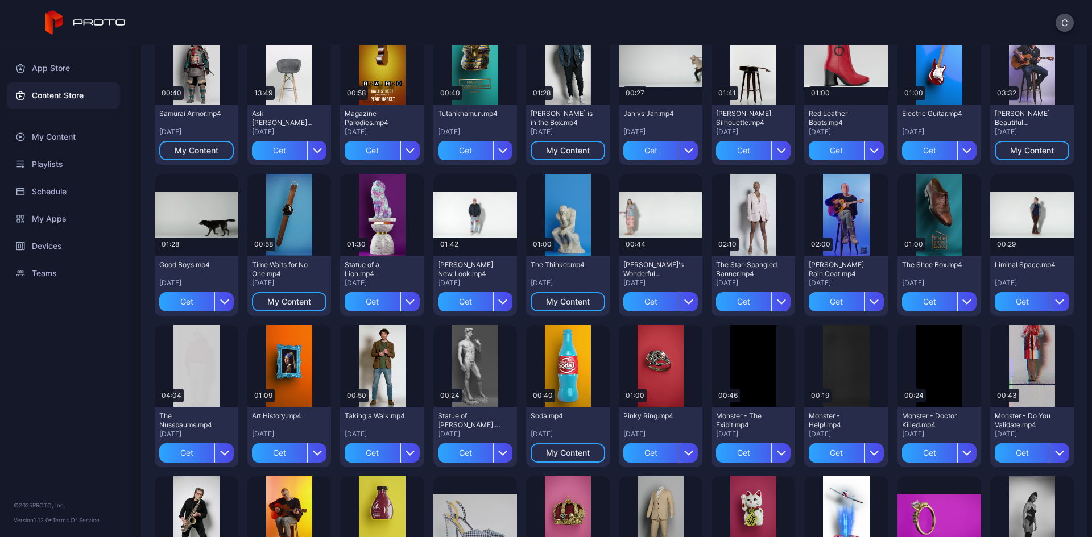
scroll to position [613, 0]
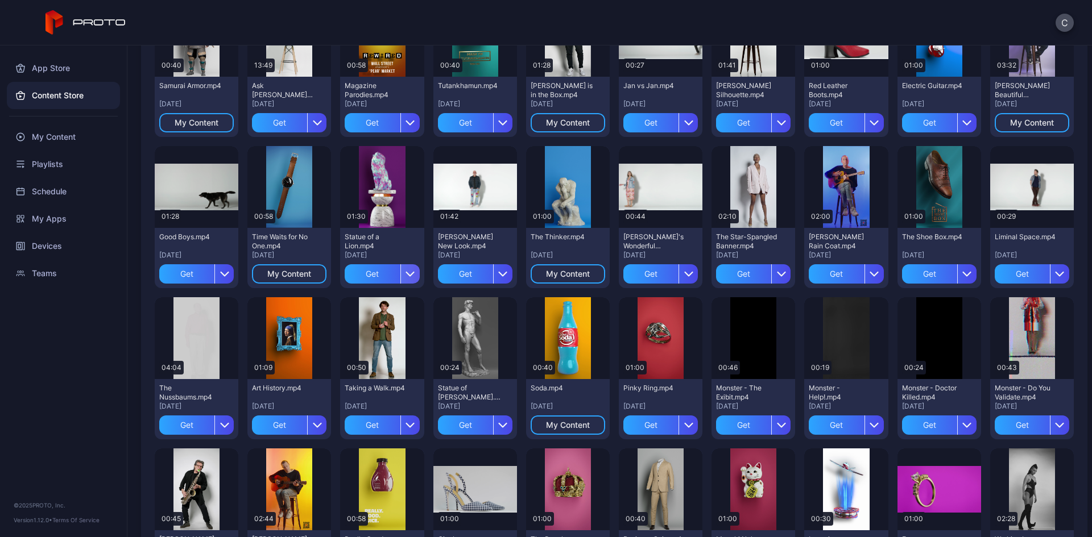
click at [405, 279] on div "button" at bounding box center [409, 273] width 19 height 19
click at [392, 342] on button "Get and Assign" at bounding box center [378, 344] width 97 height 36
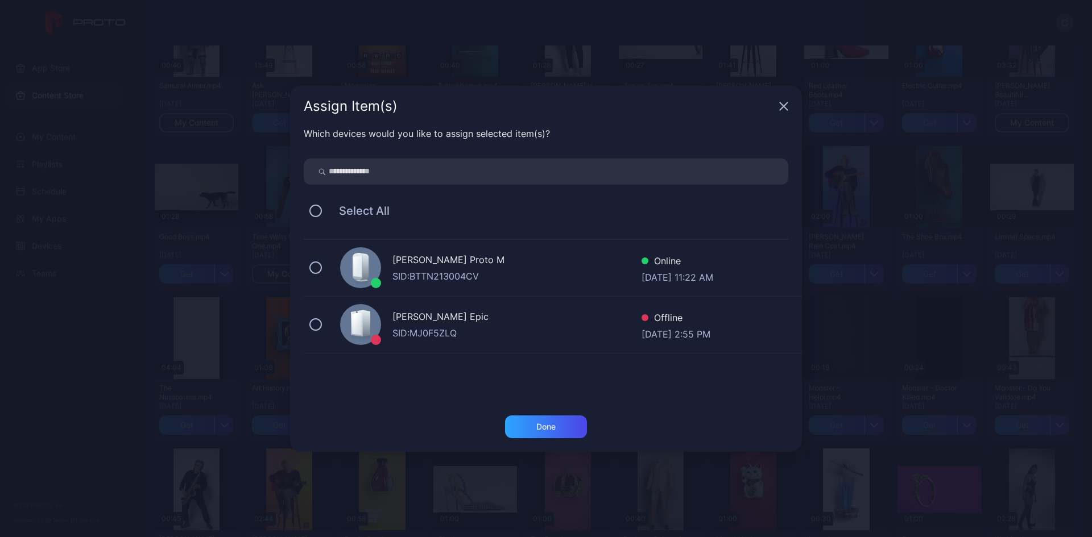
click at [781, 99] on div "Assign Item(s)" at bounding box center [546, 106] width 512 height 41
click at [781, 105] on icon "button" at bounding box center [783, 106] width 9 height 9
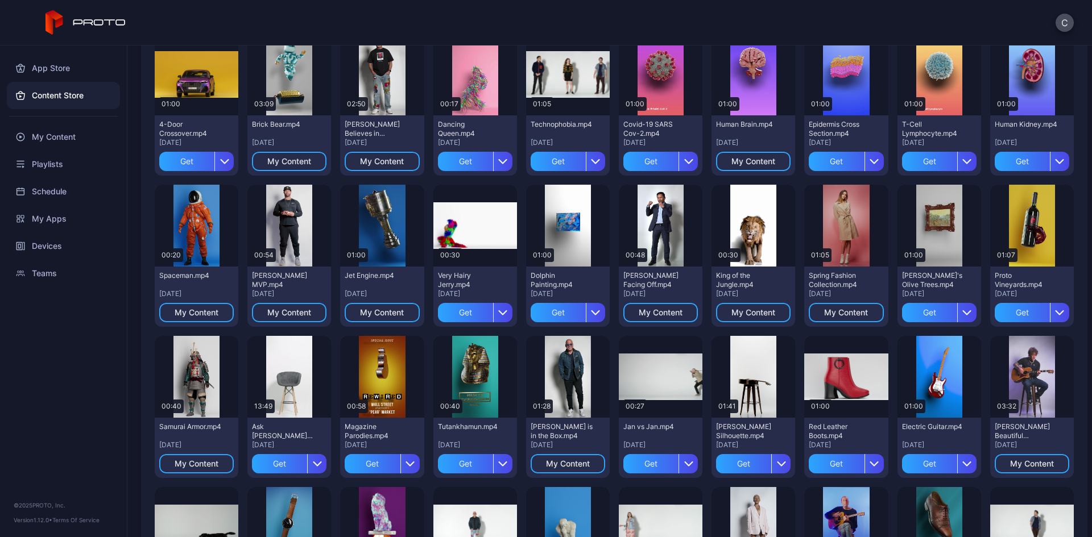
scroll to position [0, 0]
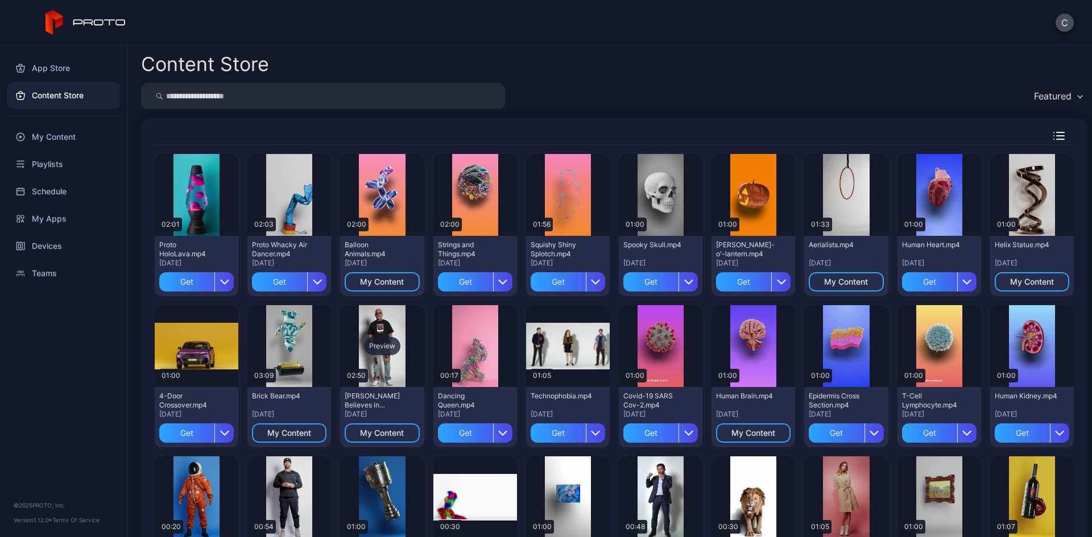
click at [372, 343] on div "Preview" at bounding box center [382, 346] width 36 height 18
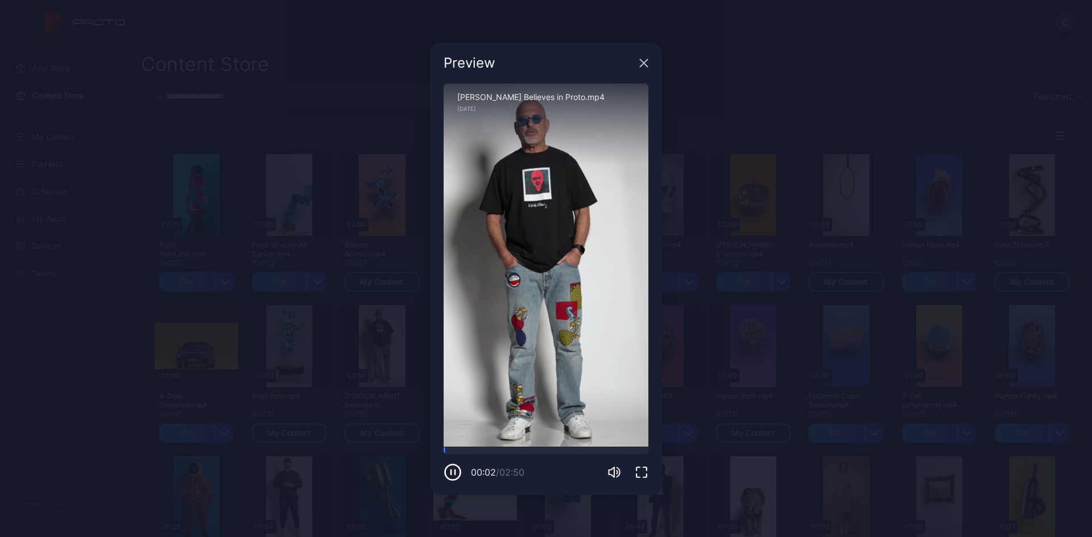
click at [452, 473] on icon "button" at bounding box center [453, 472] width 18 height 18
click at [648, 59] on div "Preview" at bounding box center [546, 63] width 232 height 41
click at [645, 59] on icon "button" at bounding box center [643, 63] width 9 height 9
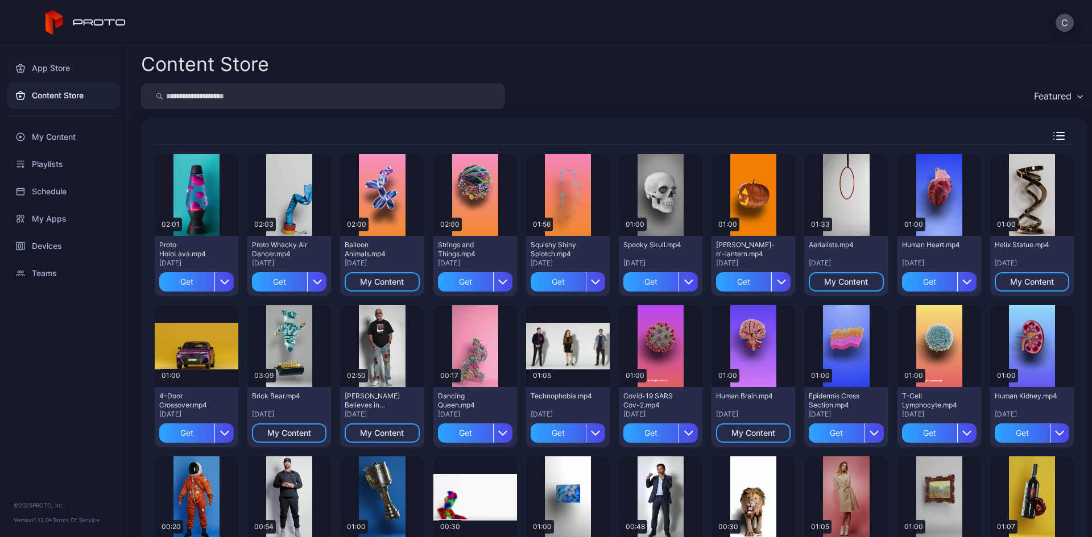
click at [54, 68] on div "App Store" at bounding box center [63, 68] width 113 height 27
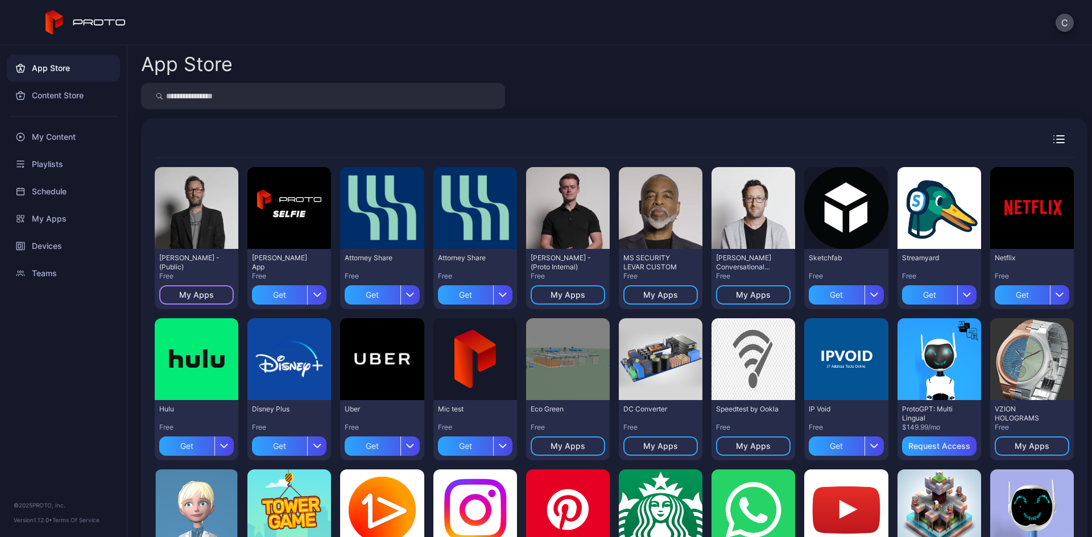
click at [196, 297] on div "My Apps" at bounding box center [196, 295] width 35 height 9
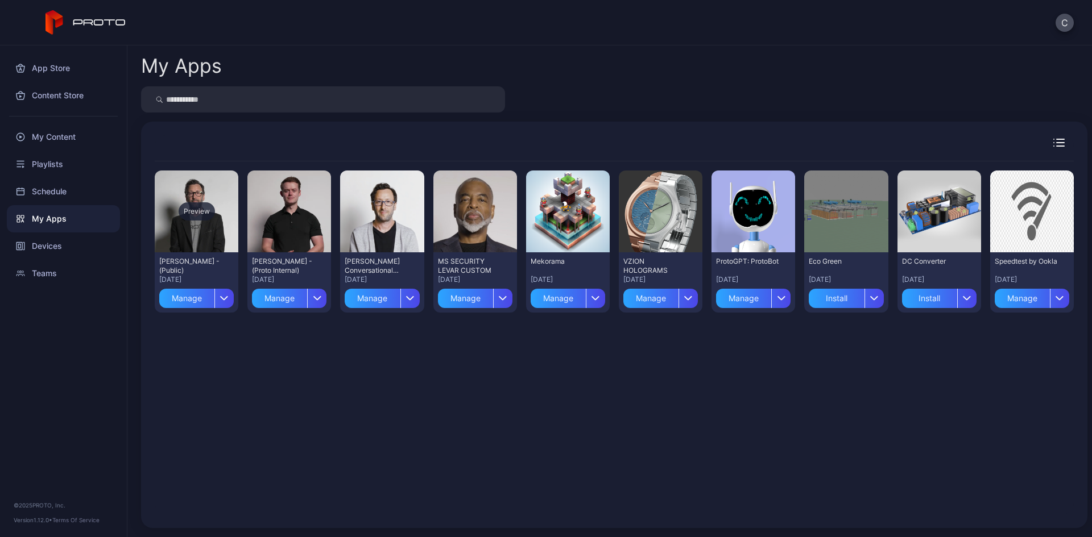
click at [192, 209] on div "Preview" at bounding box center [197, 211] width 36 height 18
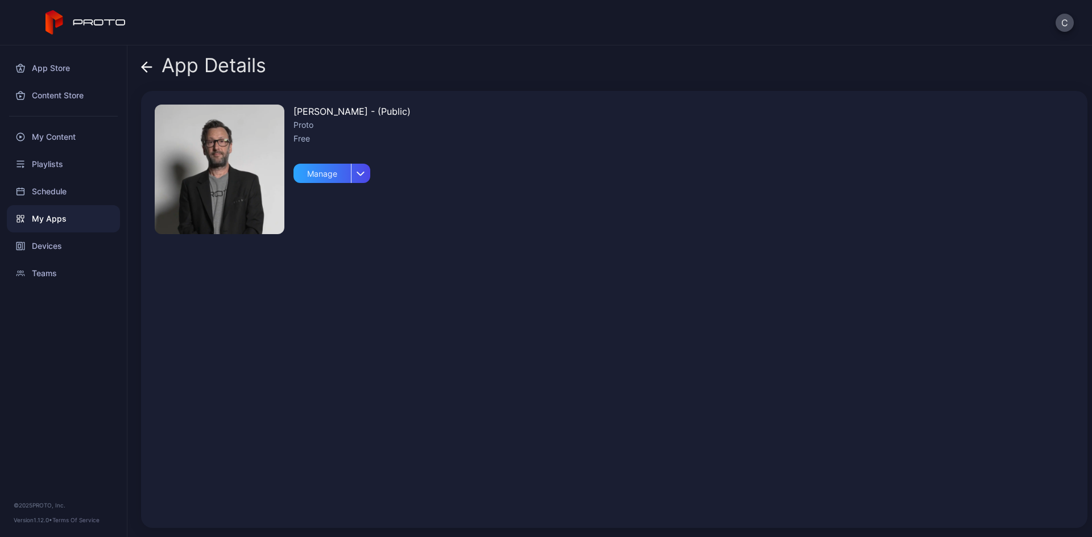
click at [151, 73] on span at bounding box center [146, 66] width 11 height 22
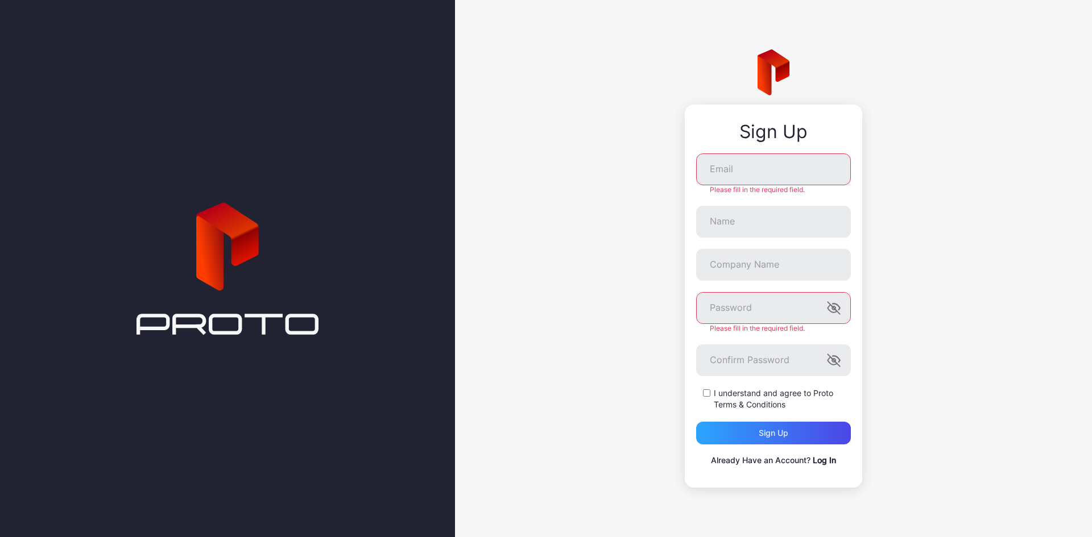
click at [282, 41] on icon at bounding box center [227, 269] width 182 height 614
click at [300, 96] on icon at bounding box center [227, 269] width 182 height 614
click at [153, 68] on icon at bounding box center [227, 269] width 182 height 614
